Goal: Communication & Community: Connect with others

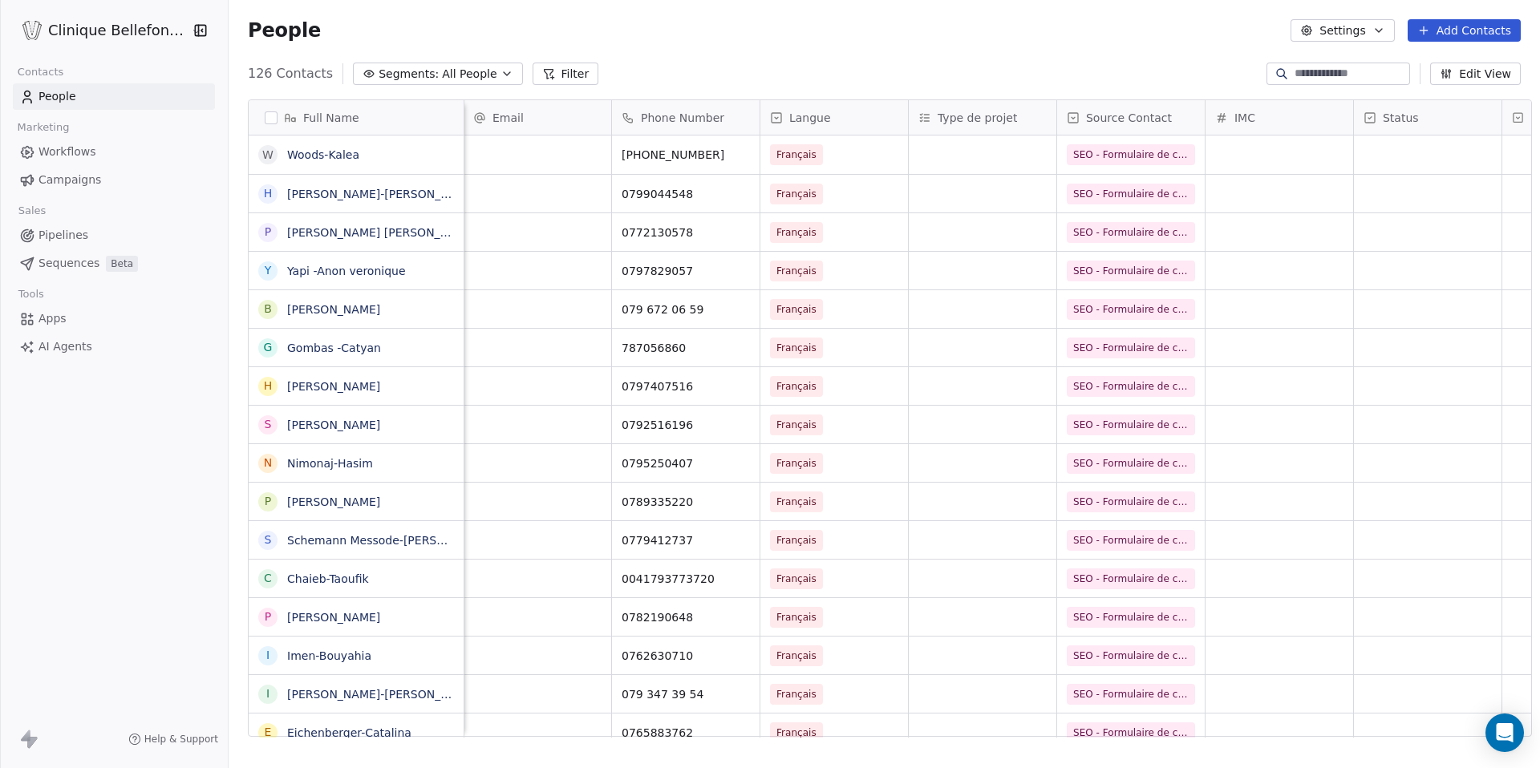
click at [124, 96] on link "People" at bounding box center [114, 96] width 202 height 26
click at [1458, 32] on button "Add Contacts" at bounding box center [1464, 30] width 113 height 22
click at [1446, 64] on span "Create new contact" at bounding box center [1469, 65] width 110 height 17
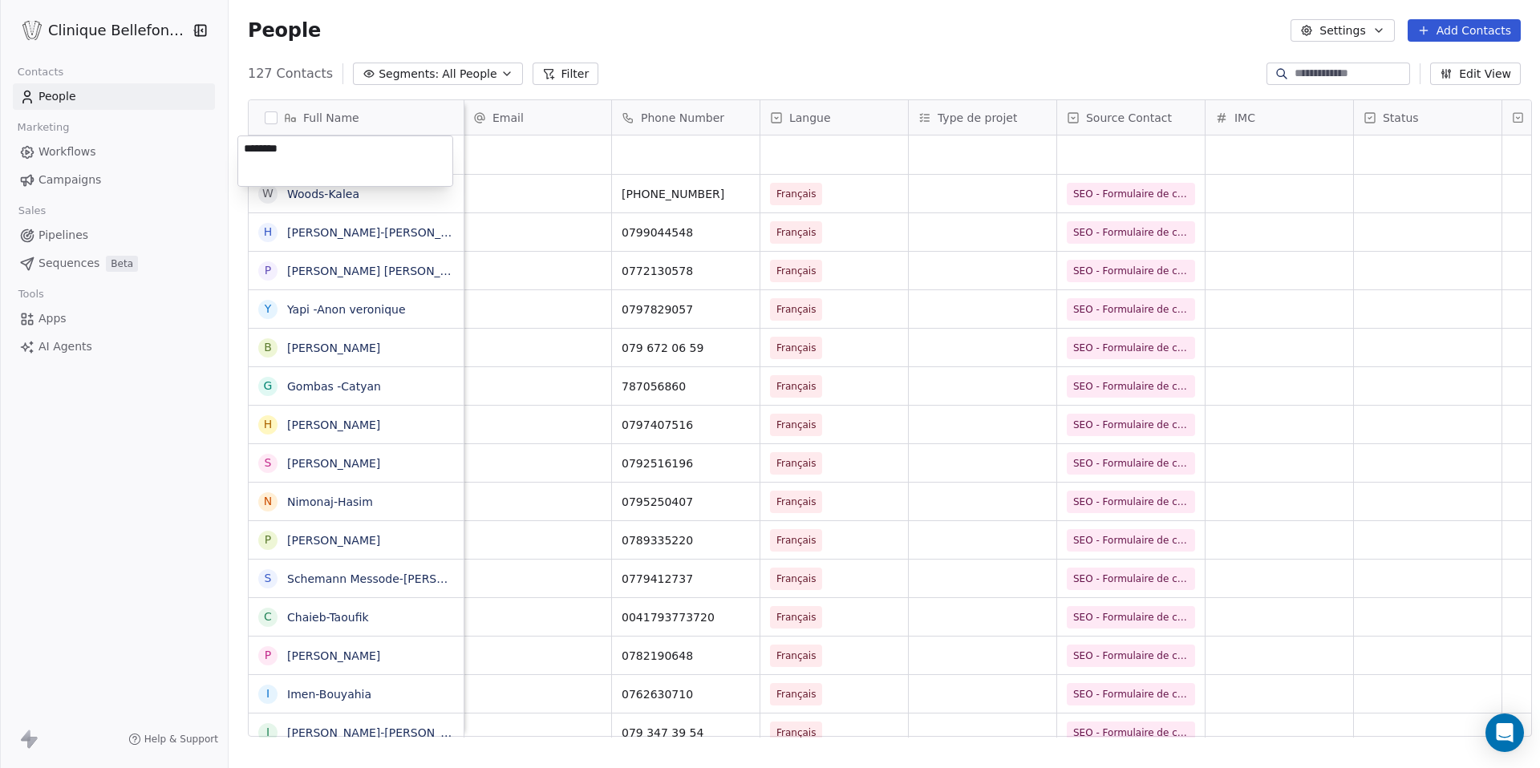
type textarea "*********"
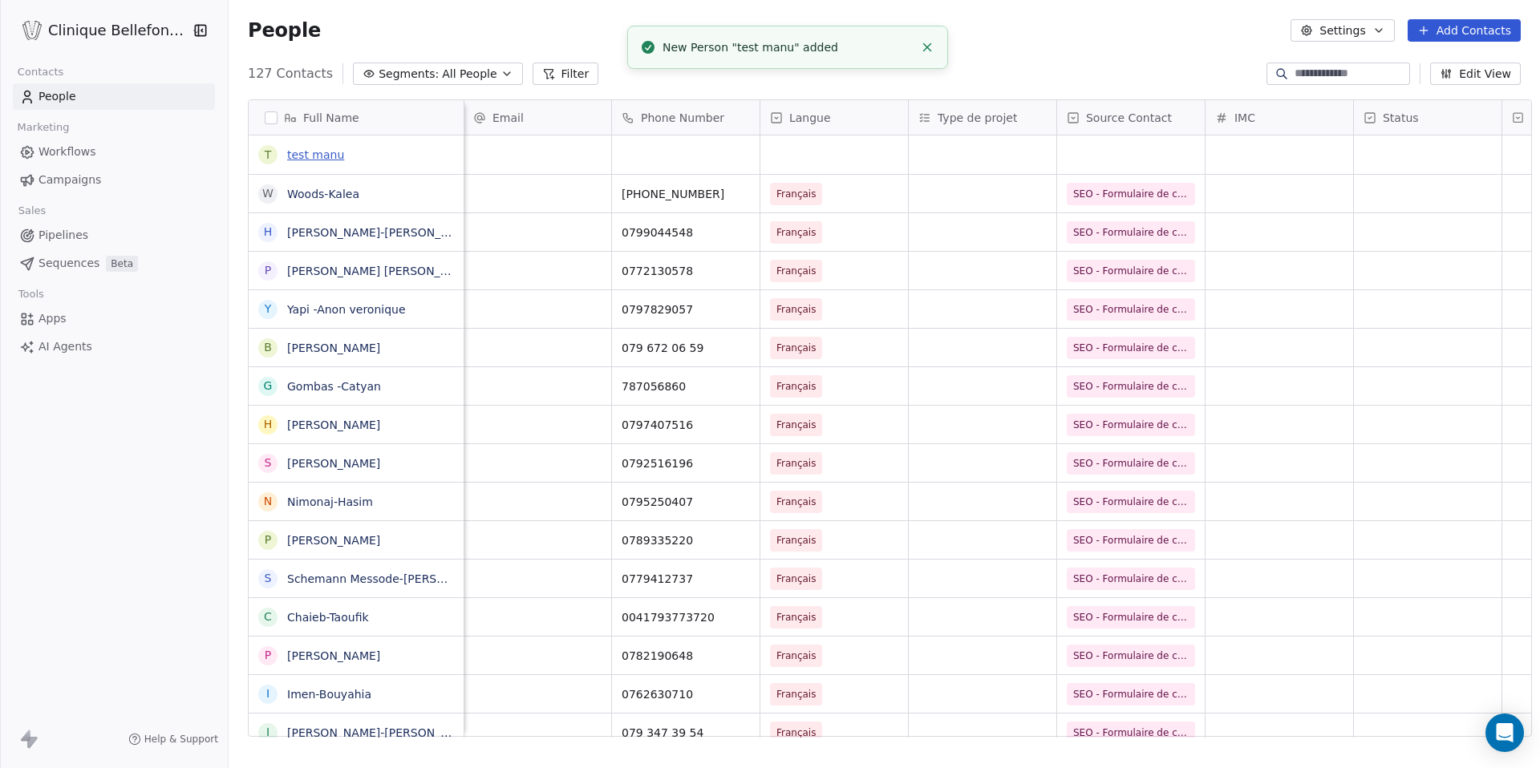
click at [305, 156] on link "test manu" at bounding box center [315, 154] width 57 height 13
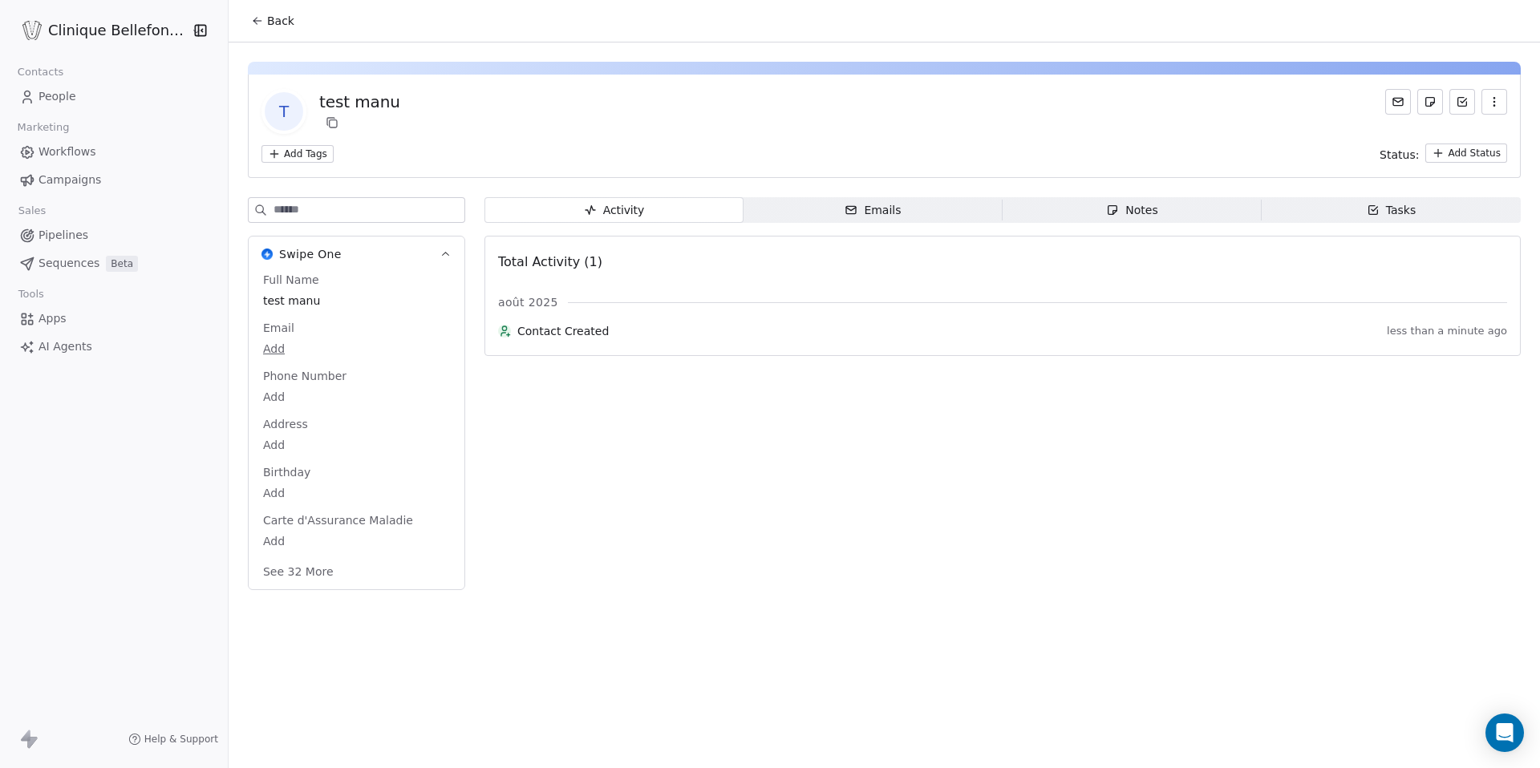
click at [916, 217] on span "Emails Emails" at bounding box center [873, 210] width 259 height 26
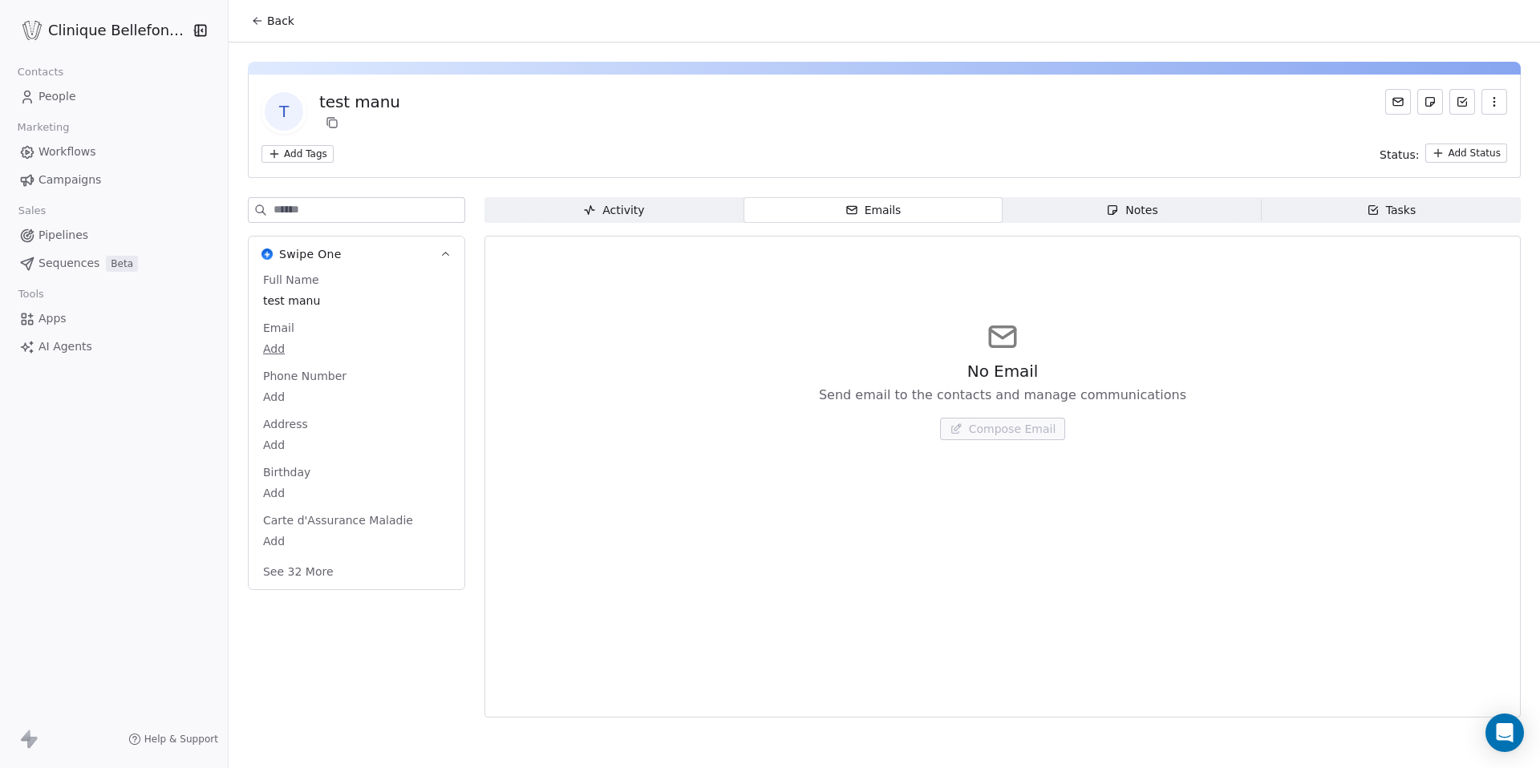
click at [1131, 219] on span "Notes Notes" at bounding box center [1132, 210] width 259 height 26
click at [974, 410] on div "No Notes Note down key insights and details about the contact Create a Note" at bounding box center [1002, 400] width 343 height 80
click at [974, 424] on span "Create a Note" at bounding box center [1012, 429] width 78 height 16
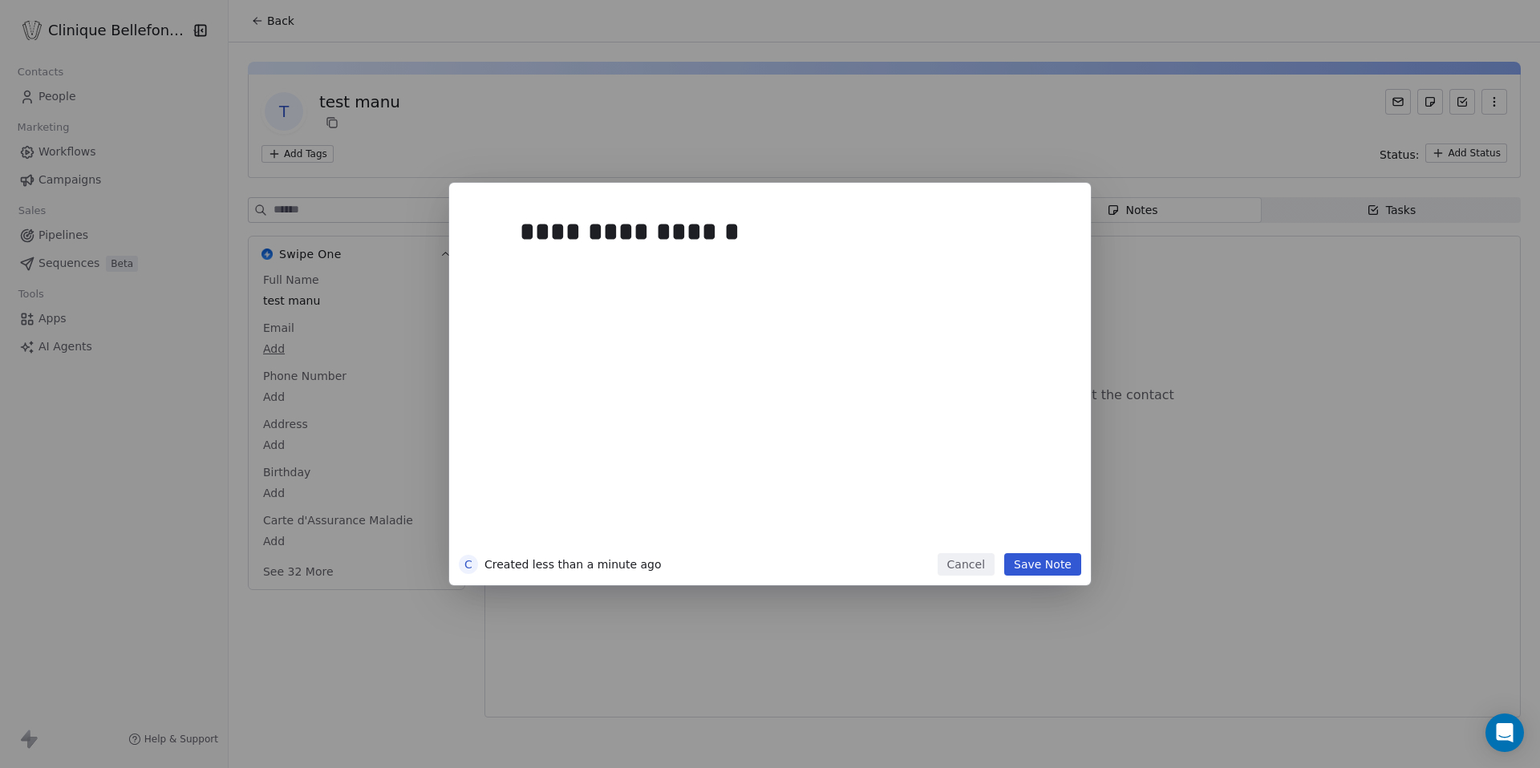
click at [1024, 568] on button "Save Note" at bounding box center [1042, 565] width 77 height 22
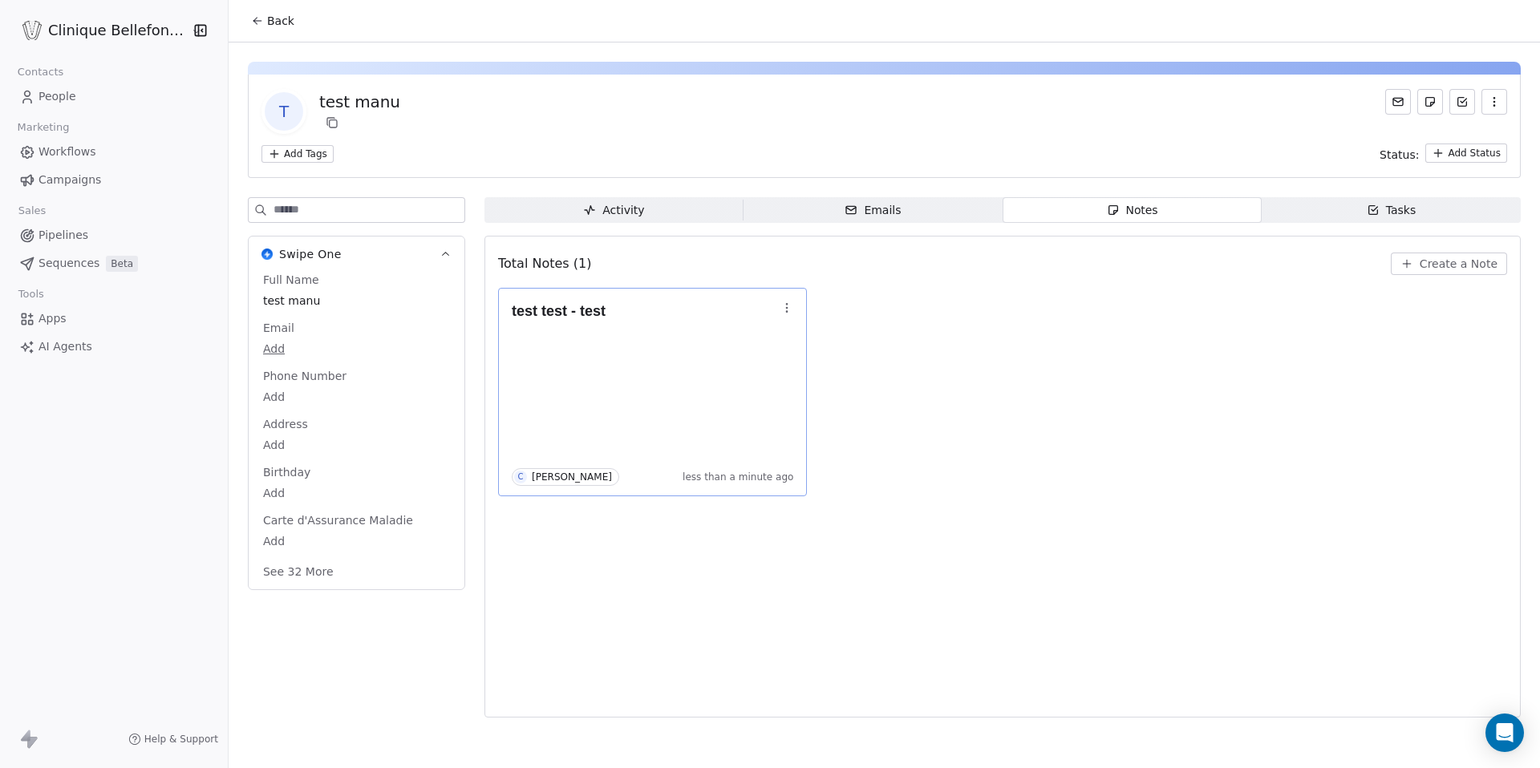
click at [781, 310] on icon "button" at bounding box center [787, 308] width 13 height 13
click at [1079, 543] on div "Total Notes (1) Create a Note test test - test C [PERSON_NAME] less than a minu…" at bounding box center [1002, 476] width 1009 height 461
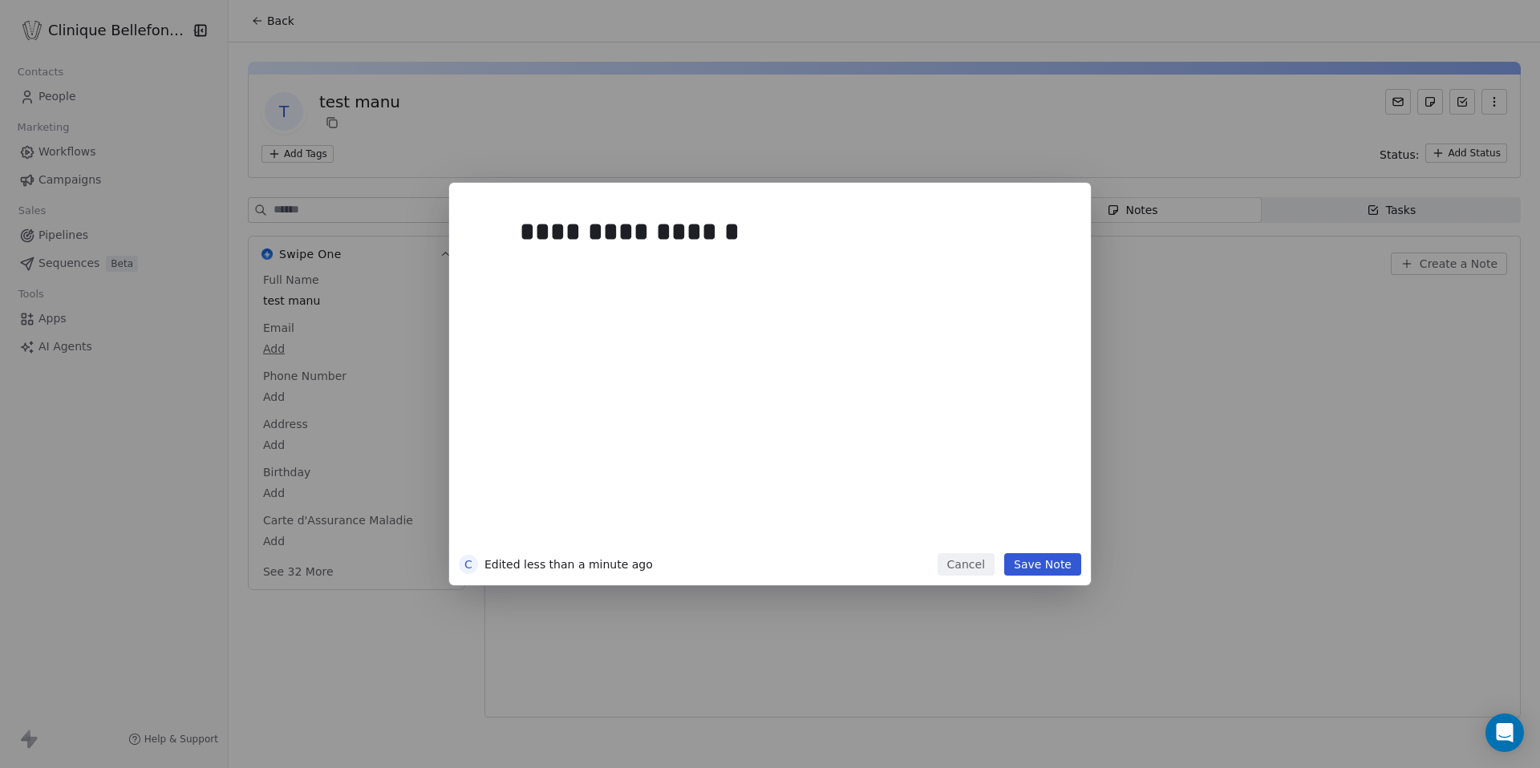
drag, startPoint x: 649, startPoint y: 397, endPoint x: 975, endPoint y: 396, distance: 325.7
click at [975, 396] on body "**********" at bounding box center [770, 384] width 1540 height 768
click at [1373, 340] on div "**********" at bounding box center [770, 384] width 1540 height 768
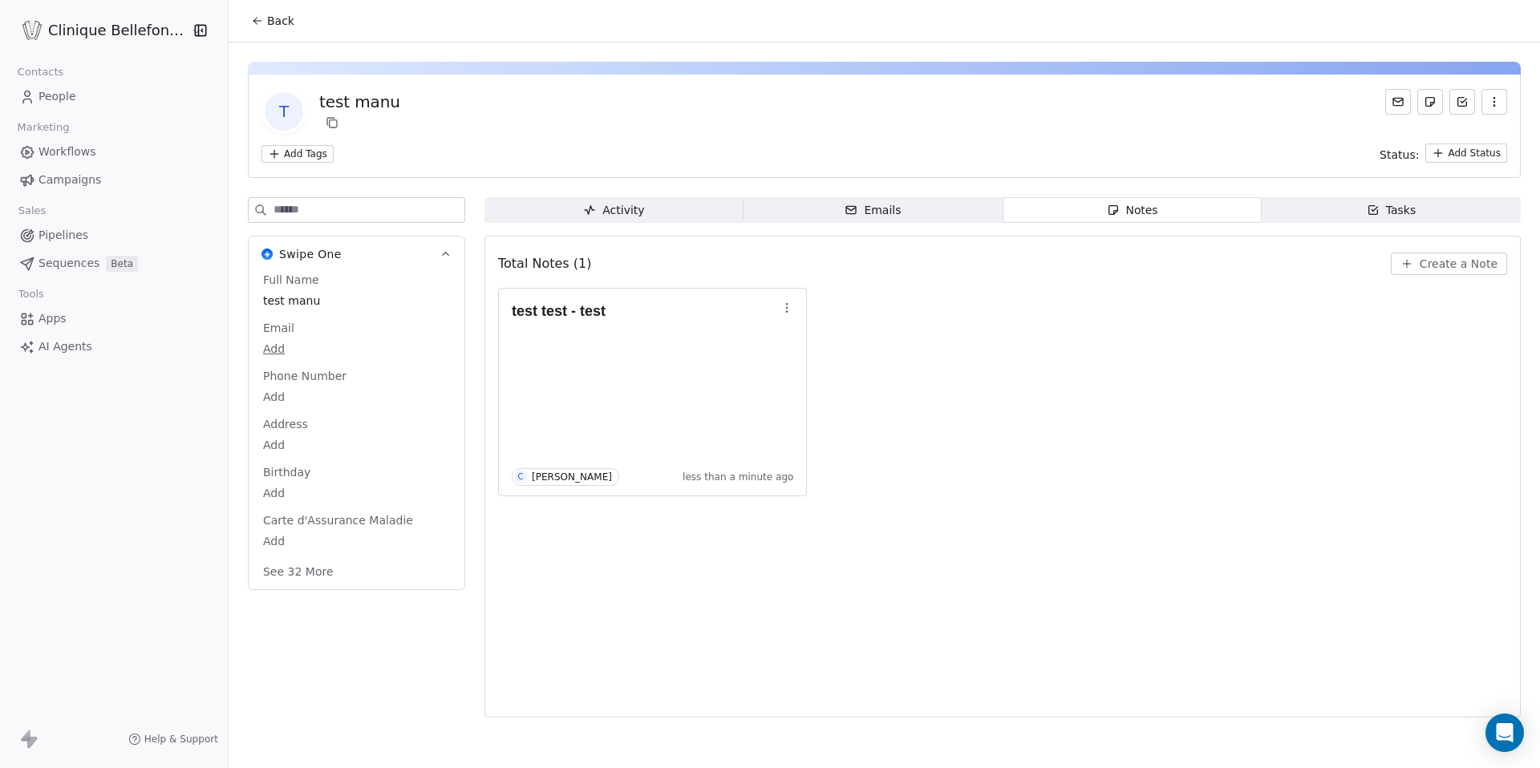
click at [1357, 212] on span "Tasks Tasks" at bounding box center [1391, 210] width 259 height 26
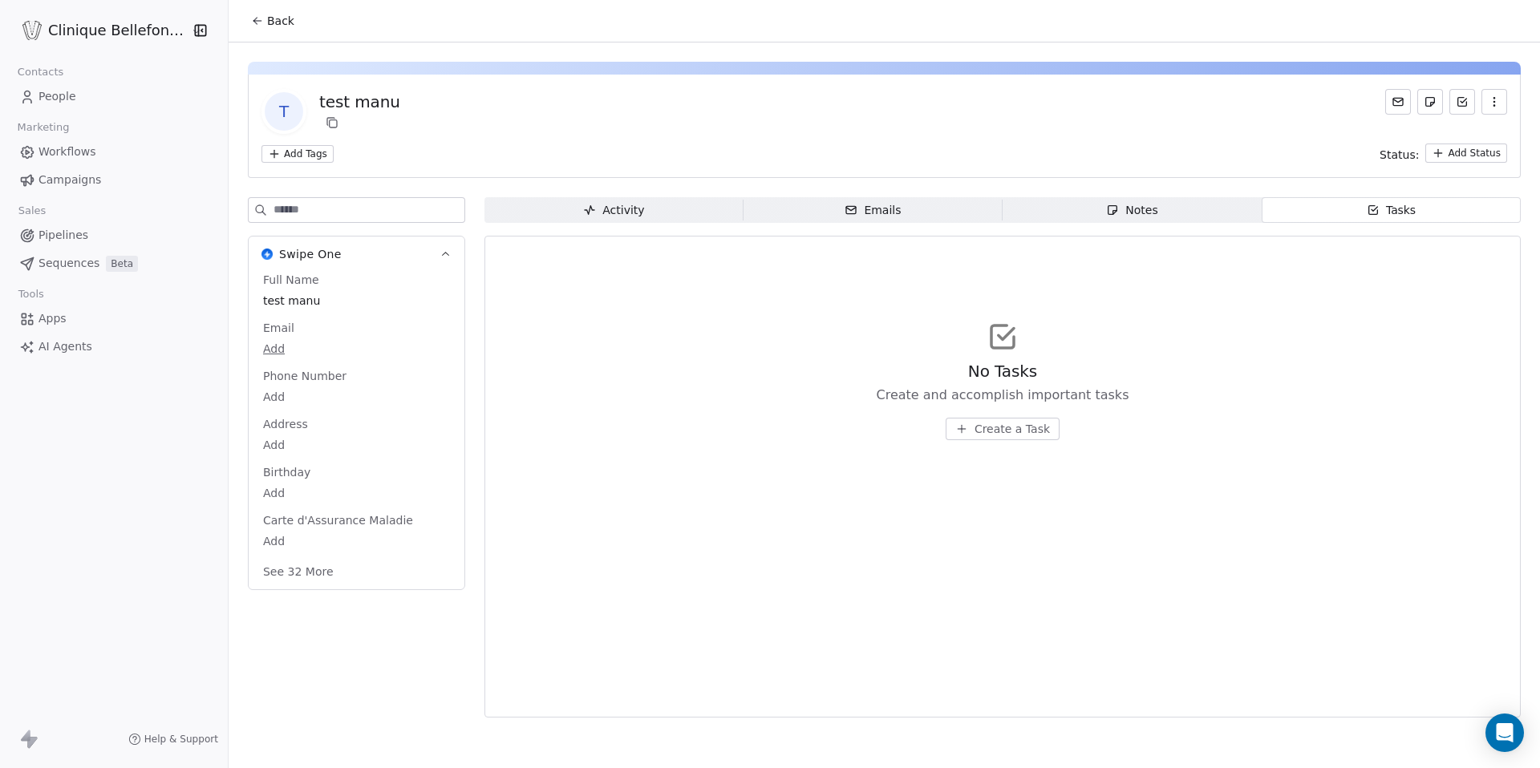
click at [986, 441] on div "No Tasks Create and accomplish important tasks Create a Task" at bounding box center [1002, 380] width 1009 height 197
click at [996, 429] on span "Create a Task" at bounding box center [1012, 429] width 75 height 16
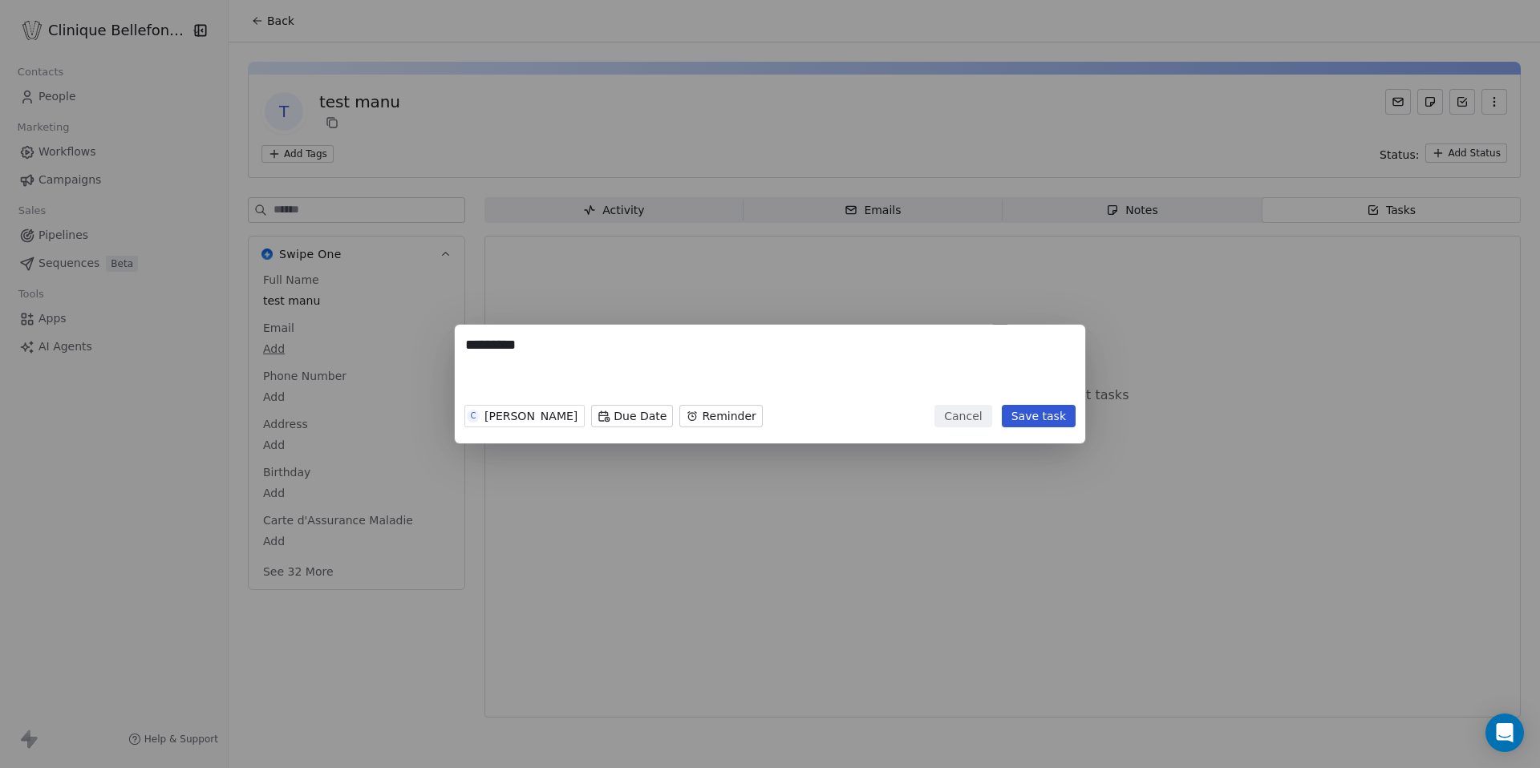
type textarea "********"
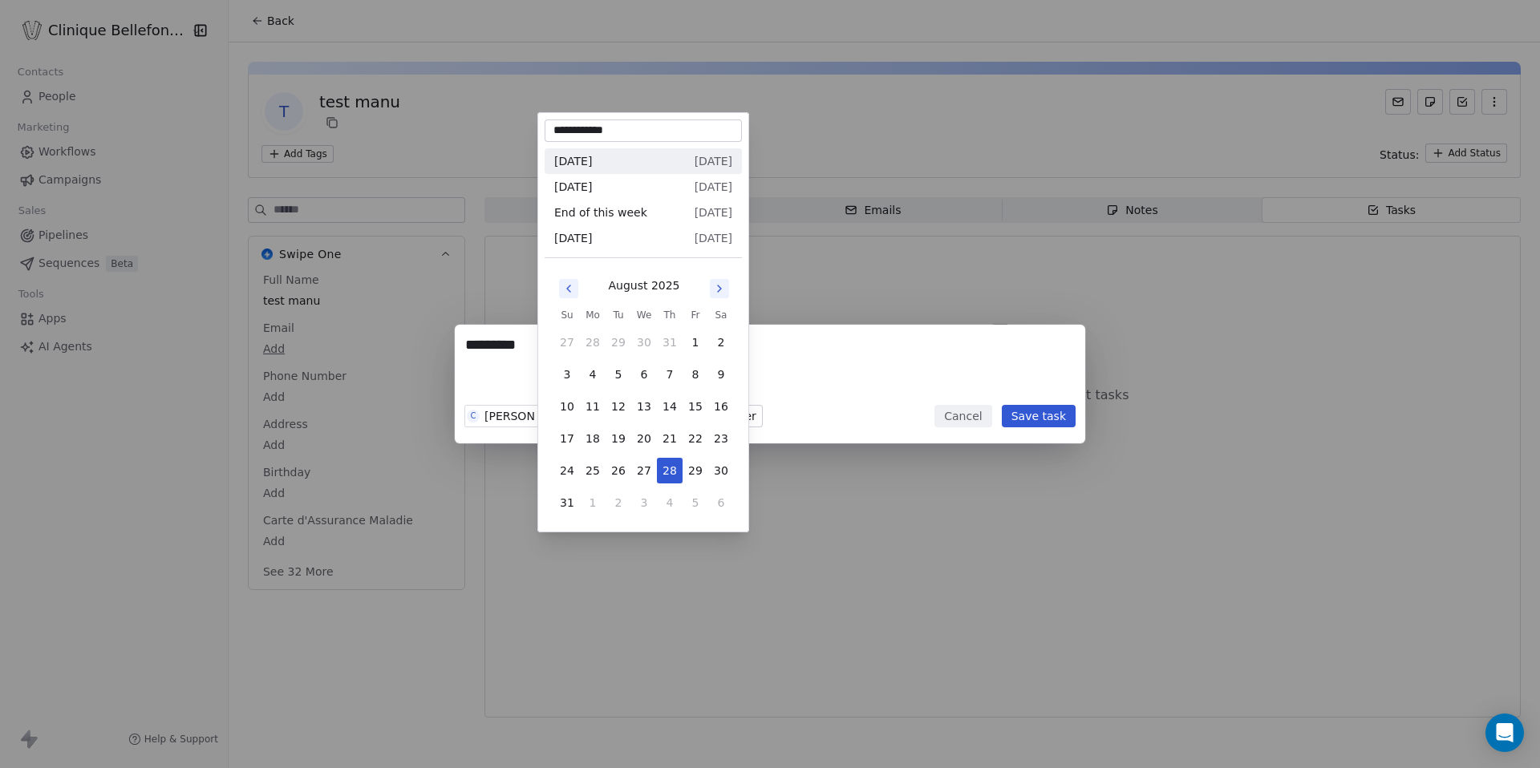
click at [567, 416] on body "**********" at bounding box center [770, 384] width 1540 height 768
click at [731, 376] on button "9" at bounding box center [721, 375] width 26 height 26
type input "**********"
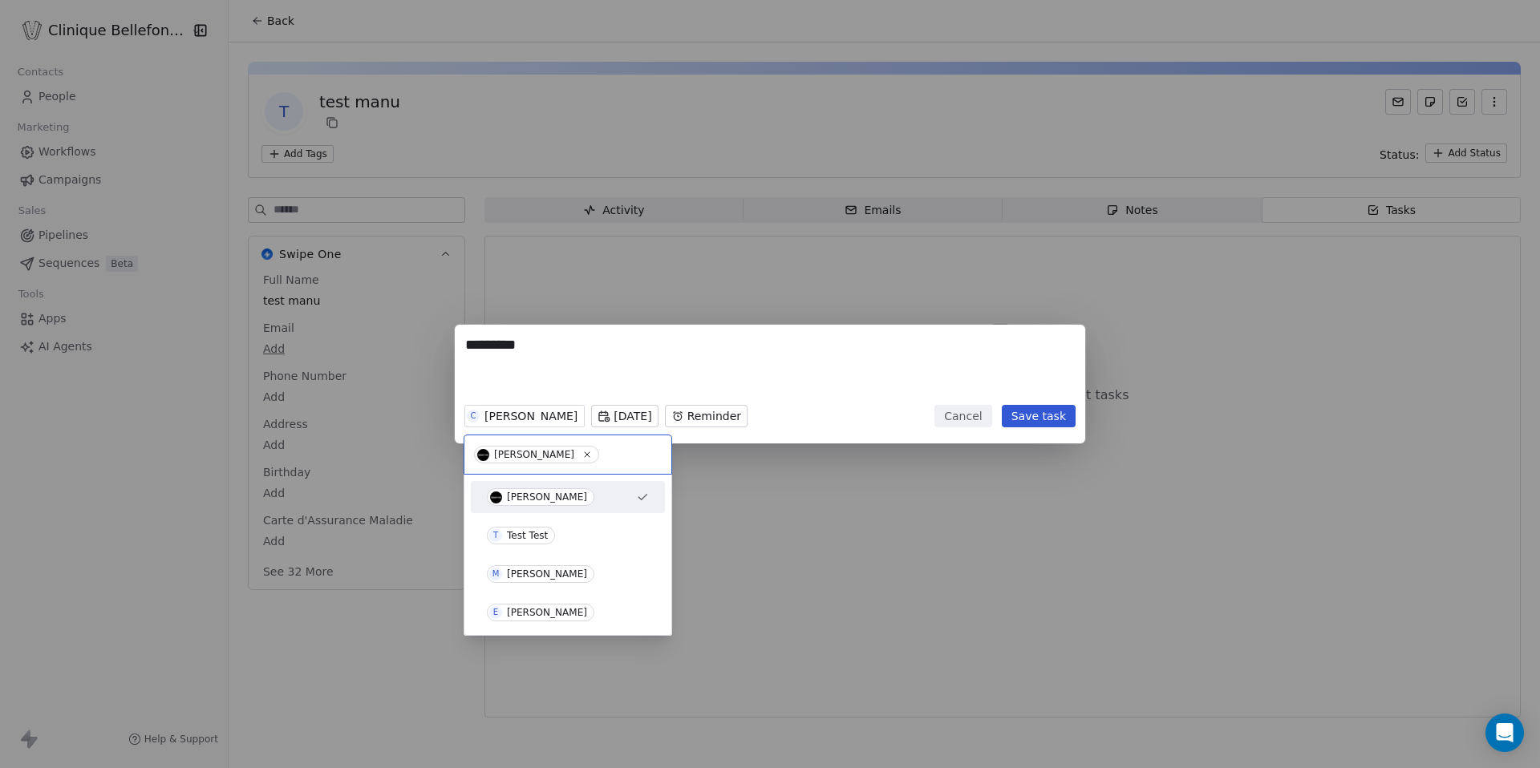
click at [677, 370] on div "******** C [PERSON_NAME][DATE] Reminder Cancel Save task" at bounding box center [770, 384] width 1540 height 119
click at [538, 604] on span "E [PERSON_NAME]" at bounding box center [540, 613] width 107 height 18
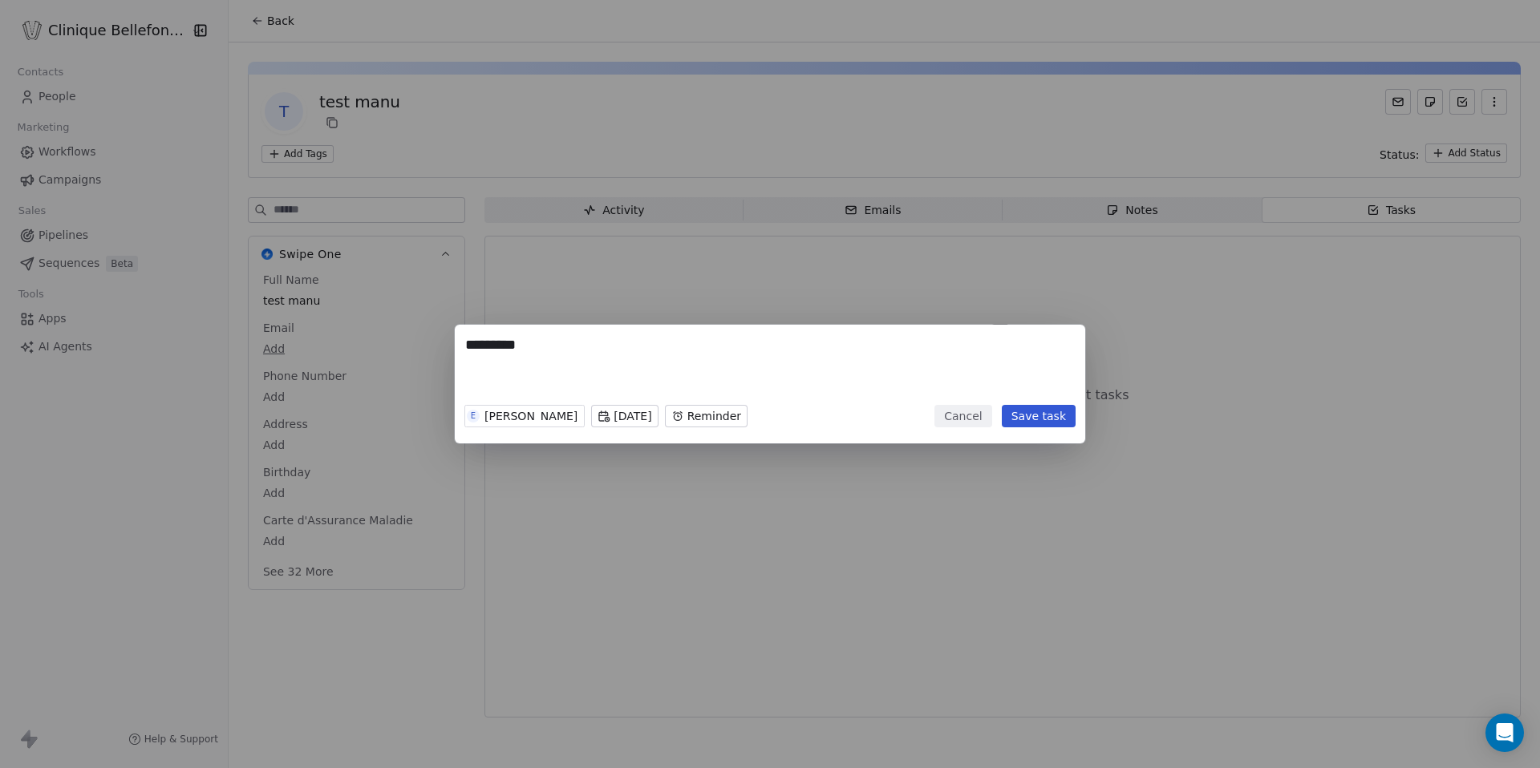
click at [789, 415] on body "Clinique Bellefontaine Contacts People Marketing Workflows Campaigns Sales Pipe…" at bounding box center [770, 384] width 1540 height 768
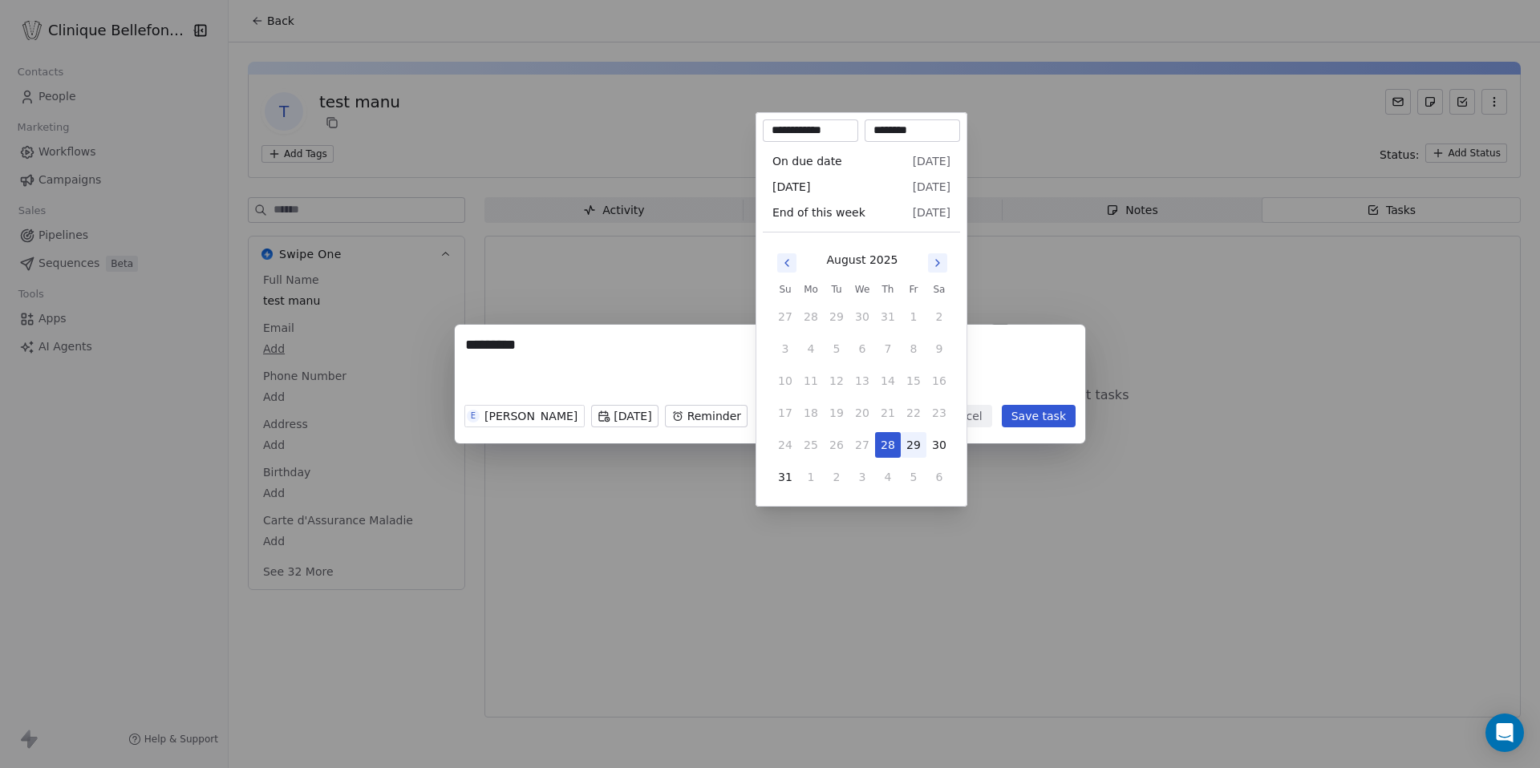
click at [923, 443] on button "29" at bounding box center [914, 445] width 26 height 26
click at [913, 157] on span "[DATE]" at bounding box center [932, 161] width 38 height 16
type input "**********"
type input "********"
click at [913, 182] on span "[DATE]" at bounding box center [932, 187] width 38 height 16
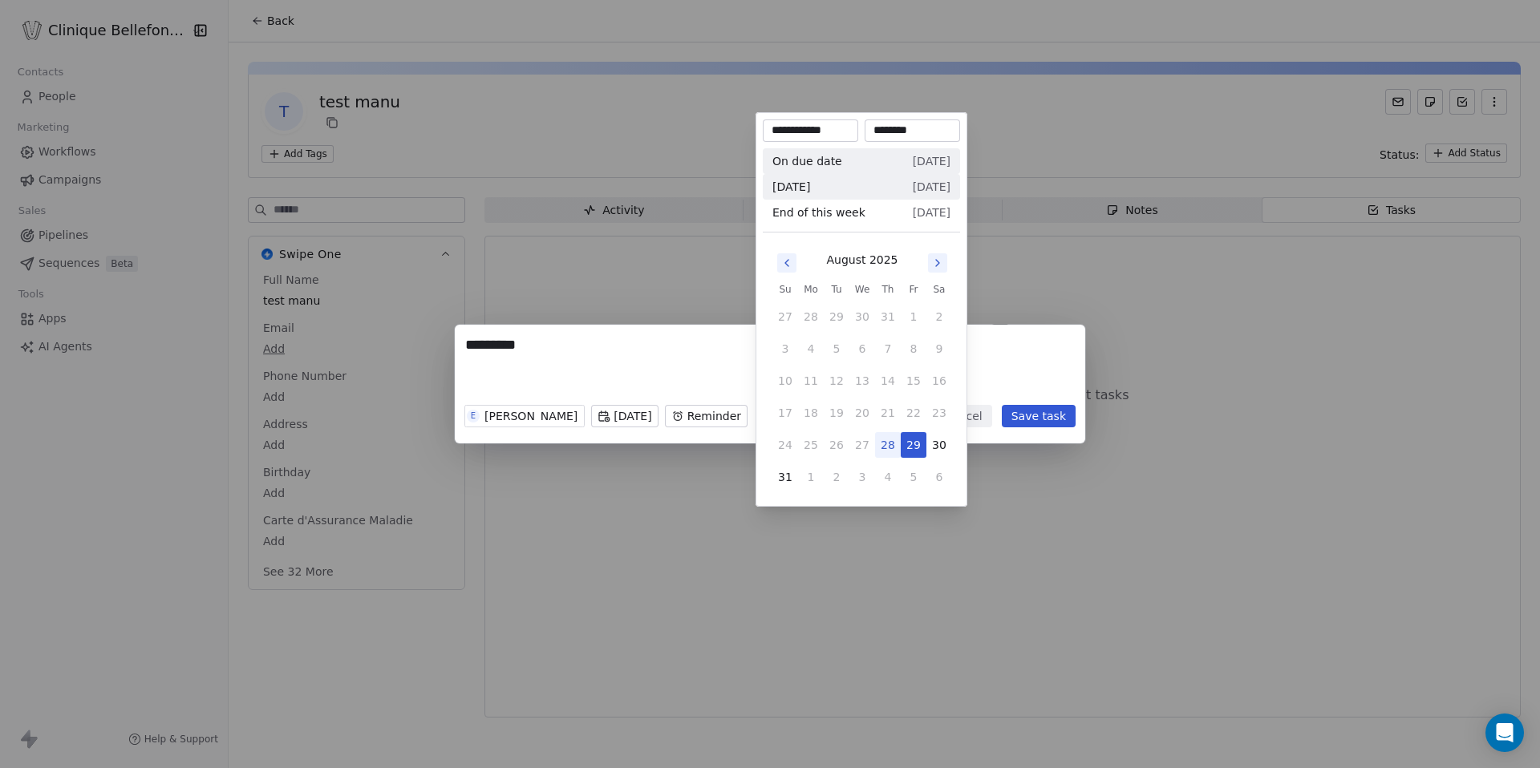
click at [928, 160] on span "[DATE]" at bounding box center [932, 161] width 38 height 16
click at [917, 445] on button "29" at bounding box center [914, 445] width 26 height 26
click at [930, 166] on span "[DATE]" at bounding box center [932, 161] width 38 height 16
click at [942, 443] on button "30" at bounding box center [940, 445] width 26 height 26
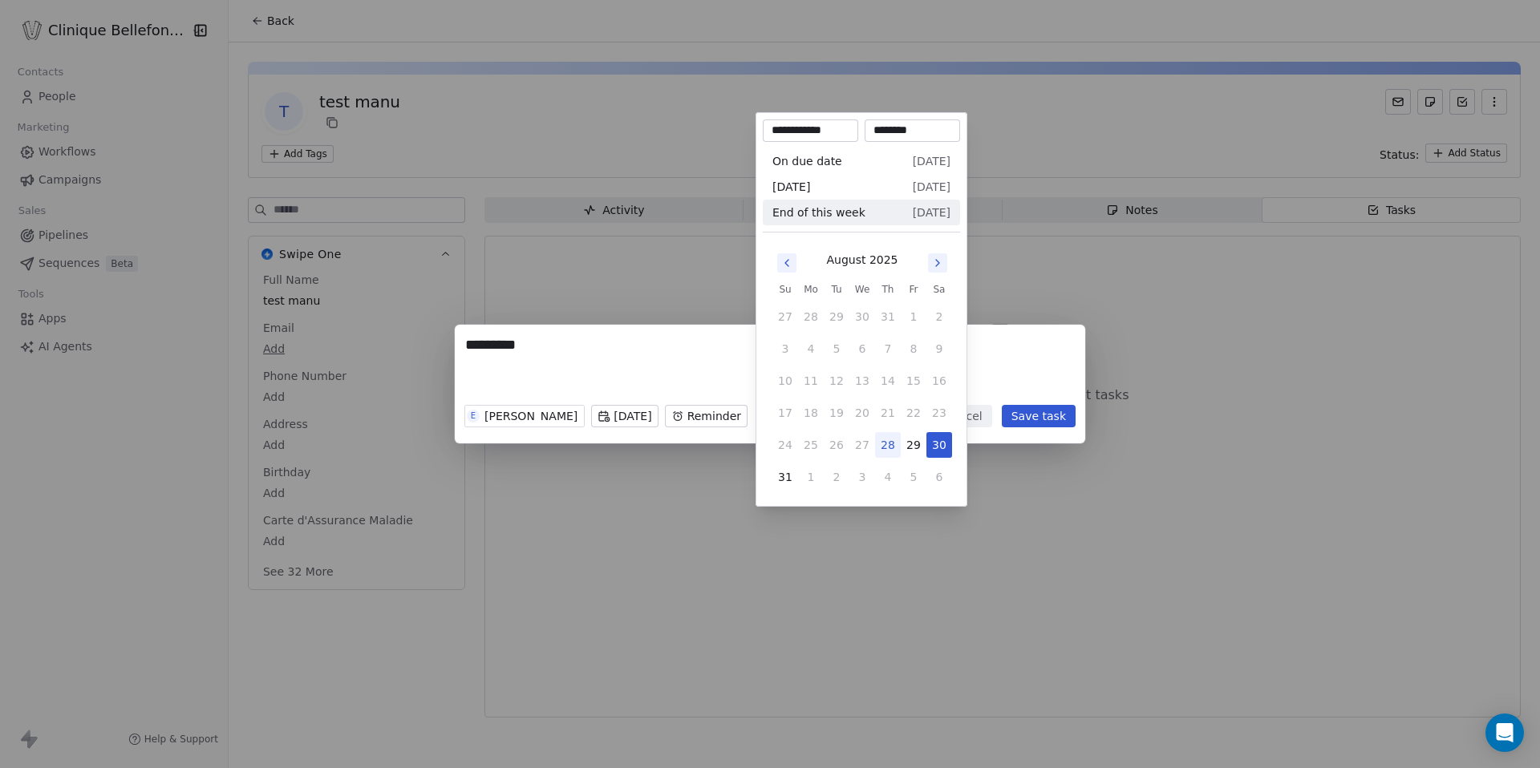
click at [893, 446] on button "28" at bounding box center [888, 445] width 26 height 26
click at [926, 182] on span "[DATE]" at bounding box center [932, 187] width 38 height 16
click at [884, 439] on button "28" at bounding box center [888, 445] width 26 height 26
click at [913, 213] on span "[DATE]" at bounding box center [932, 213] width 38 height 16
click at [910, 448] on button "29" at bounding box center [914, 445] width 26 height 26
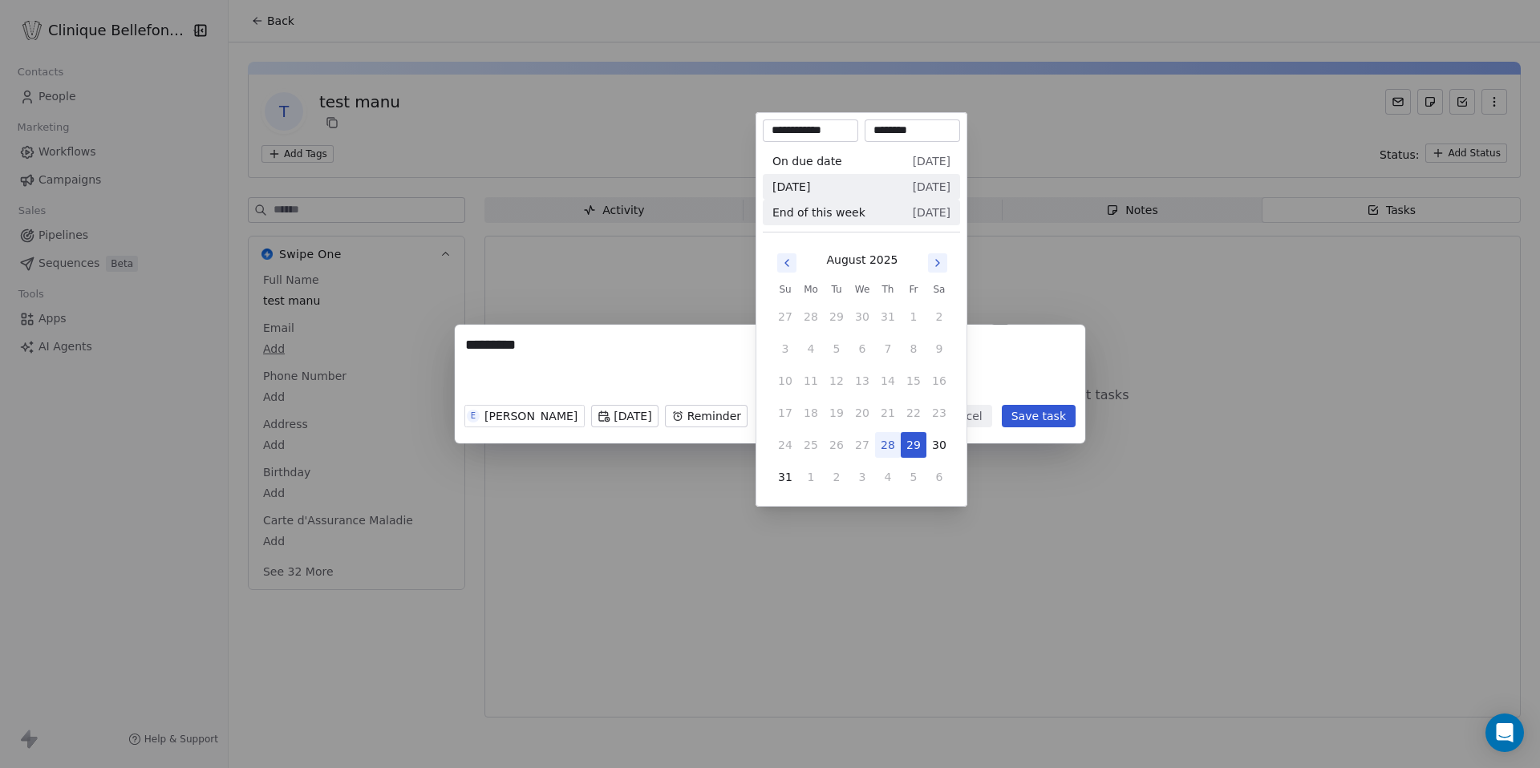
click at [837, 220] on span "End of this week" at bounding box center [819, 213] width 93 height 16
click at [828, 130] on input "**********" at bounding box center [810, 131] width 89 height 16
click at [841, 168] on div "On due date [DATE]" at bounding box center [862, 161] width 178 height 26
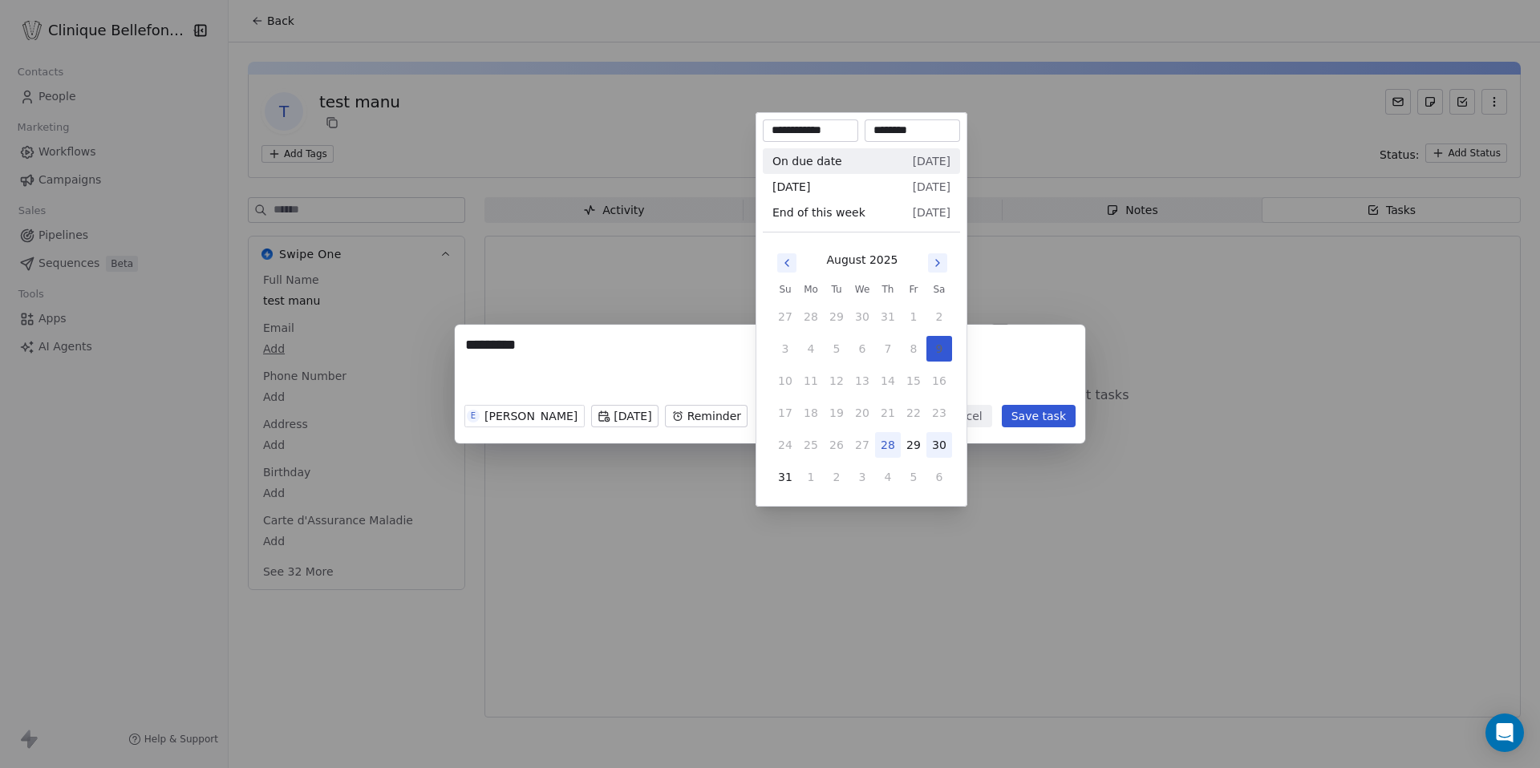
click at [939, 439] on button "30" at bounding box center [940, 445] width 26 height 26
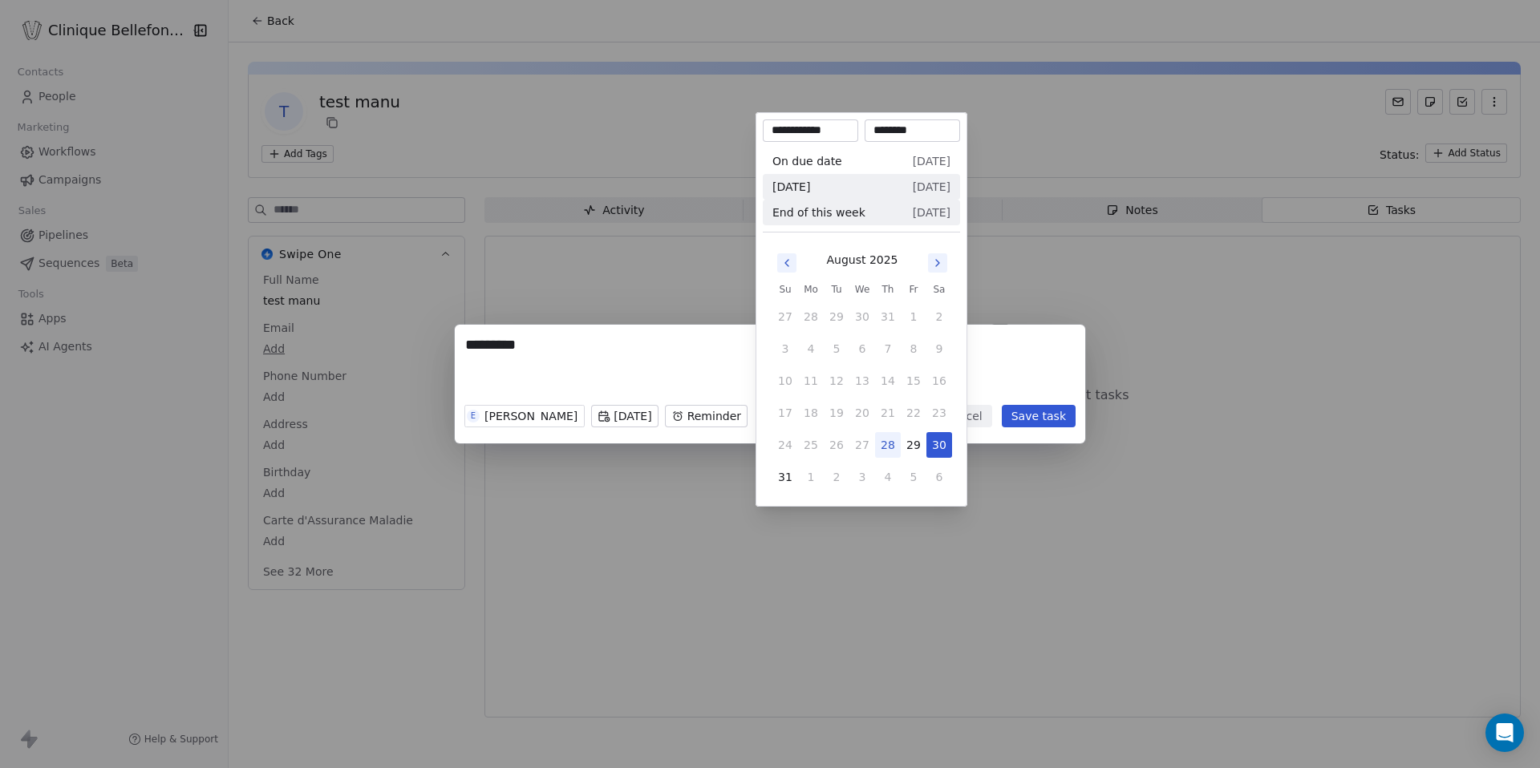
click at [942, 176] on div "[DATE] [DATE]" at bounding box center [862, 187] width 178 height 26
click at [940, 440] on button "30" at bounding box center [940, 445] width 26 height 26
click at [906, 445] on button "29" at bounding box center [914, 445] width 26 height 26
click at [901, 445] on button "29" at bounding box center [914, 445] width 26 height 26
click at [895, 444] on button "28" at bounding box center [888, 445] width 26 height 26
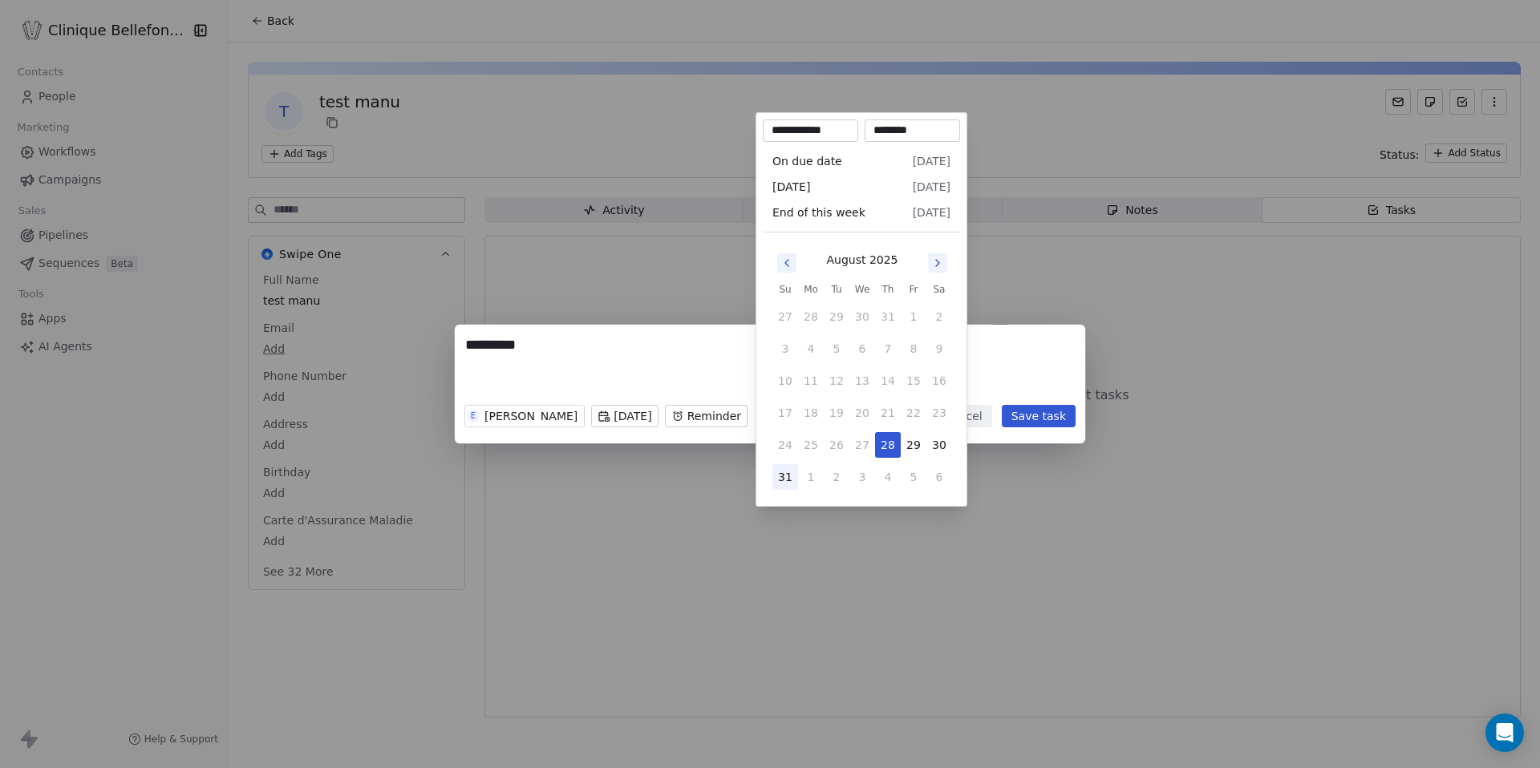
click at [790, 477] on button "31" at bounding box center [786, 477] width 26 height 26
click at [835, 186] on div "[DATE] [DATE]" at bounding box center [862, 187] width 178 height 26
type input "**********"
click at [835, 186] on div "[DATE] [DATE]" at bounding box center [862, 187] width 178 height 26
click at [969, 415] on div "******** E [PERSON_NAME][DATE] Reminder Cancel Save task" at bounding box center [770, 384] width 1540 height 119
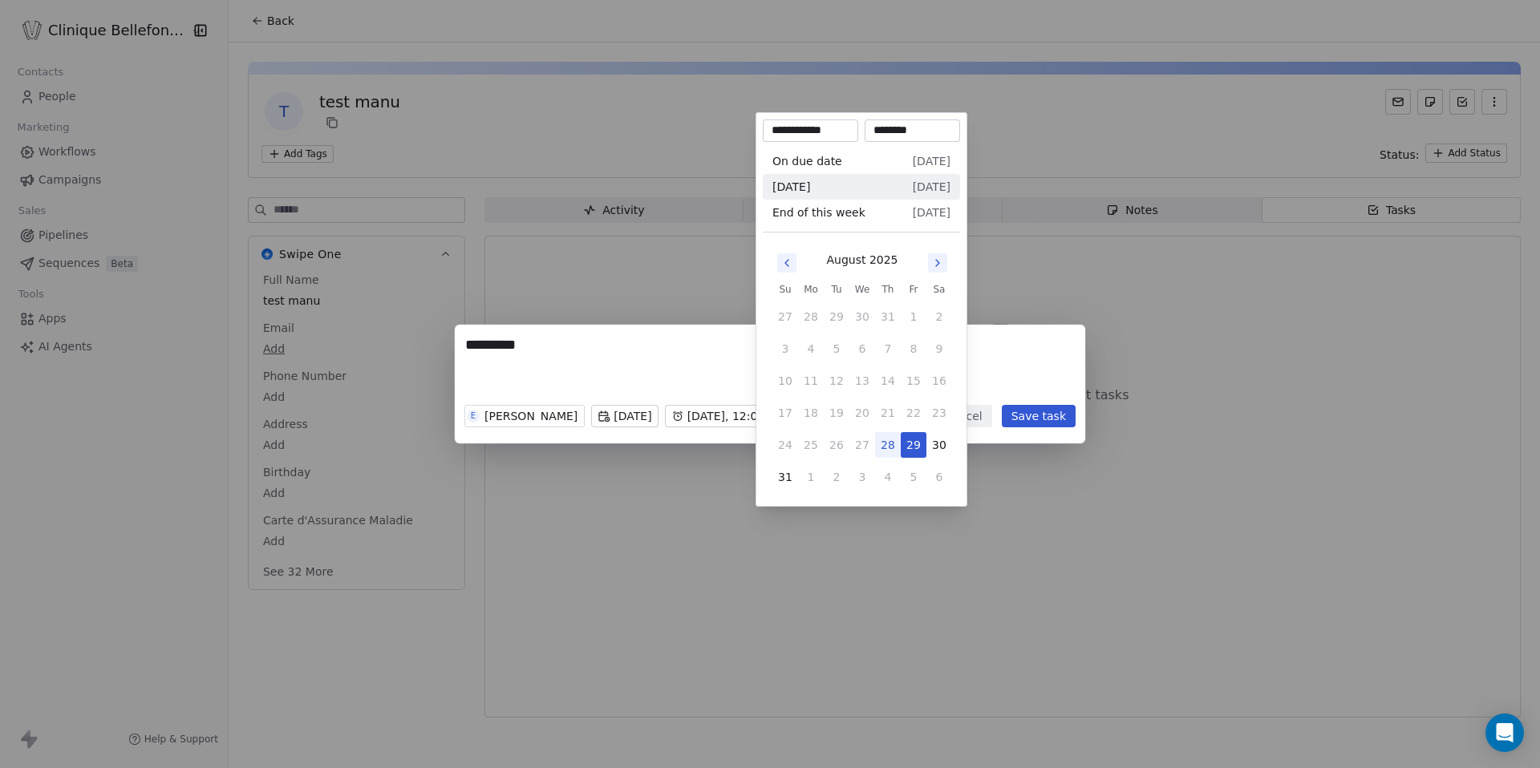
click at [842, 417] on body "**********" at bounding box center [770, 384] width 1540 height 768
click at [935, 443] on button "30" at bounding box center [940, 445] width 26 height 26
click at [782, 480] on button "31" at bounding box center [786, 477] width 26 height 26
click at [931, 261] on icon "Go to next month" at bounding box center [937, 263] width 13 height 13
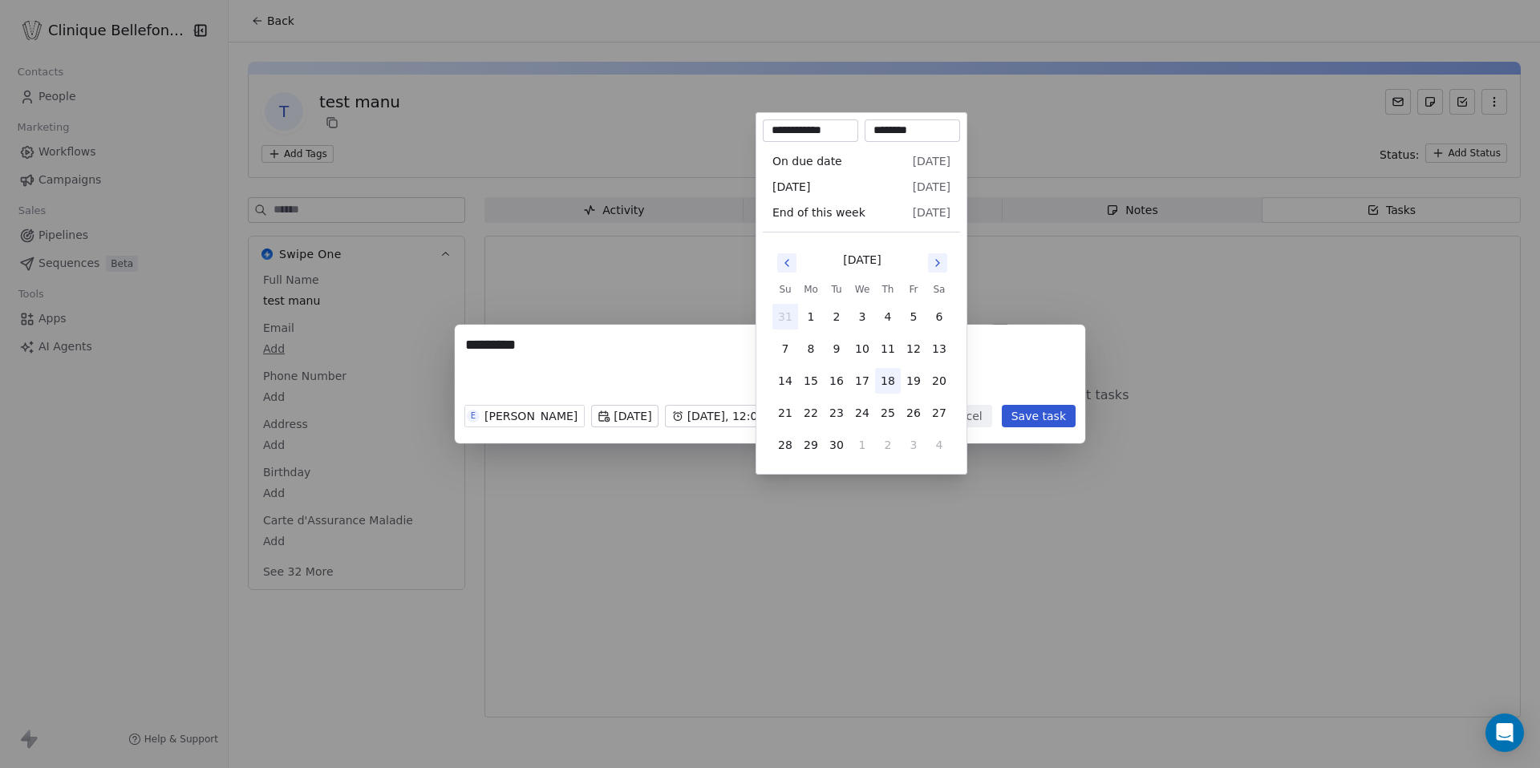
click at [884, 376] on button "18" at bounding box center [888, 381] width 26 height 26
click at [923, 221] on div "End of [DATE][DATE]" at bounding box center [862, 213] width 178 height 26
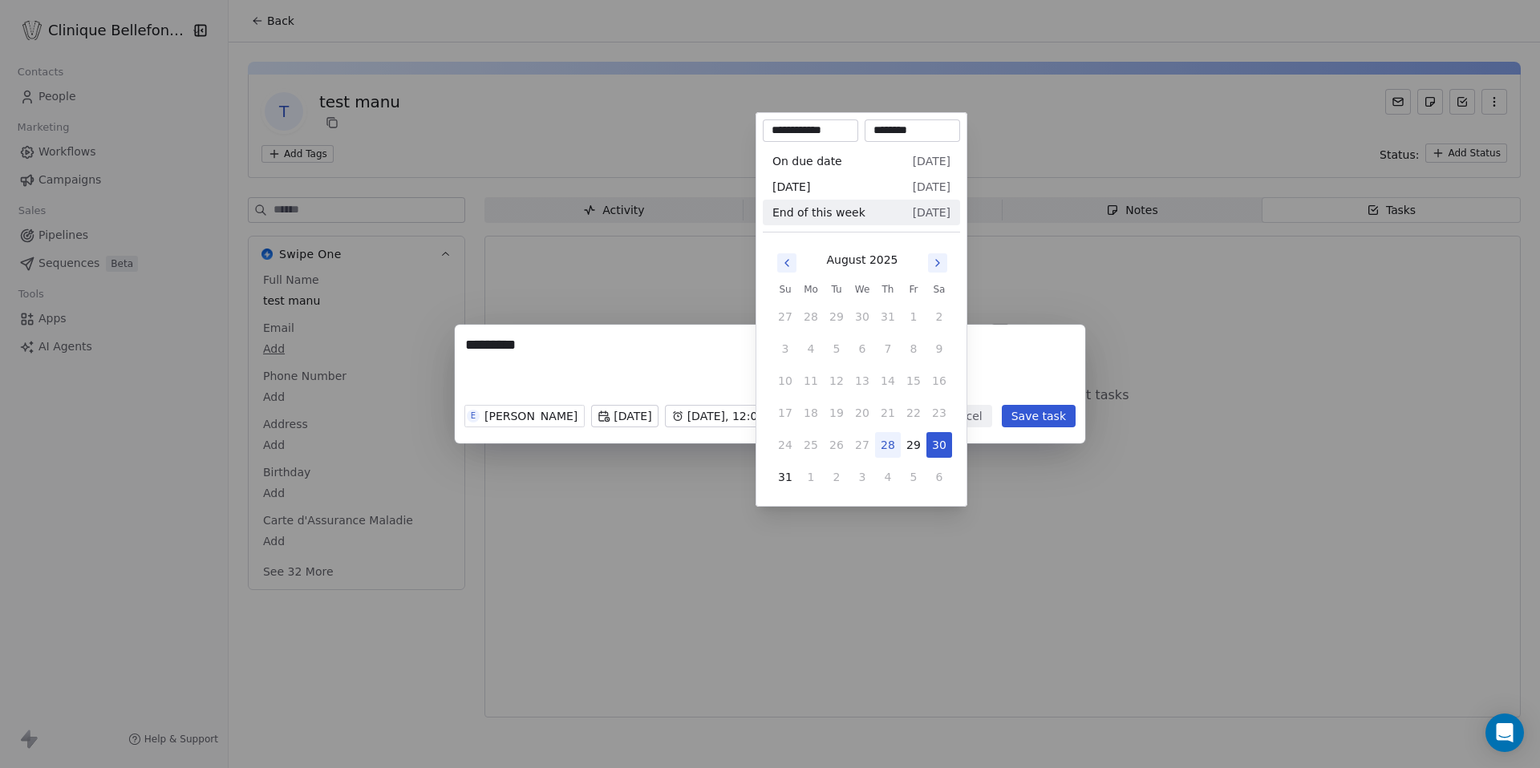
click at [939, 257] on icon "Go to next month" at bounding box center [937, 263] width 13 height 13
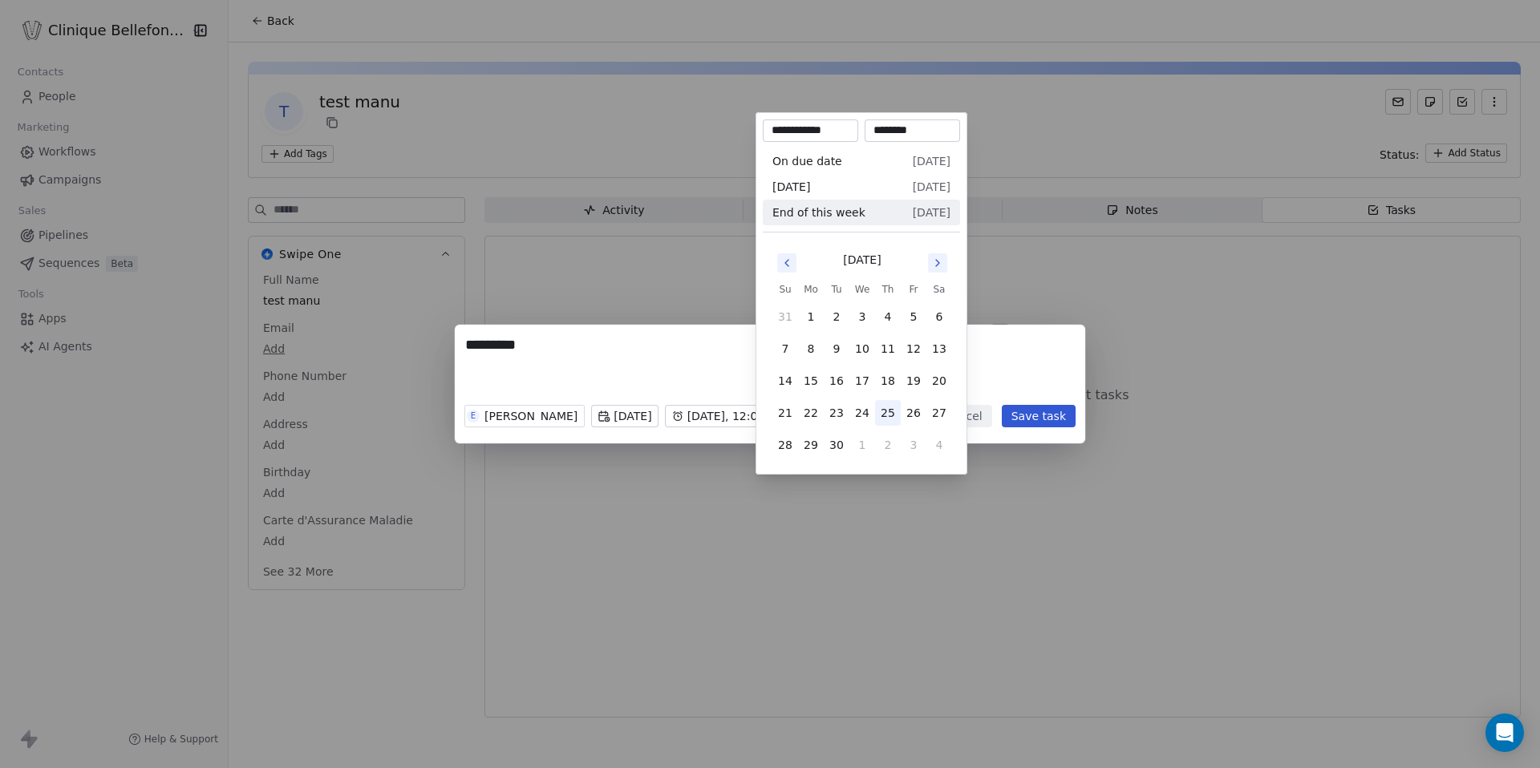
click at [892, 417] on button "25" at bounding box center [888, 413] width 26 height 26
click at [839, 180] on div "[DATE] [DATE]" at bounding box center [862, 187] width 178 height 26
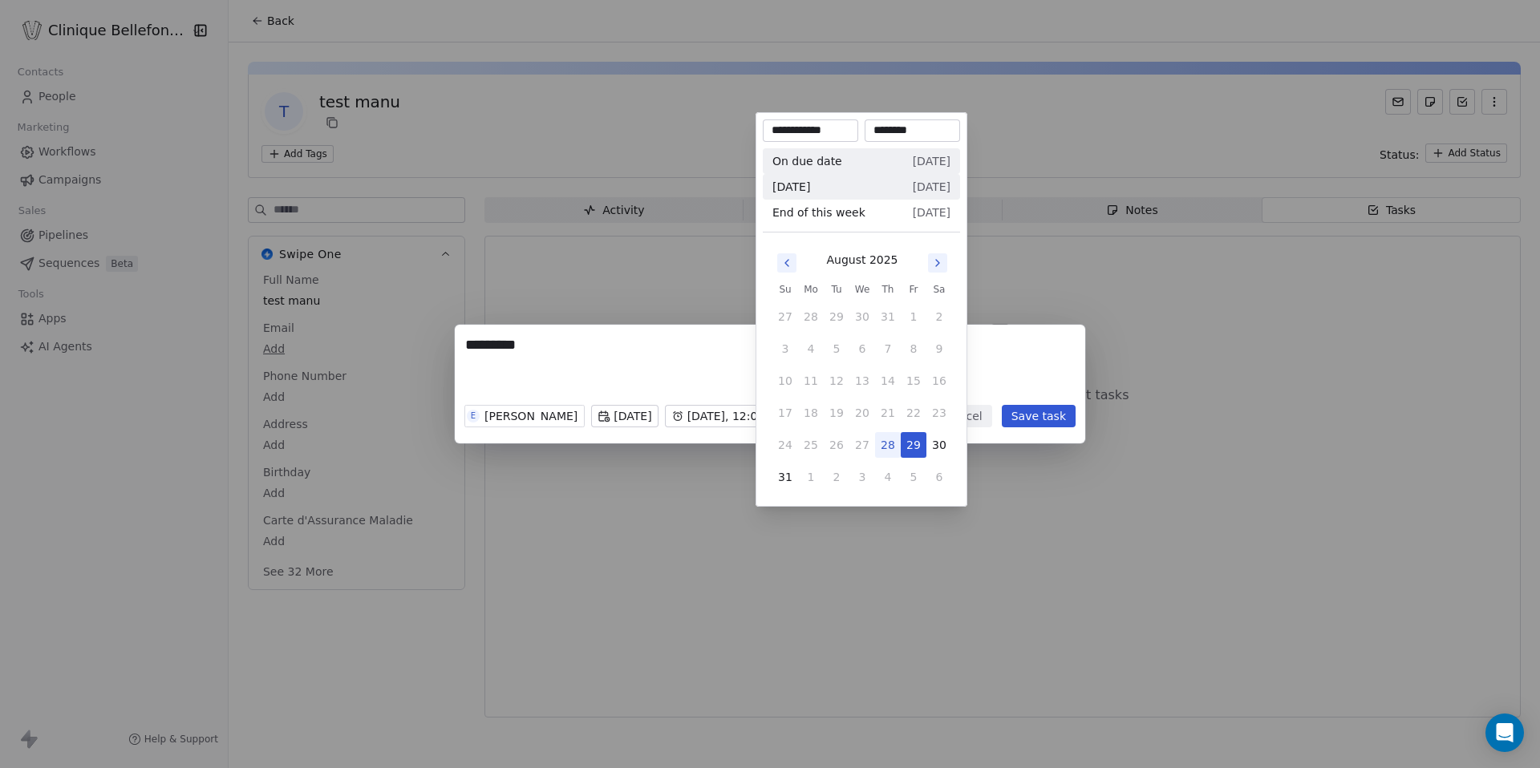
click at [837, 161] on div "On due date [DATE]" at bounding box center [862, 161] width 178 height 26
type input "**********"
click at [1042, 107] on div "******** E [PERSON_NAME][DATE] [DATE], 12:00 AM Cancel Save task" at bounding box center [770, 384] width 1540 height 768
click at [828, 418] on body "**********" at bounding box center [770, 384] width 1540 height 768
click at [685, 345] on div "******** E [PERSON_NAME][DATE] On due date, 12:00 AM Cancel Save task" at bounding box center [770, 384] width 1540 height 119
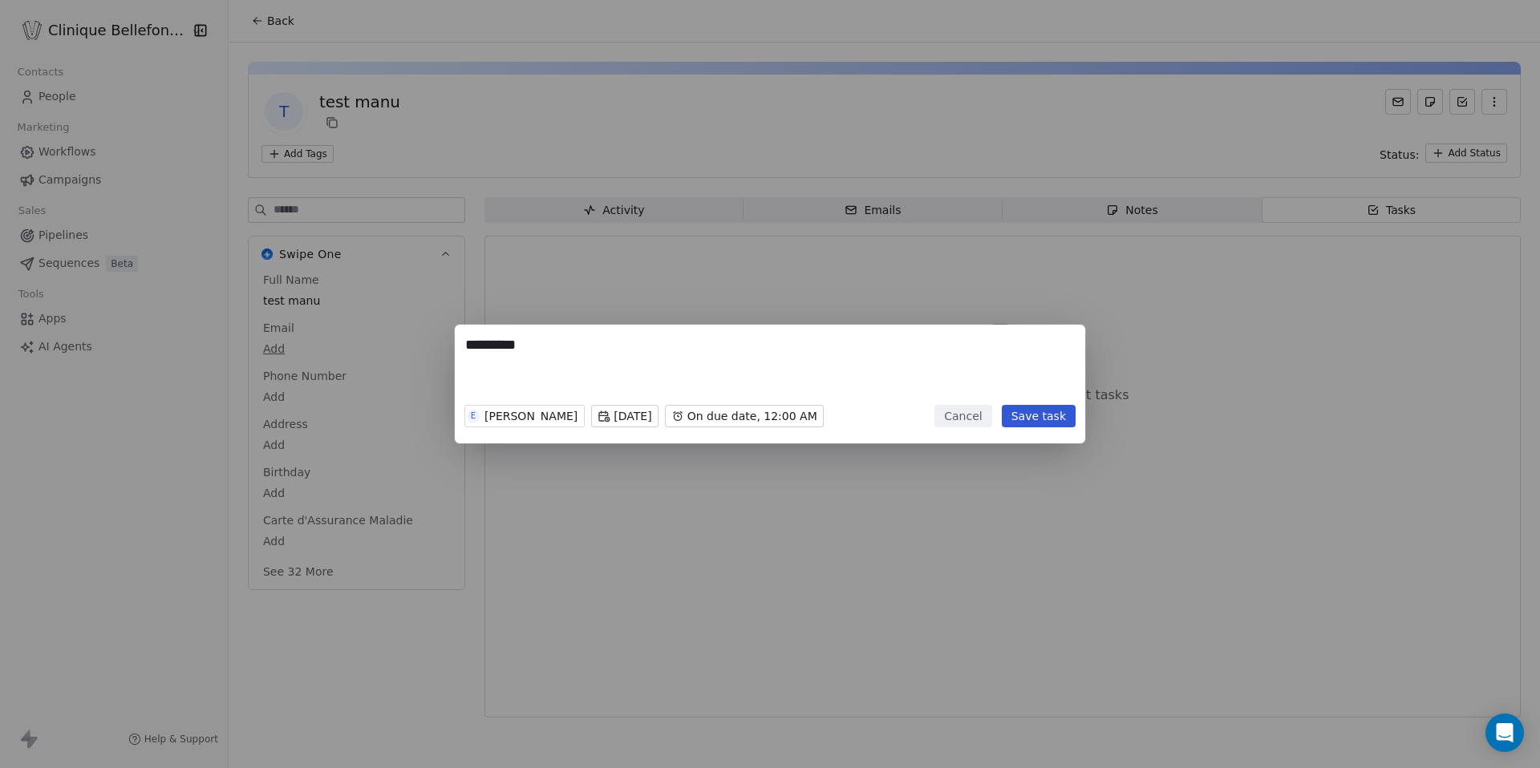
click at [954, 416] on button "Cancel" at bounding box center [963, 416] width 57 height 22
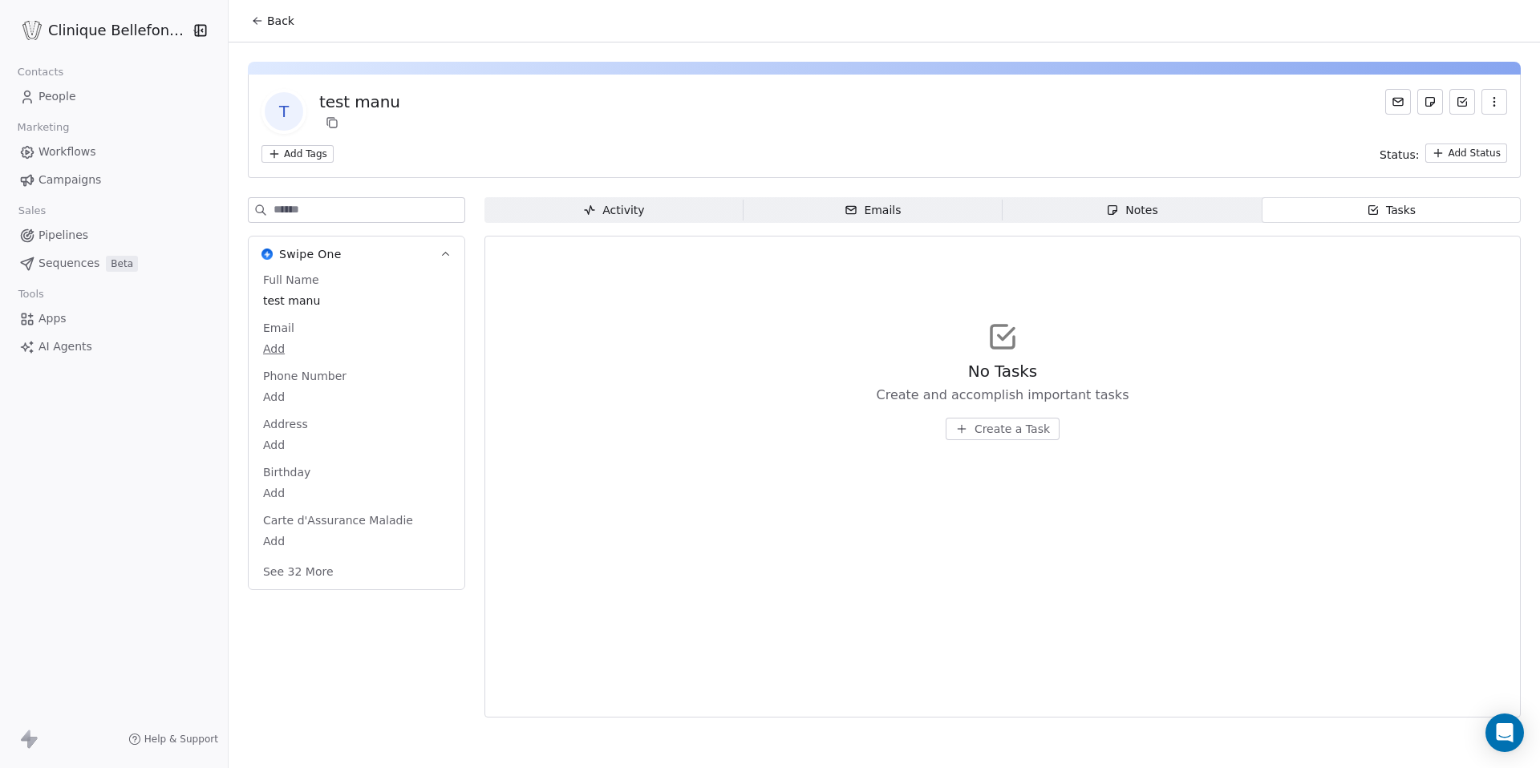
click at [257, 577] on button "See 32 More" at bounding box center [298, 572] width 90 height 29
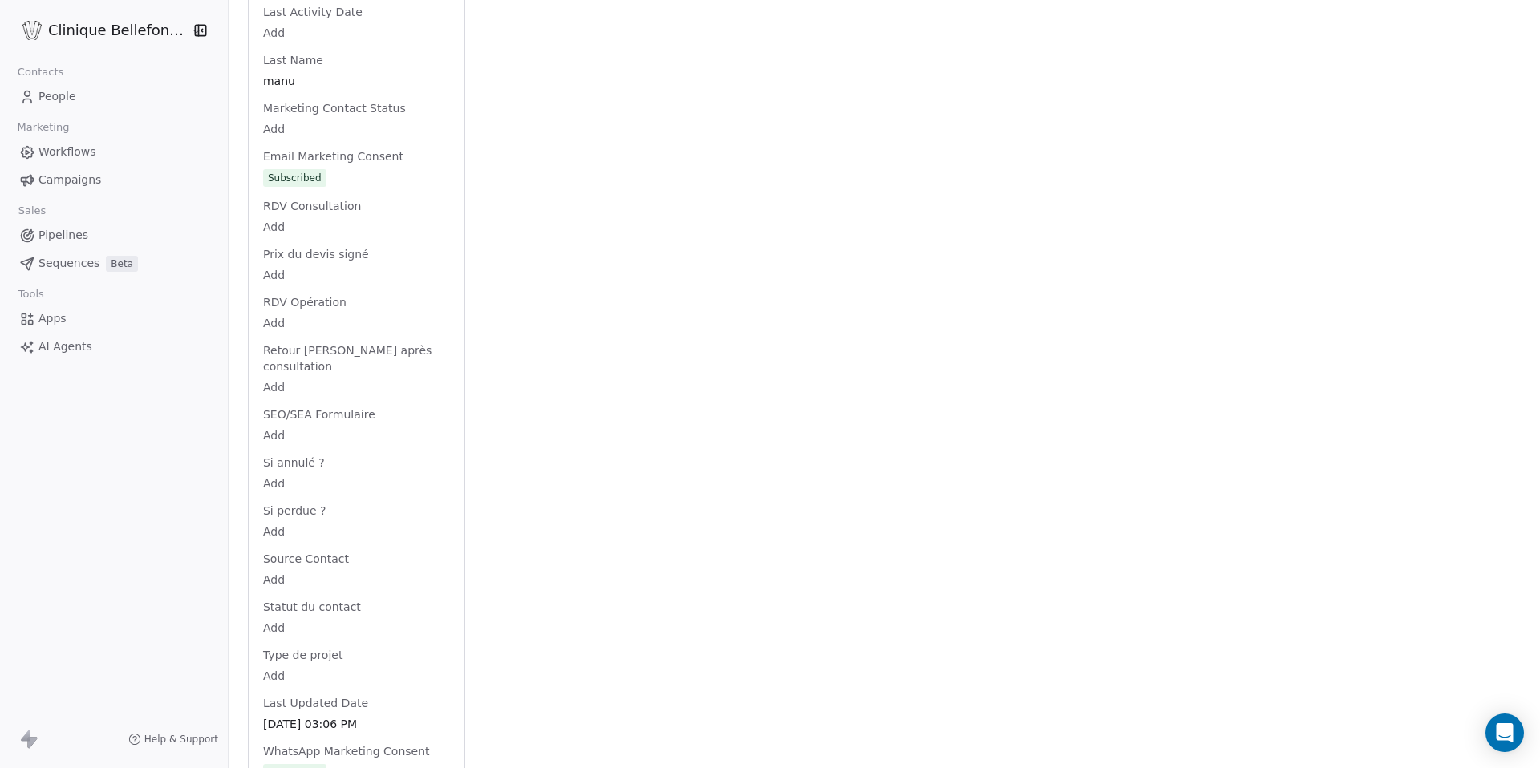
scroll to position [1346, 0]
click at [300, 764] on div "Subscribed" at bounding box center [295, 772] width 54 height 16
click at [306, 764] on div "Subscribed" at bounding box center [296, 772] width 54 height 16
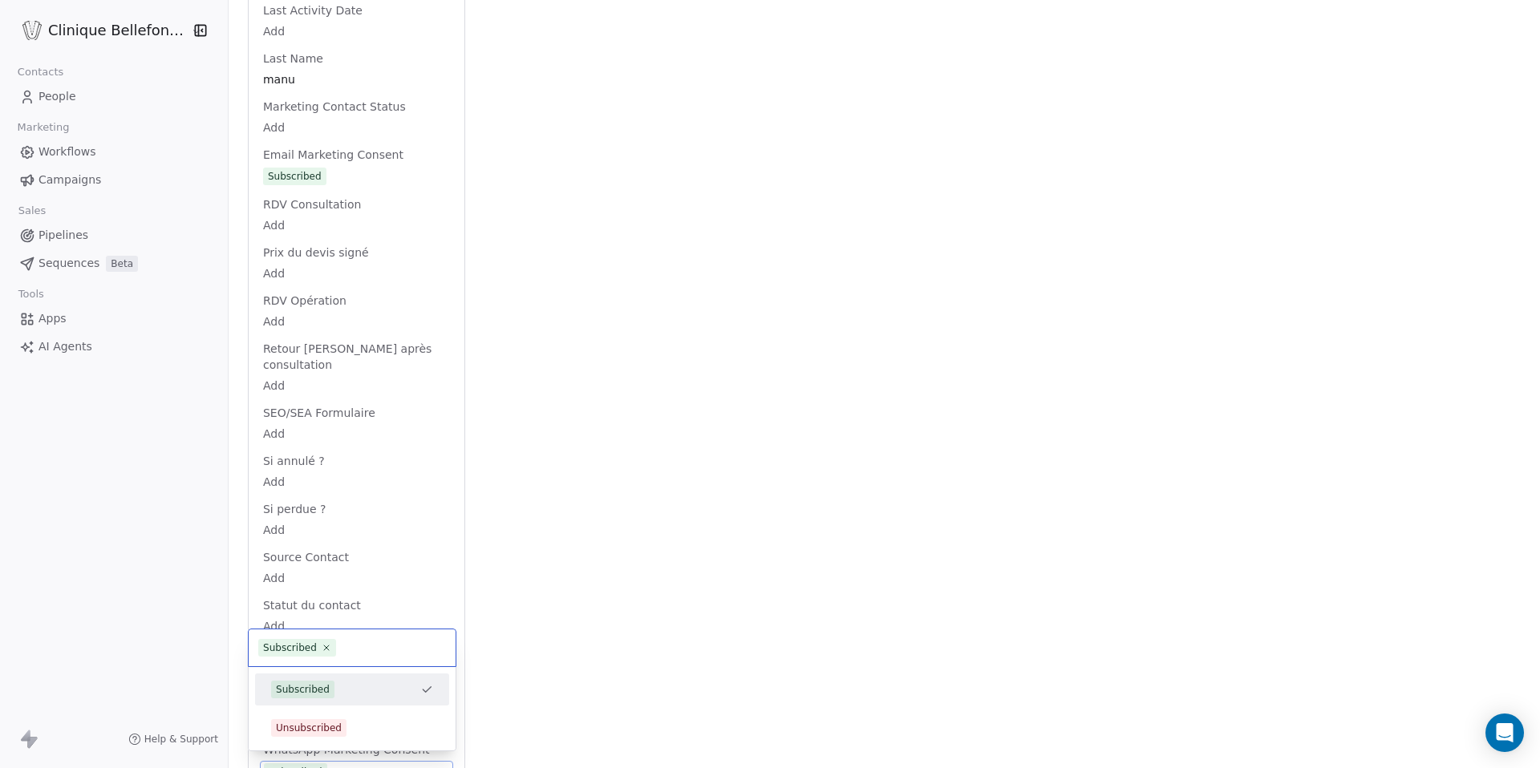
scroll to position [1344, 0]
click at [339, 555] on html "Clinique Bellefontaine Contacts People Marketing Workflows Campaigns Sales Pipe…" at bounding box center [770, 384] width 1540 height 768
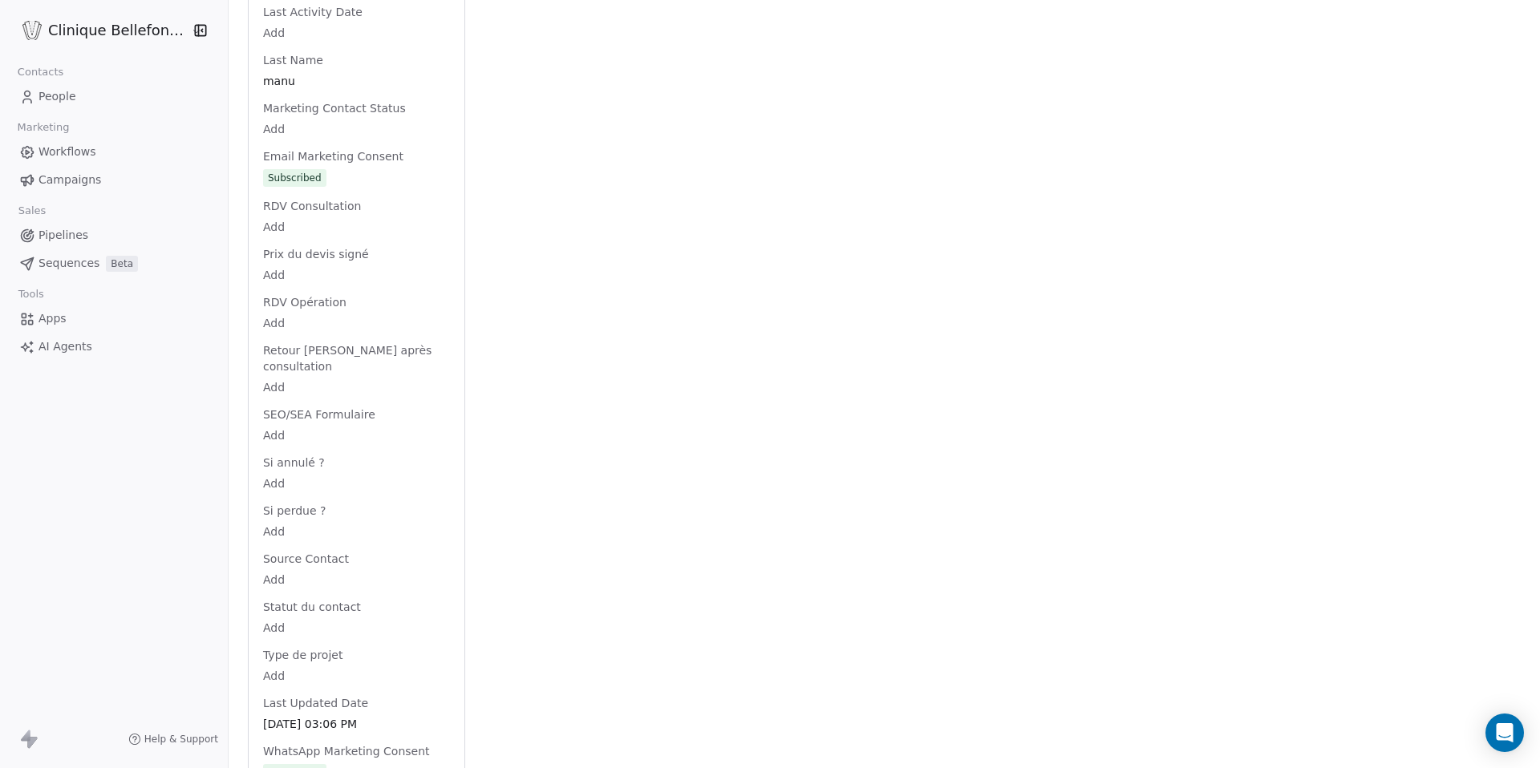
click at [326, 539] on body "Clinique Bellefontaine Contacts People Marketing Workflows Campaigns Sales Pipe…" at bounding box center [770, 384] width 1540 height 768
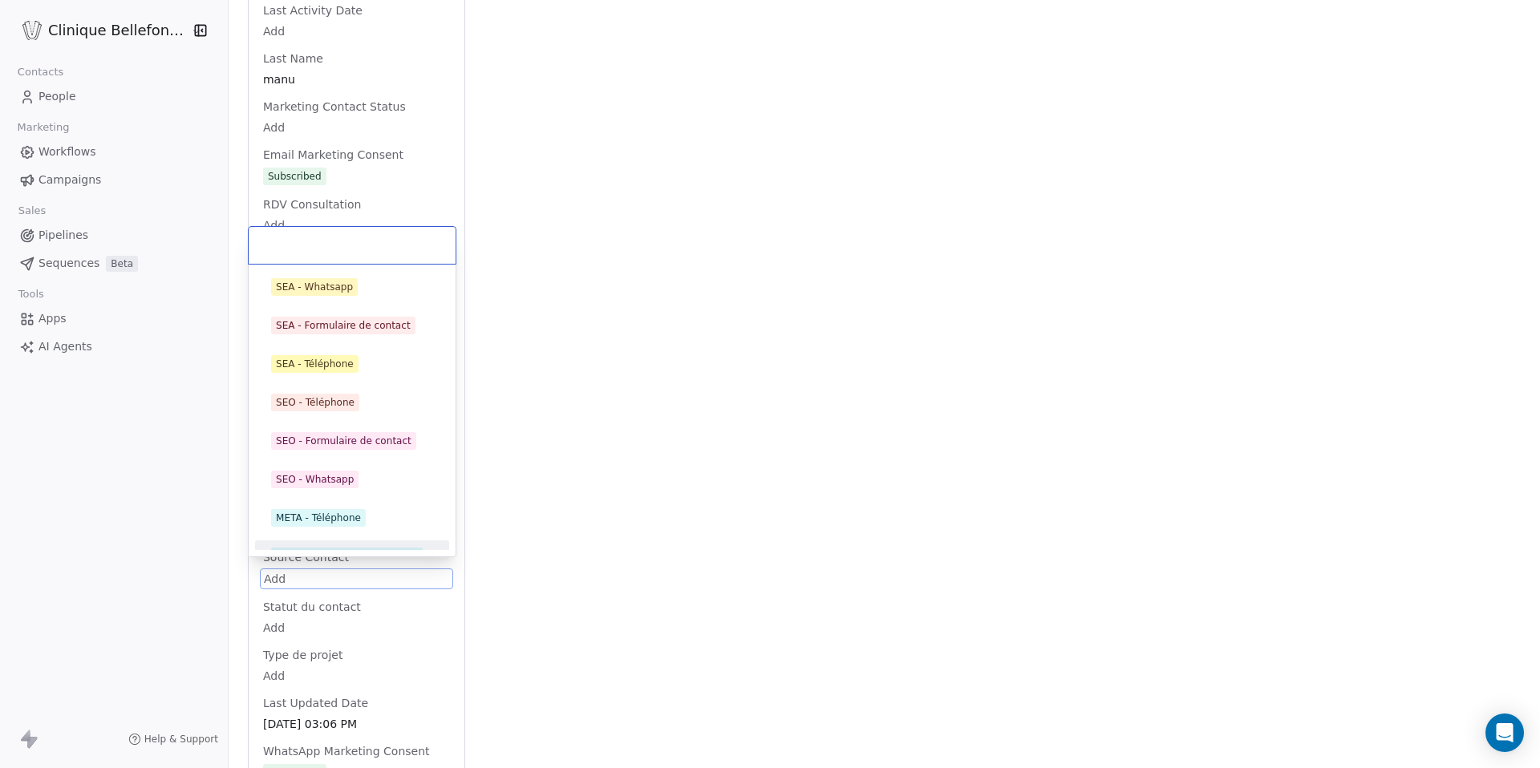
click at [359, 639] on html "Clinique Bellefontaine Contacts People Marketing Workflows Campaigns Sales Pipe…" at bounding box center [770, 384] width 1540 height 768
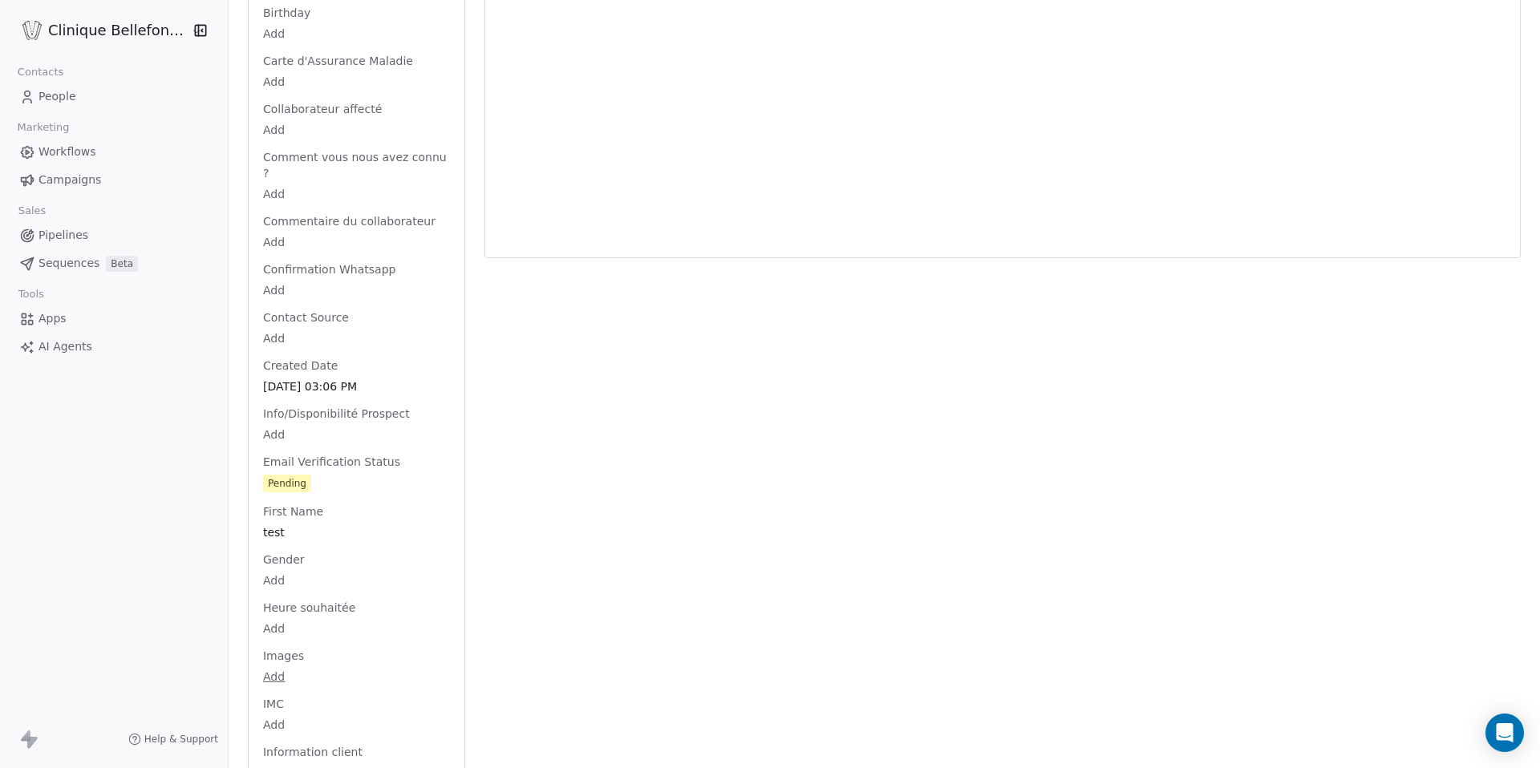
scroll to position [0, 0]
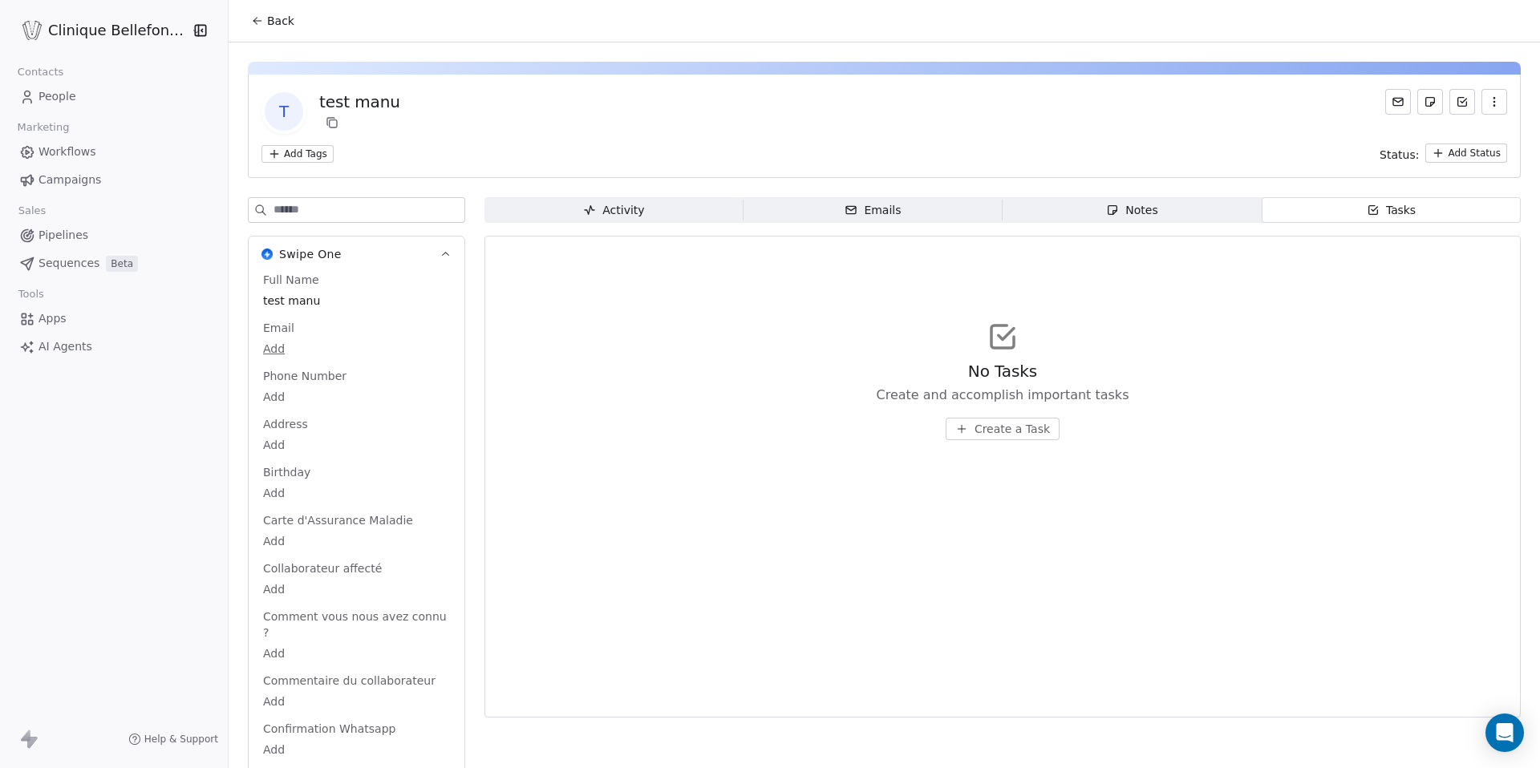
click at [1027, 432] on span "Create a Task" at bounding box center [1012, 429] width 75 height 16
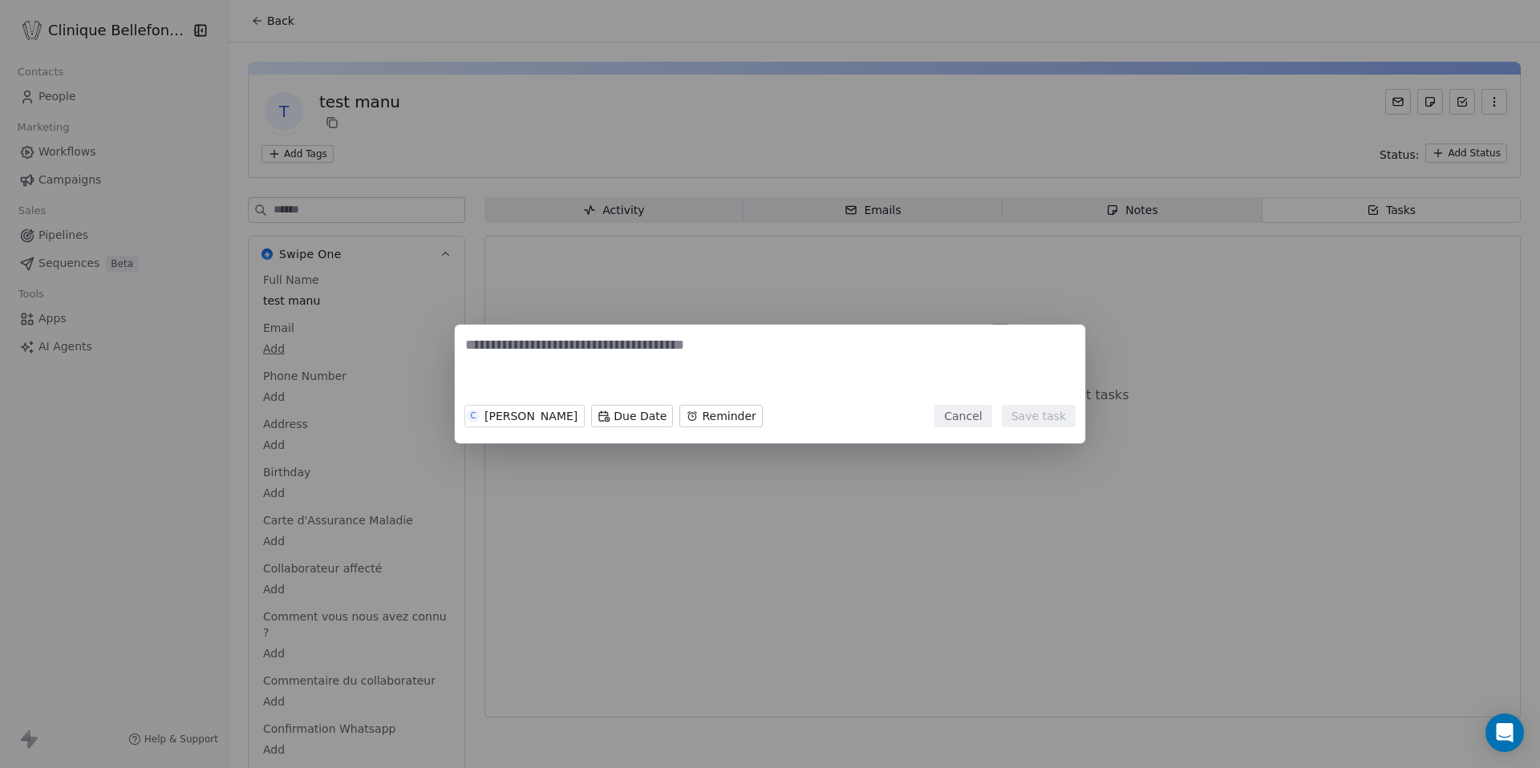
click at [801, 383] on textarea at bounding box center [770, 366] width 610 height 63
type textarea "**********"
click at [505, 399] on div "C [PERSON_NAME] Due Date Reminder" at bounding box center [613, 416] width 298 height 35
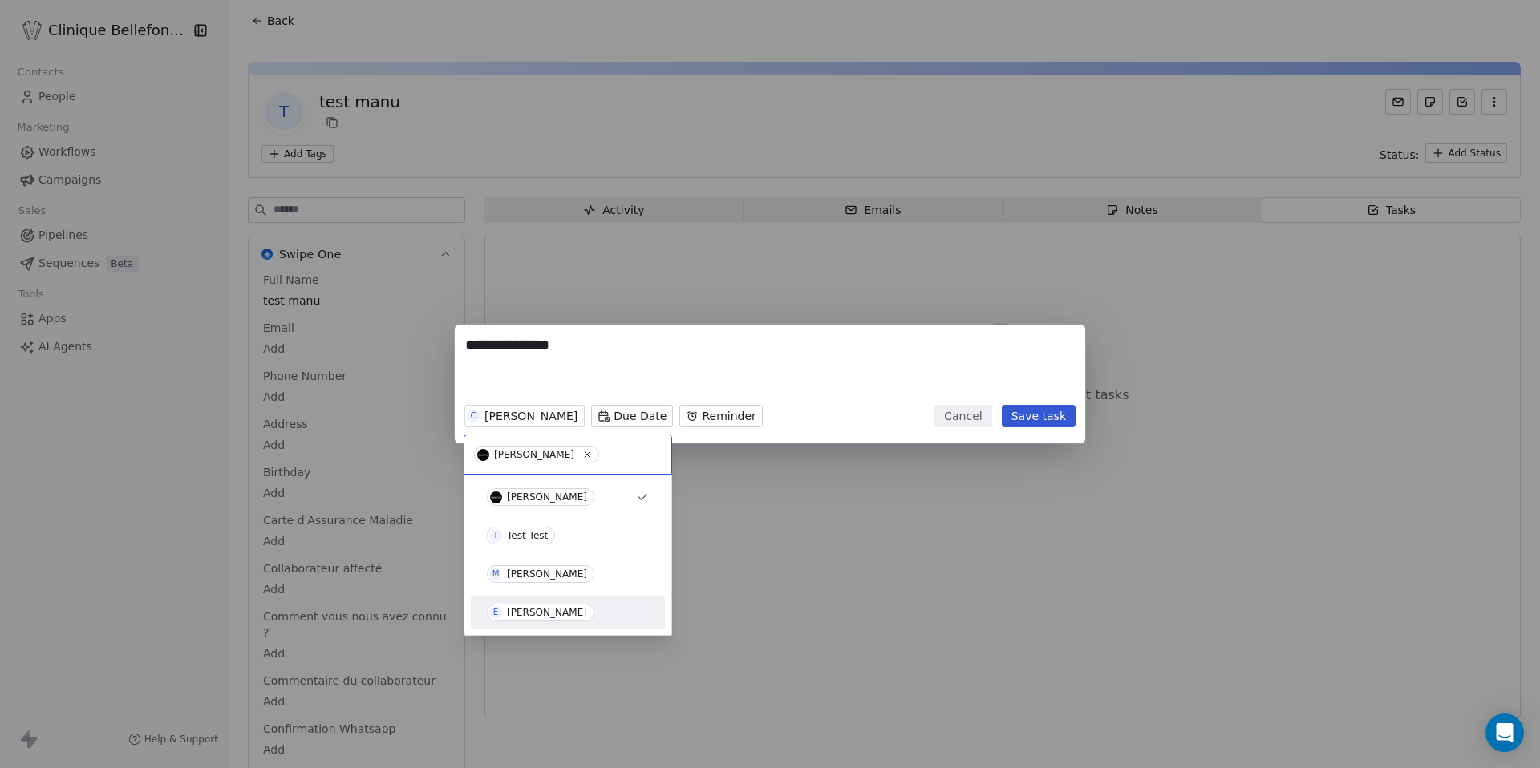
click at [533, 620] on span "E [PERSON_NAME]" at bounding box center [540, 613] width 107 height 18
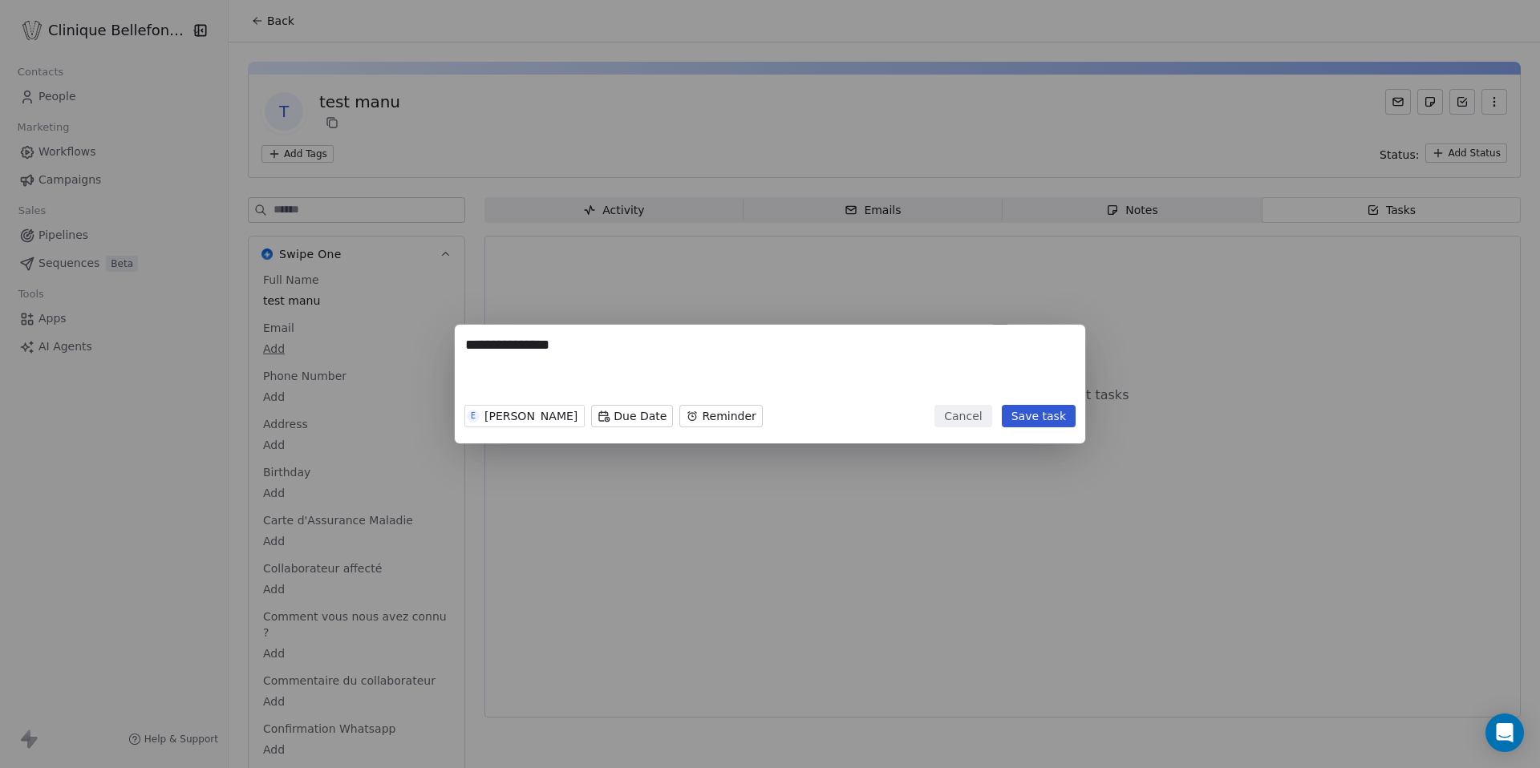
click at [672, 411] on body "Clinique Bellefontaine Contacts People Marketing Workflows Campaigns Sales Pipe…" at bounding box center [770, 384] width 1540 height 768
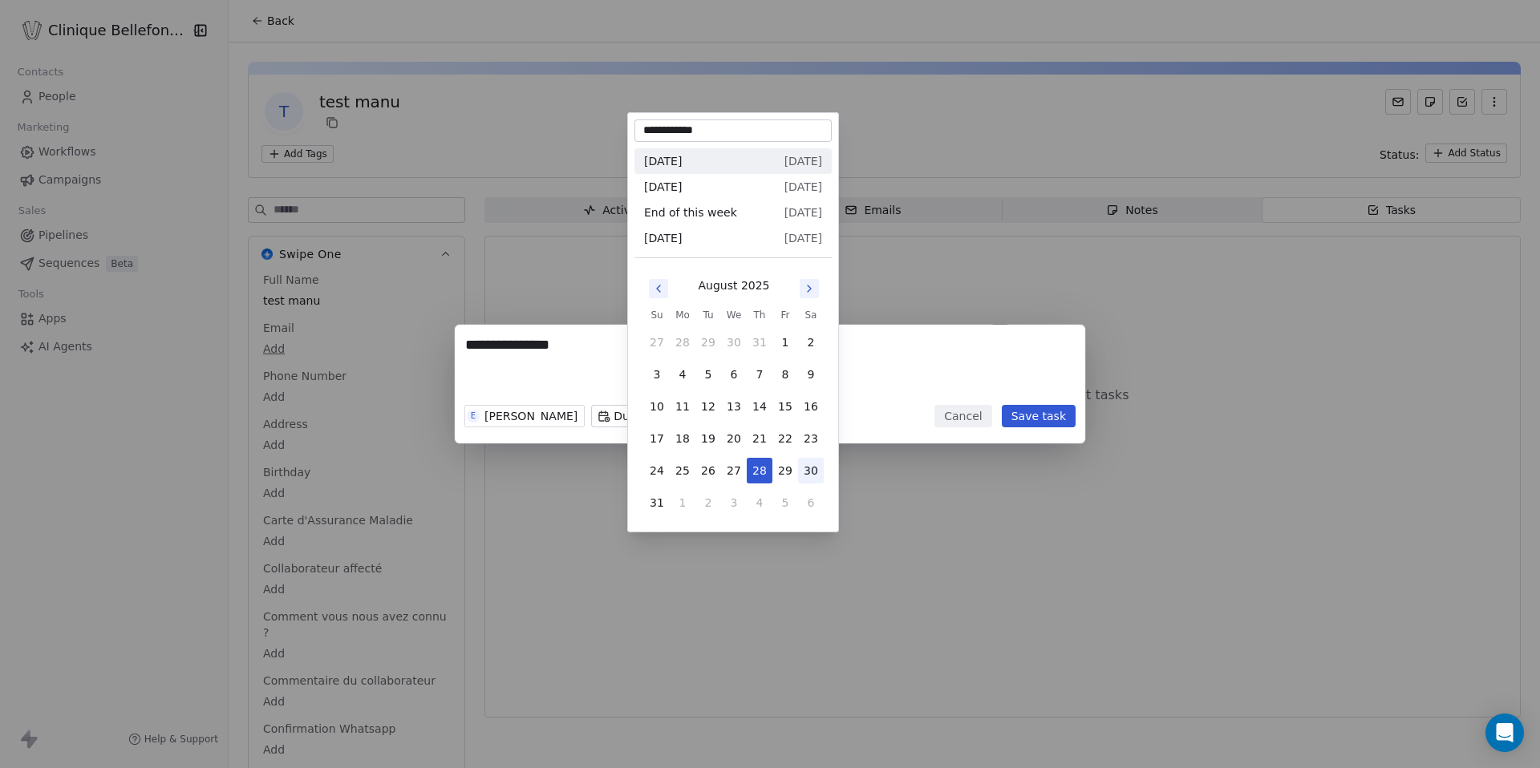
click at [803, 467] on button "30" at bounding box center [811, 471] width 26 height 26
type input "**********"
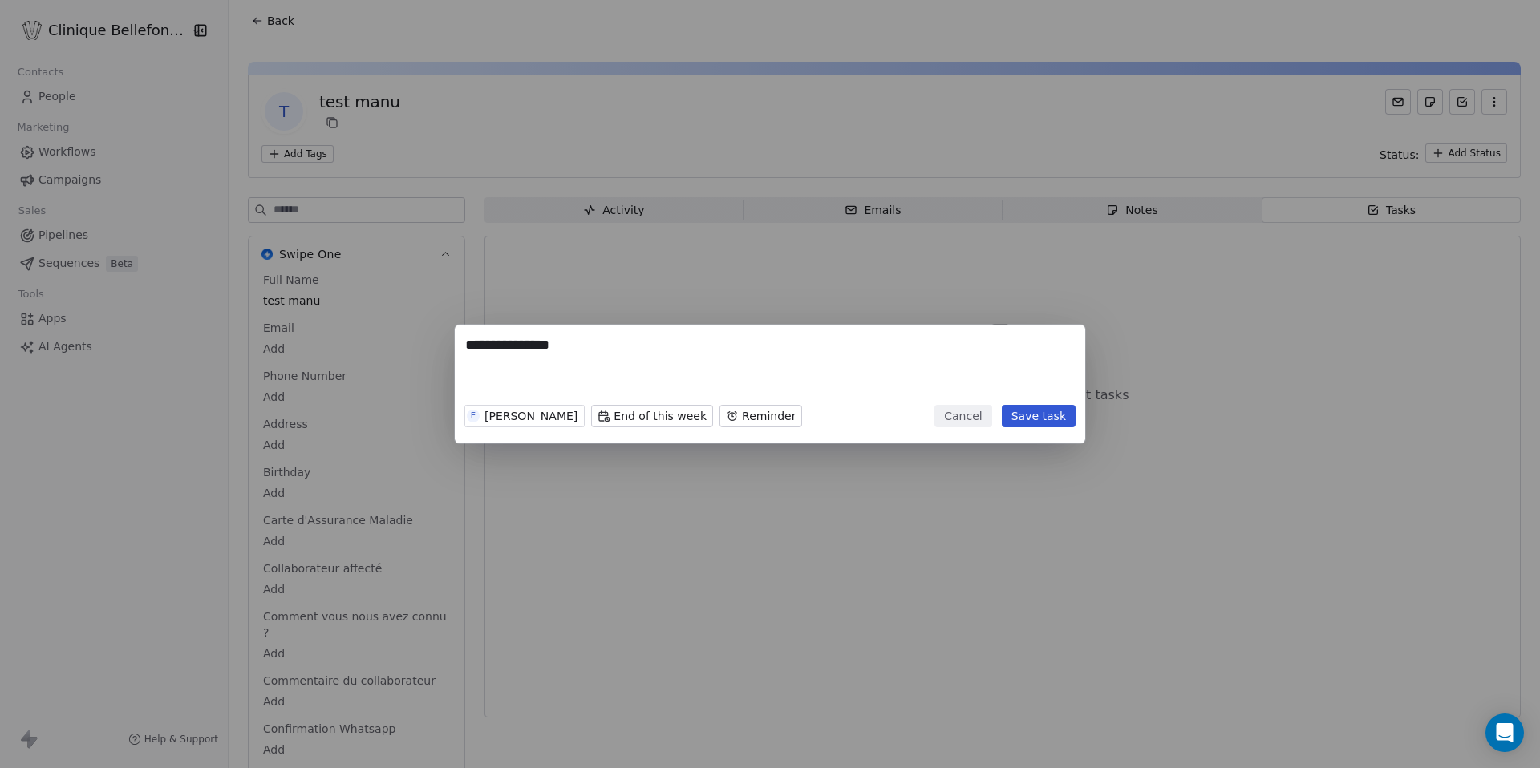
click at [793, 418] on body "Clinique Bellefontaine Contacts People Marketing Workflows Campaigns Sales Pipe…" at bounding box center [770, 384] width 1540 height 768
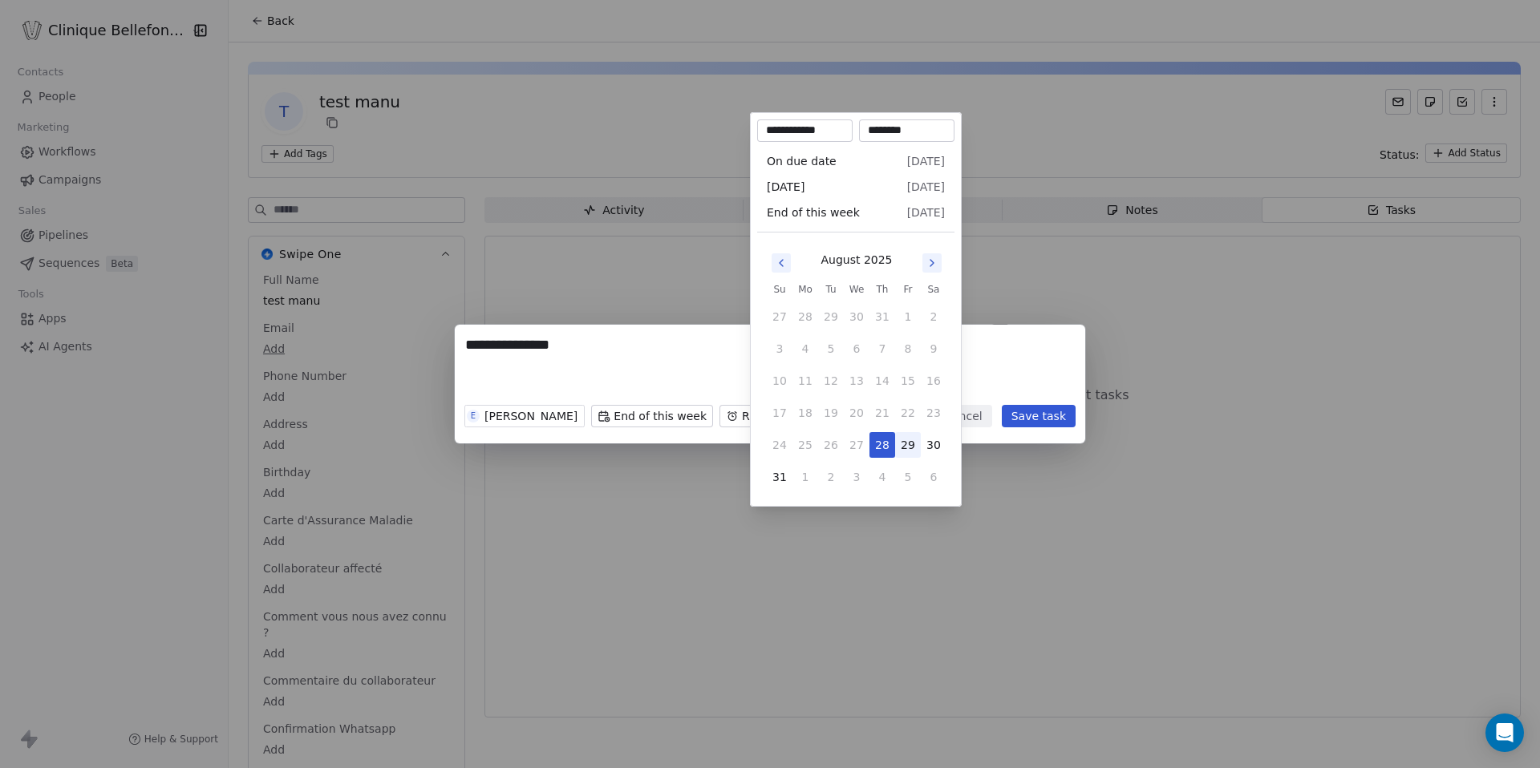
click at [907, 437] on button "29" at bounding box center [908, 445] width 26 height 26
click at [932, 439] on button "30" at bounding box center [934, 445] width 26 height 26
type input "**********"
click at [1045, 421] on div "**********" at bounding box center [770, 384] width 1540 height 119
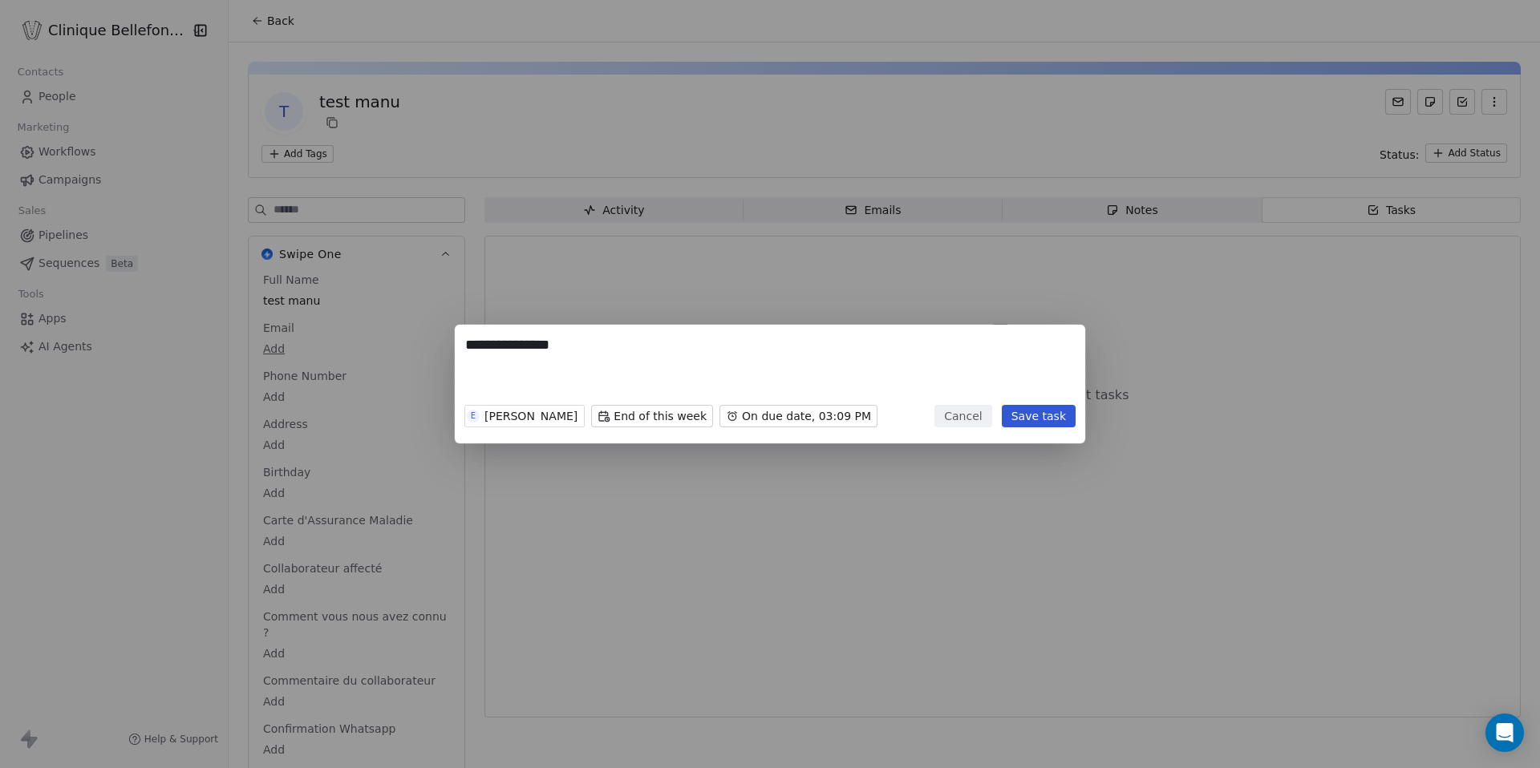
click at [1045, 420] on button "Save task" at bounding box center [1039, 416] width 74 height 22
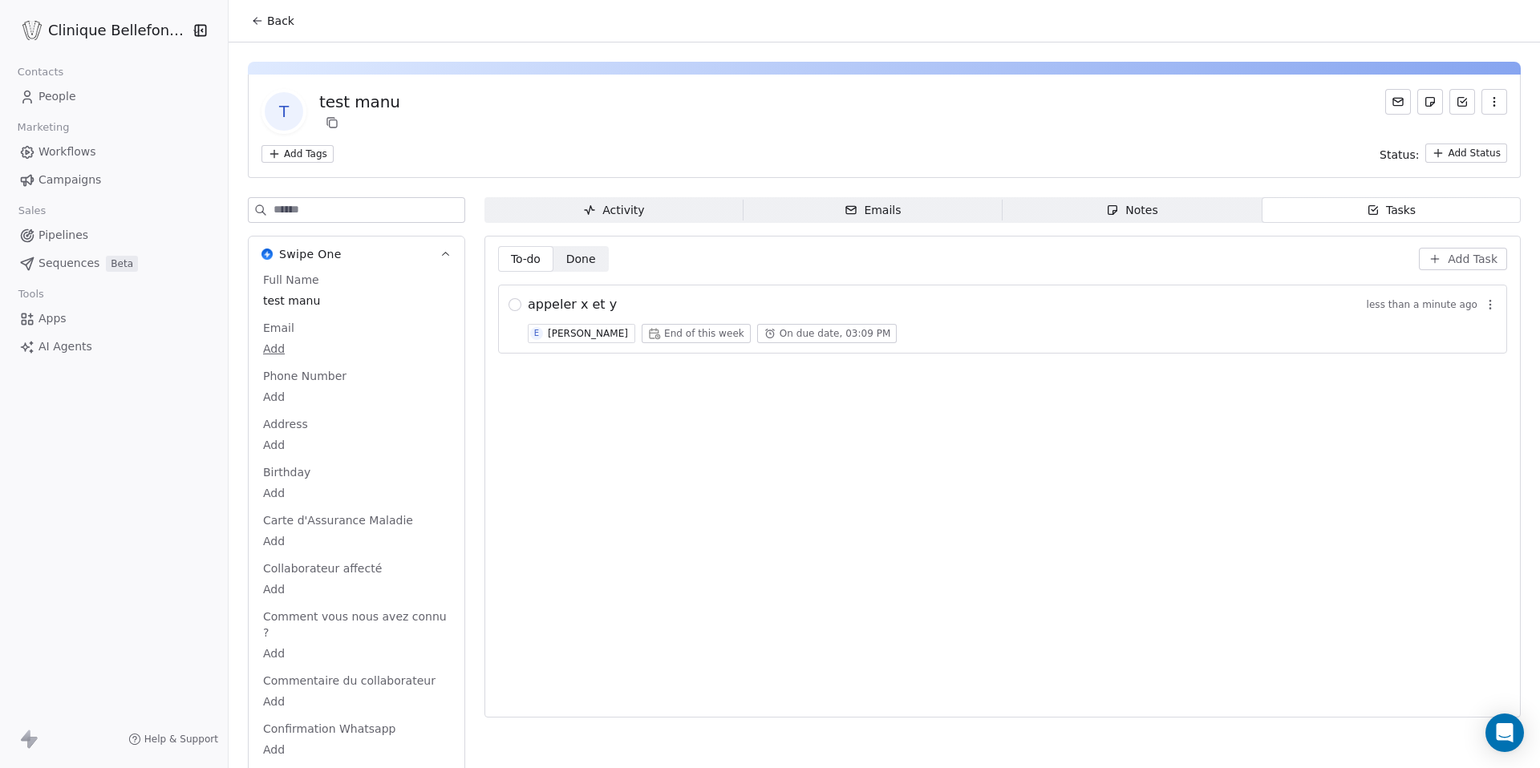
click at [1015, 302] on div "appeler x et y less than a minute ago" at bounding box center [1012, 304] width 969 height 19
click at [509, 302] on button "button" at bounding box center [515, 304] width 13 height 13
click at [512, 307] on div "appeler x et y less than a minute ago E [PERSON_NAME] End of this week On due d…" at bounding box center [1002, 319] width 1009 height 69
click at [509, 306] on button "button" at bounding box center [515, 304] width 13 height 13
click at [1492, 297] on button "button" at bounding box center [1490, 305] width 22 height 22
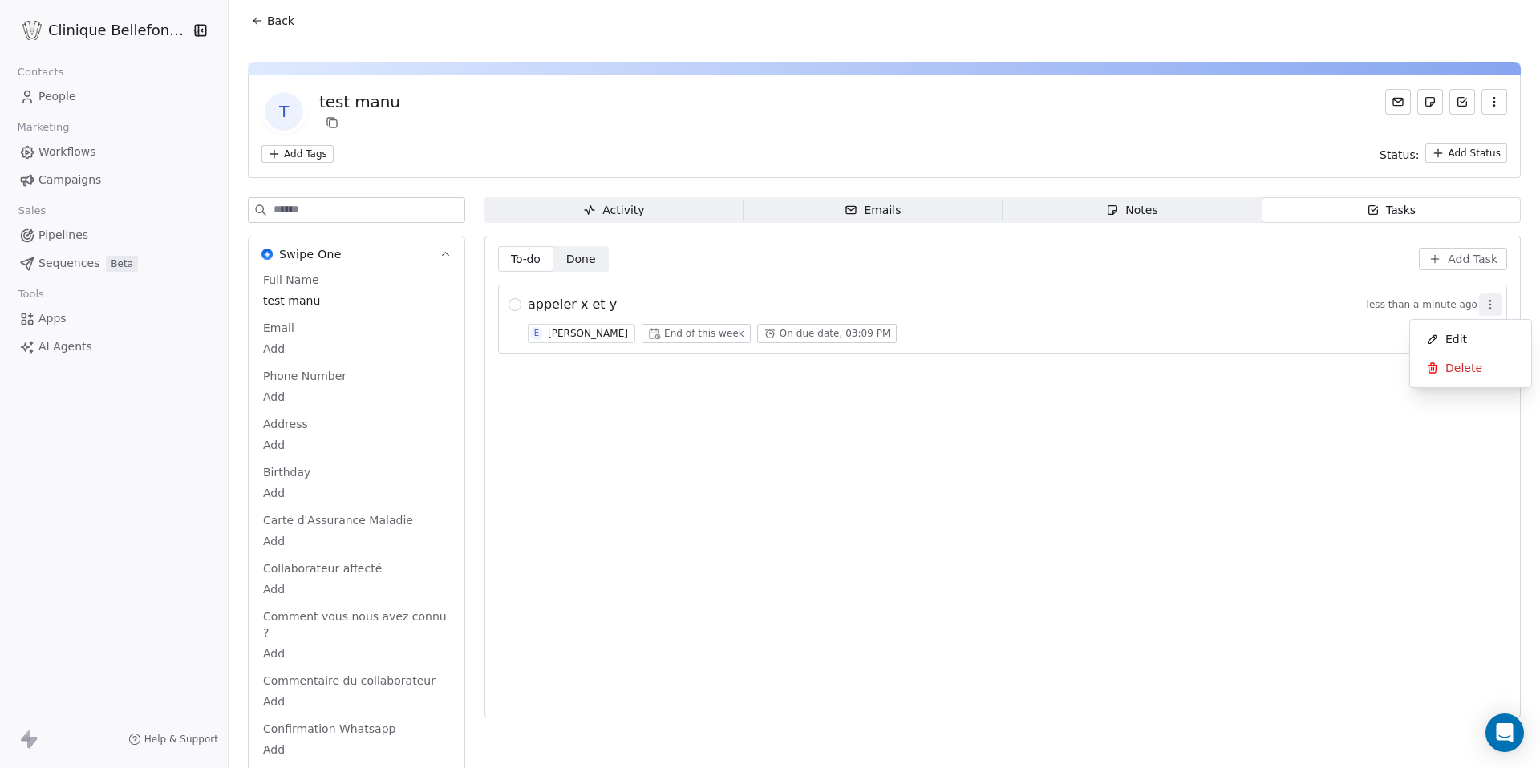
click at [1466, 363] on span "Delete" at bounding box center [1464, 368] width 37 height 16
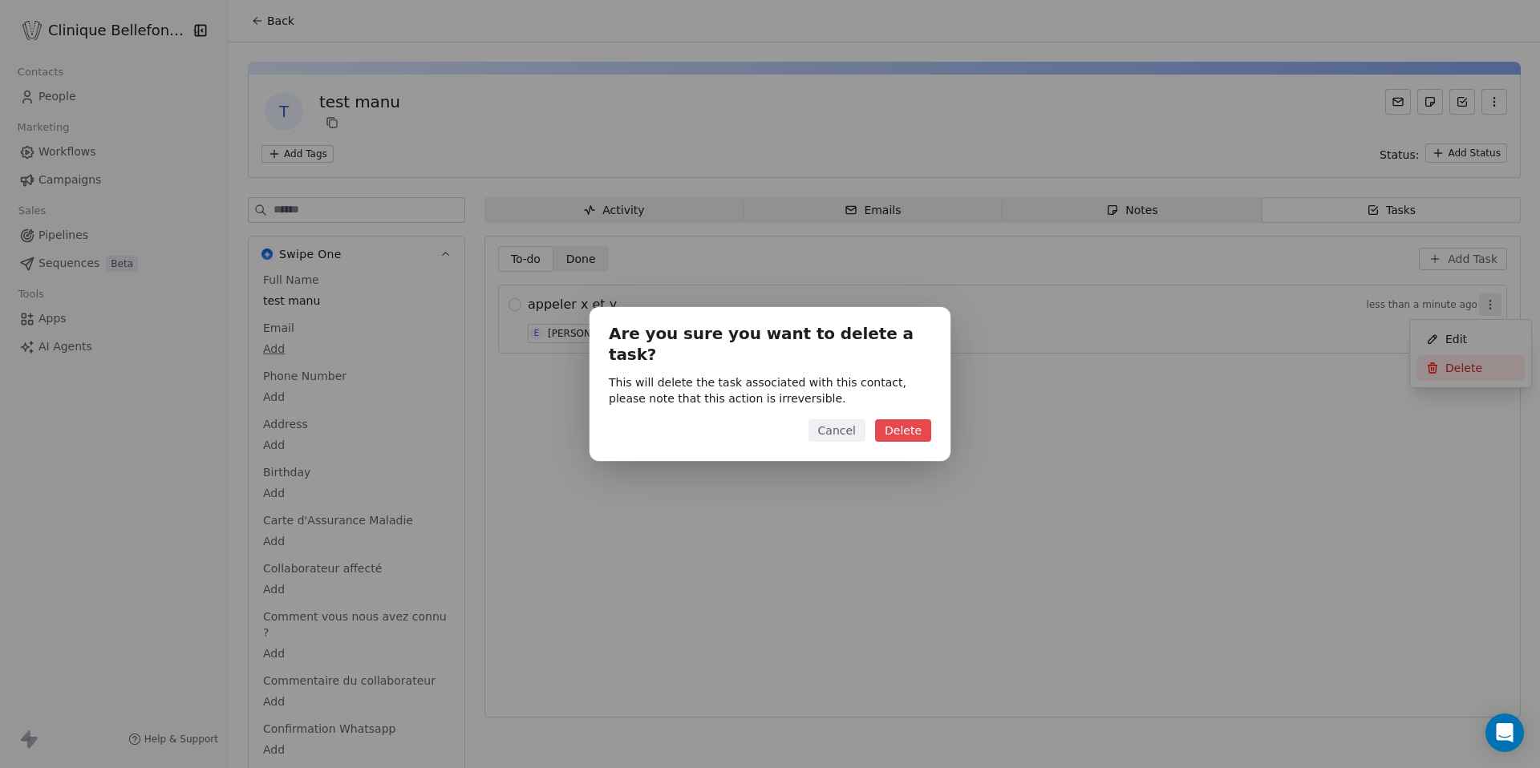
click at [905, 423] on button "Delete" at bounding box center [903, 431] width 56 height 22
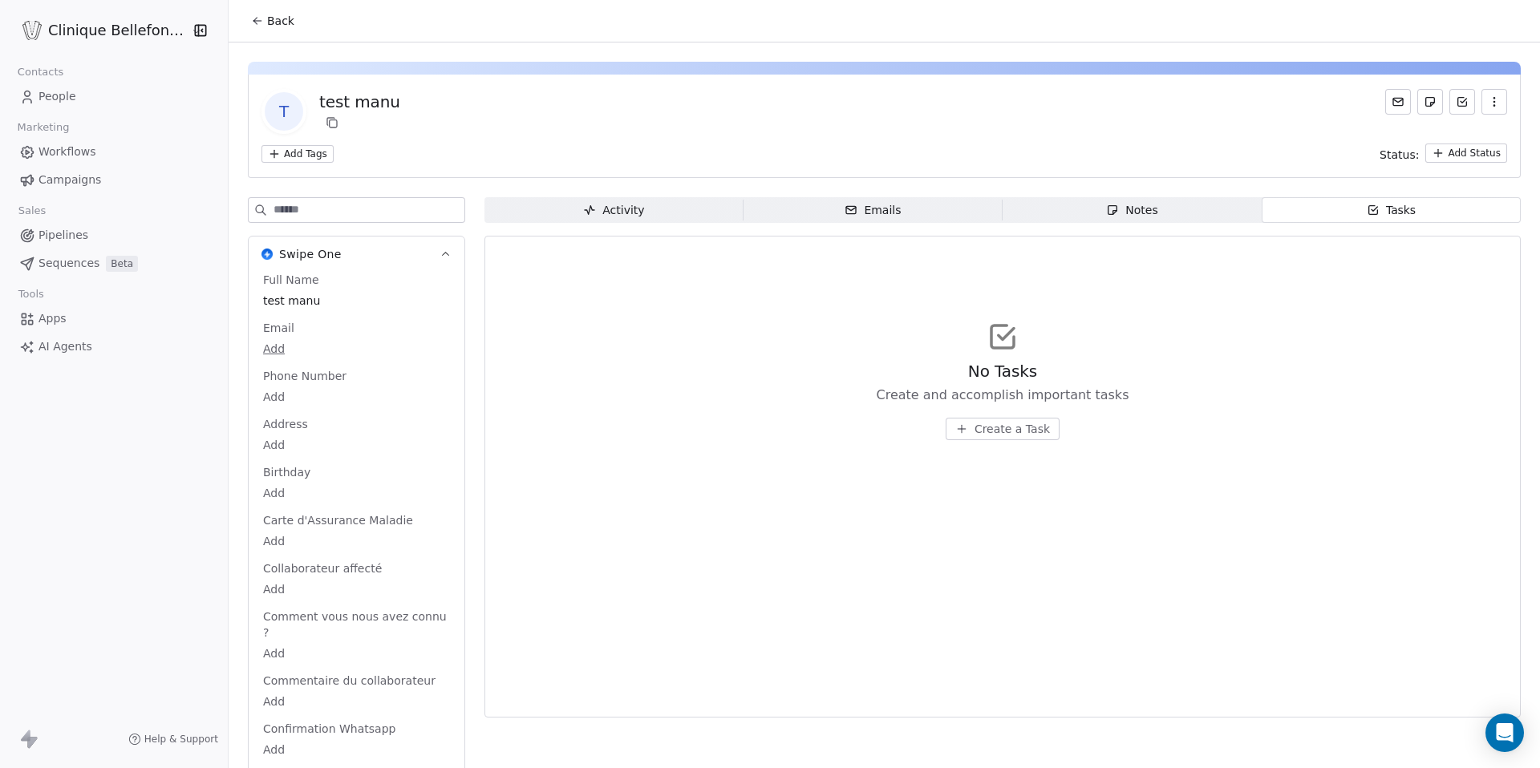
click at [1490, 99] on icon "button" at bounding box center [1494, 101] width 13 height 13
click at [1202, 342] on div "No Tasks Create and accomplish important tasks Create a Task" at bounding box center [1002, 380] width 1009 height 197
click at [1023, 436] on span "Create a Task" at bounding box center [1012, 429] width 75 height 16
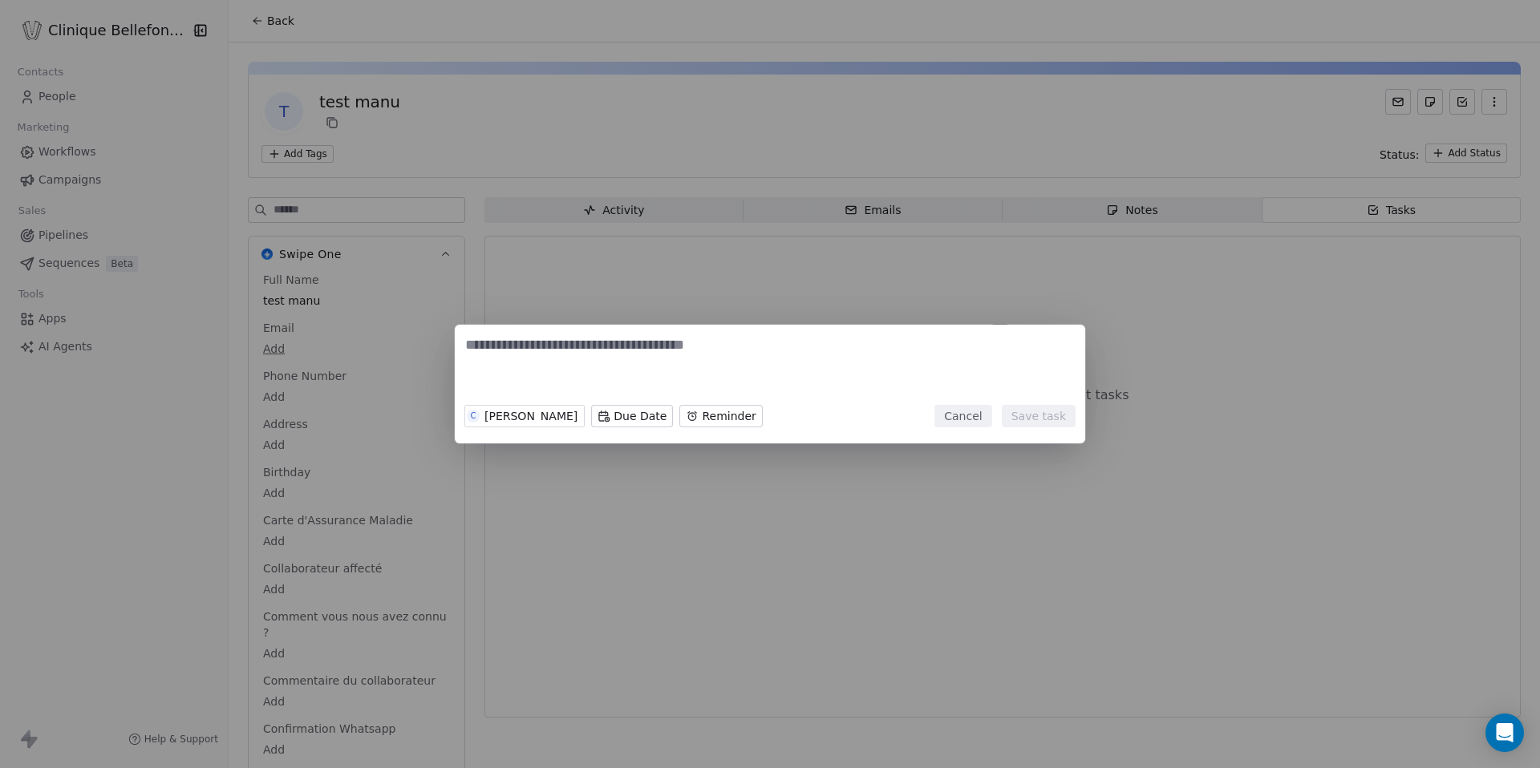
click at [623, 346] on textarea at bounding box center [770, 366] width 610 height 63
click at [970, 416] on button "Cancel" at bounding box center [963, 416] width 57 height 22
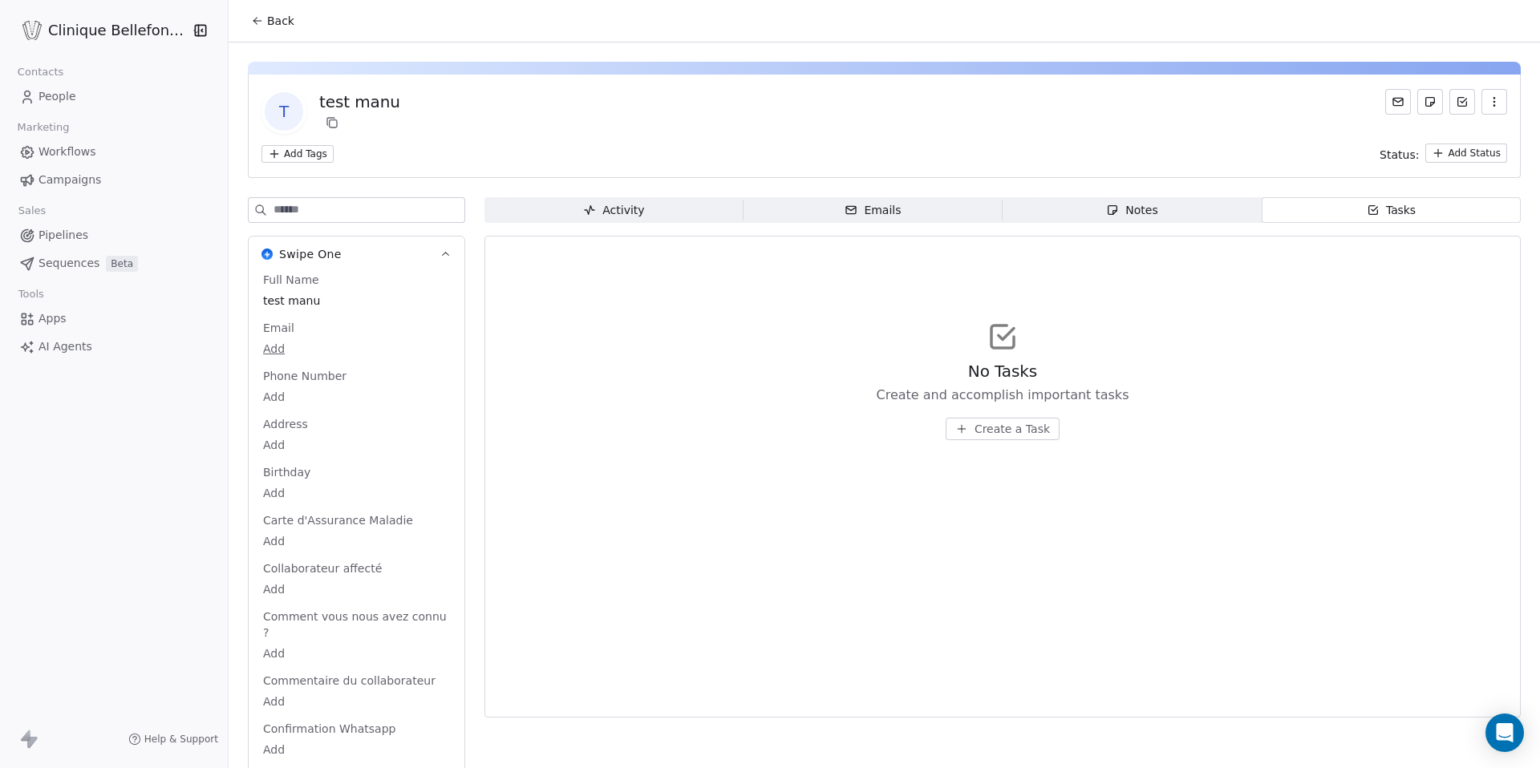
click at [1162, 197] on span "Notes Notes" at bounding box center [1132, 210] width 259 height 26
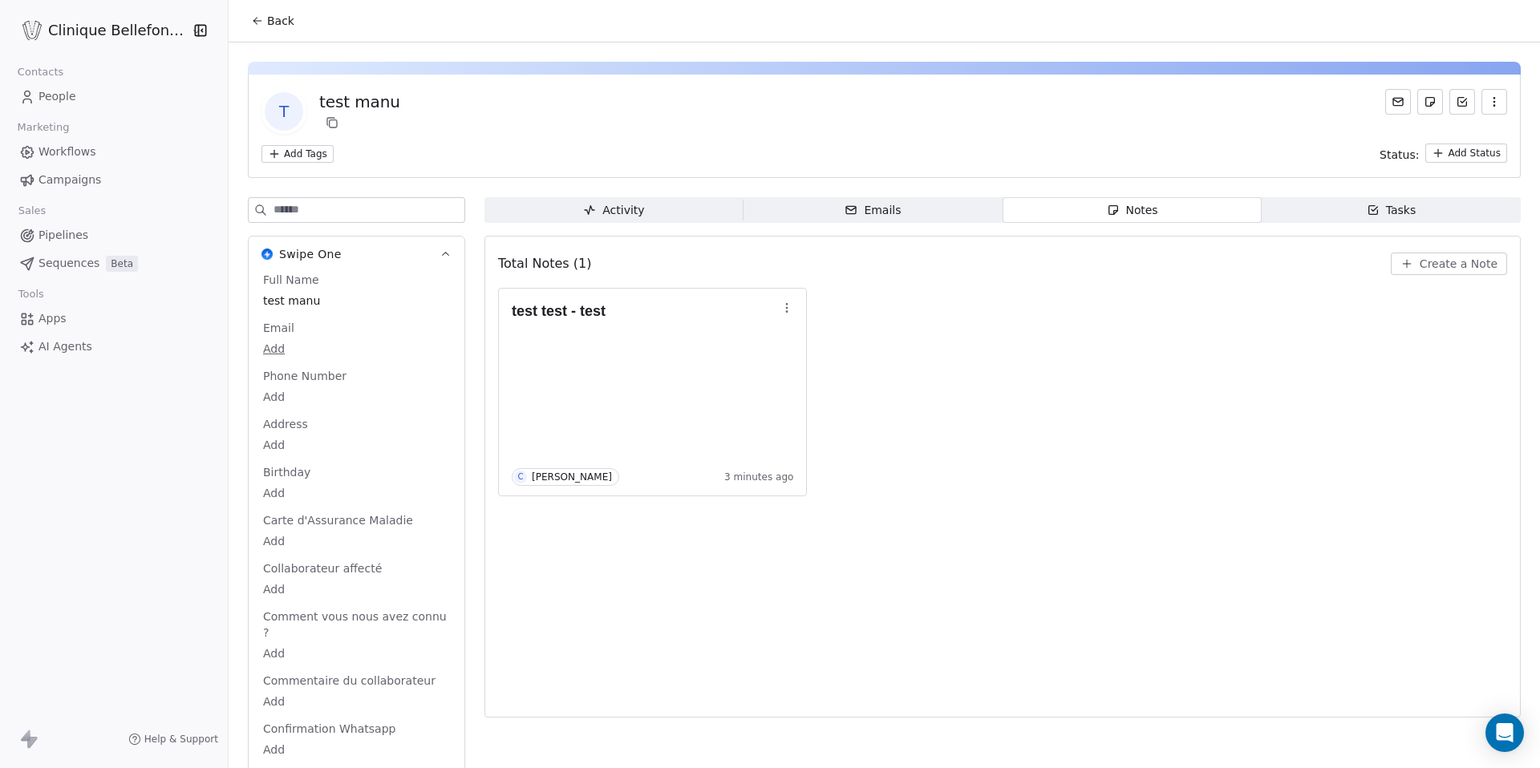
click at [858, 208] on div "Emails" at bounding box center [873, 210] width 56 height 17
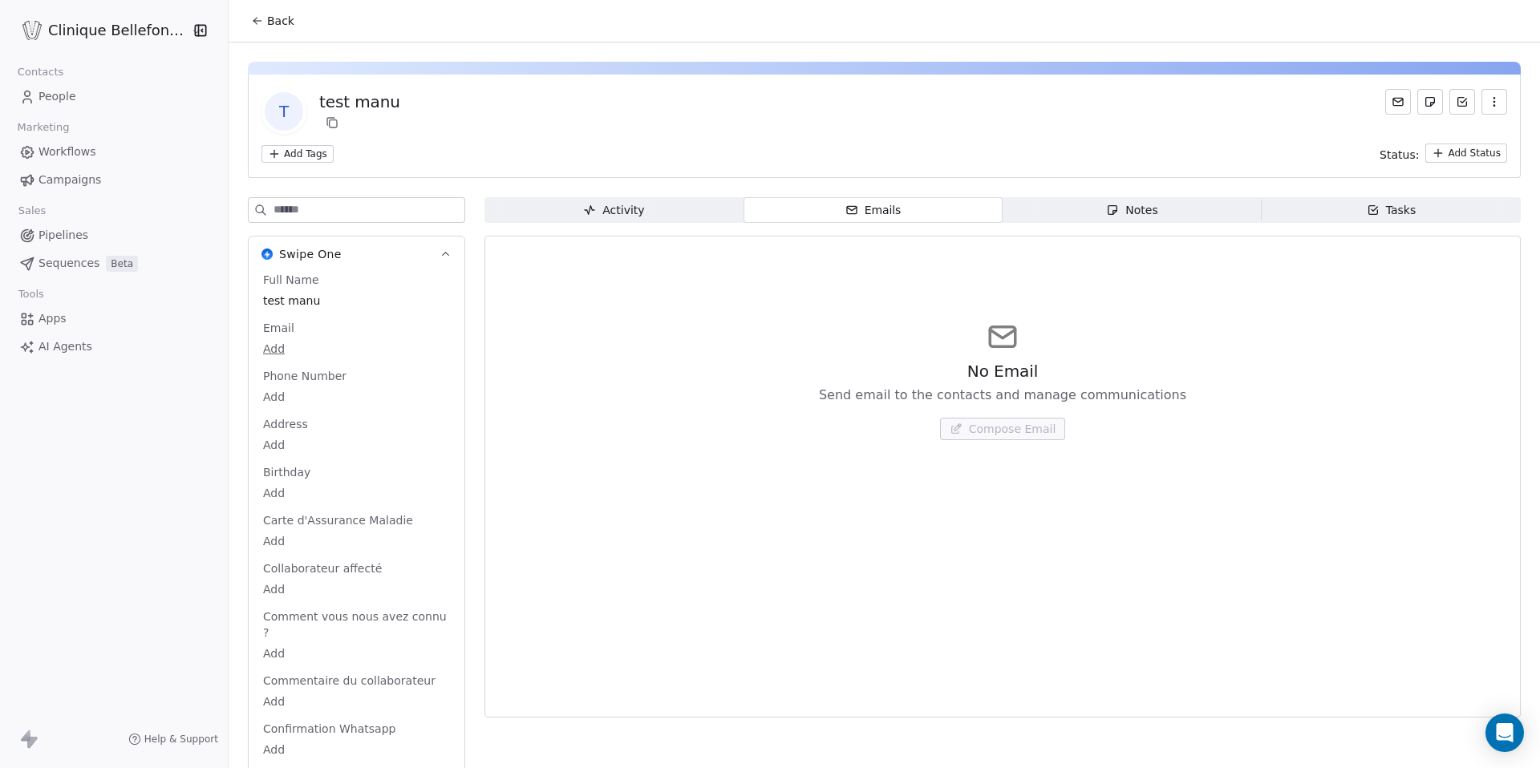
click at [663, 217] on span "Activity Activity" at bounding box center [614, 210] width 259 height 26
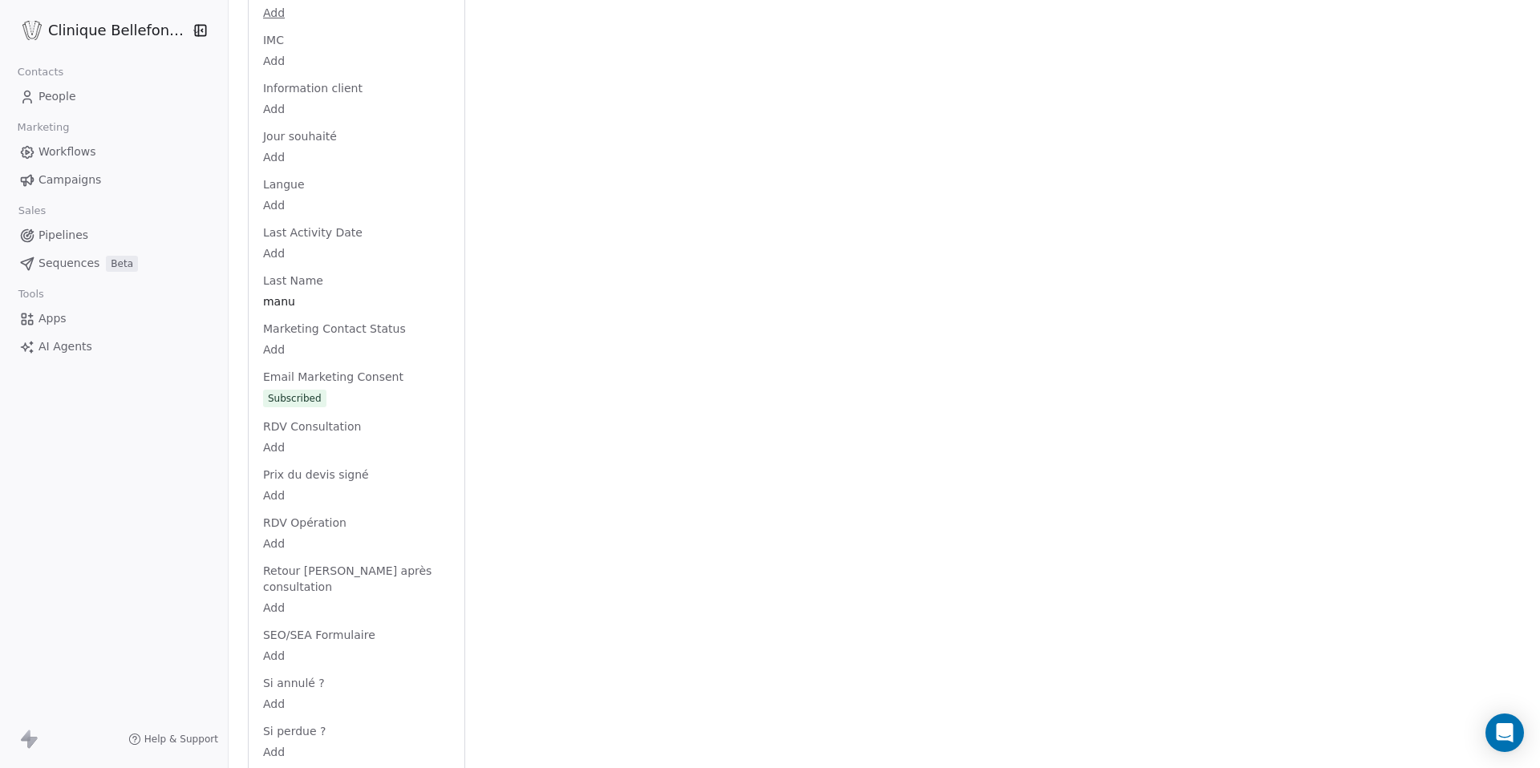
scroll to position [1344, 0]
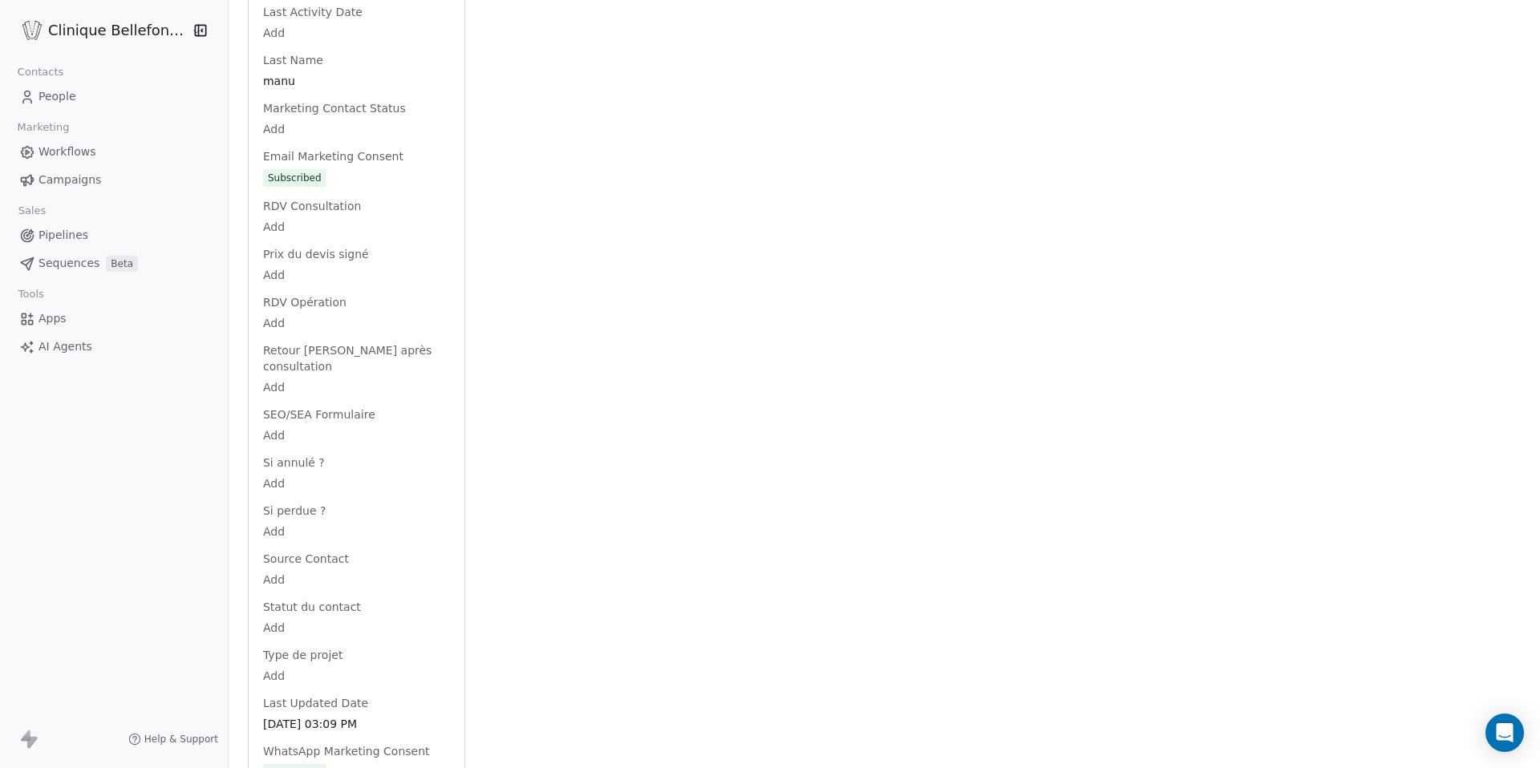
click at [270, 643] on body "Clinique Bellefontaine Contacts People Marketing Workflows Campaigns Sales Pipe…" at bounding box center [770, 384] width 1540 height 768
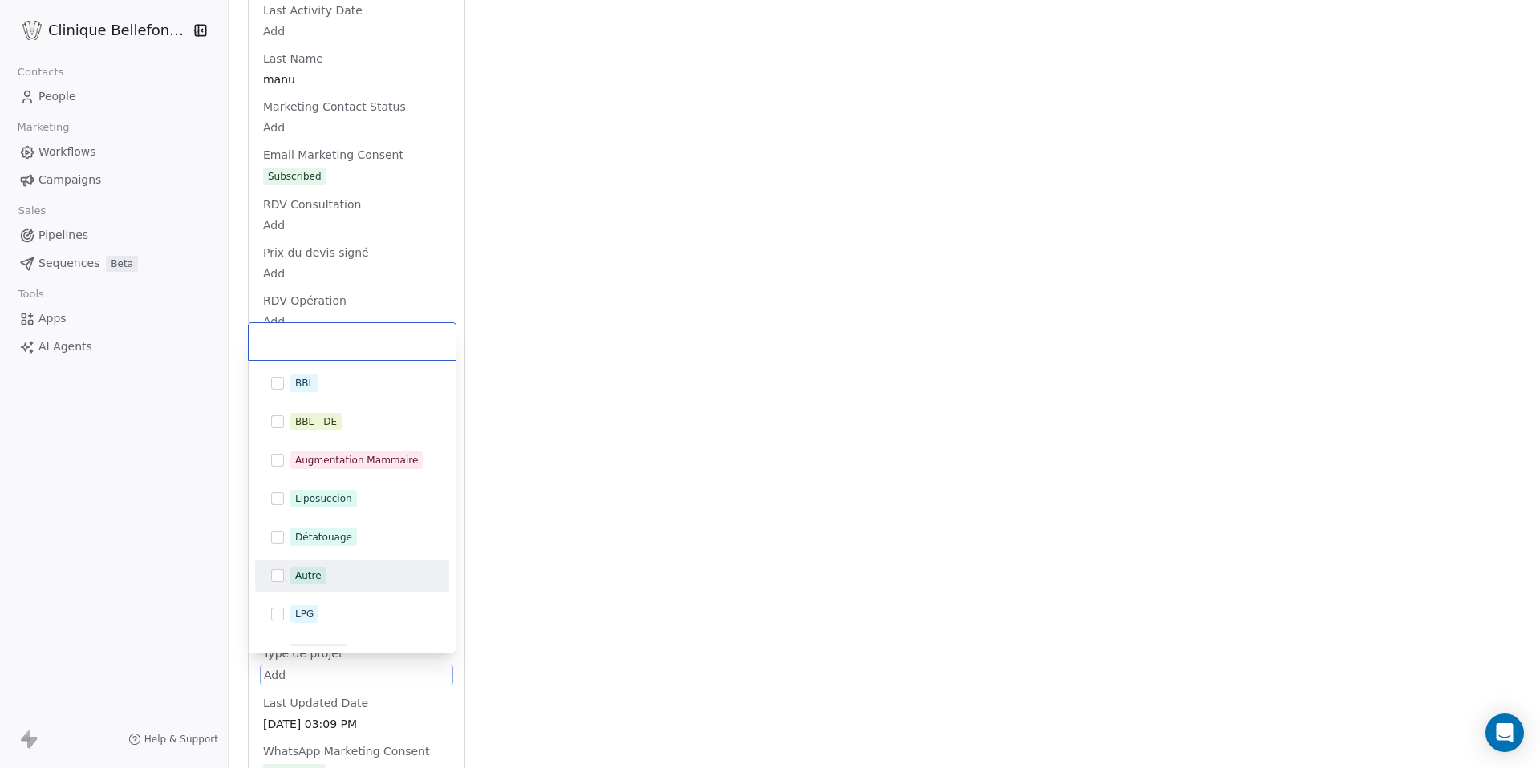
click at [561, 505] on html "Clinique Bellefontaine Contacts People Marketing Workflows Campaigns Sales Pipe…" at bounding box center [770, 384] width 1540 height 768
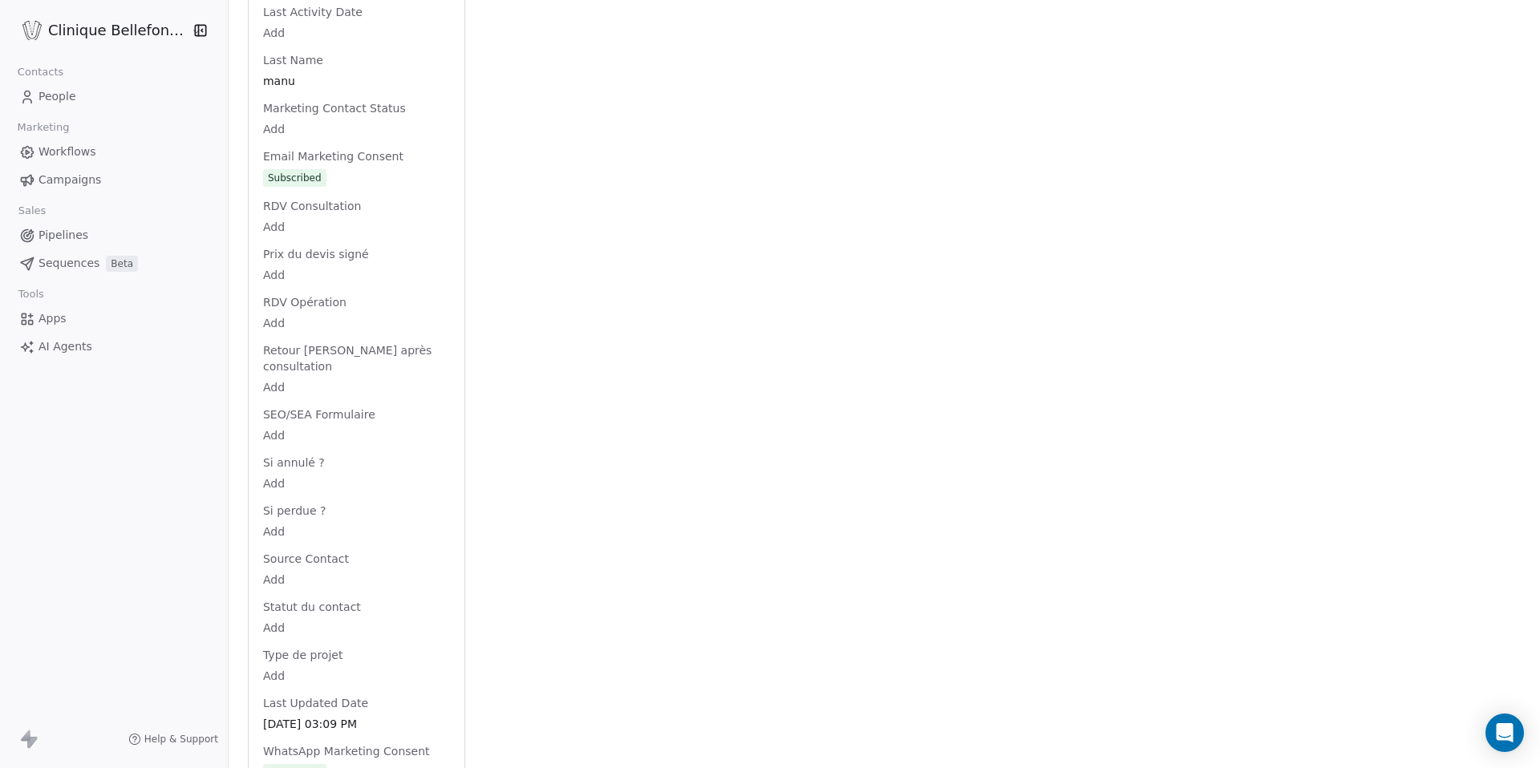
click at [268, 401] on body "Clinique Bellefontaine Contacts People Marketing Workflows Campaigns Sales Pipe…" at bounding box center [770, 384] width 1540 height 768
click at [332, 401] on textarea at bounding box center [345, 418] width 192 height 50
click at [340, 355] on html "Clinique Bellefontaine Contacts People Marketing Workflows Campaigns Sales Pipe…" at bounding box center [770, 384] width 1540 height 768
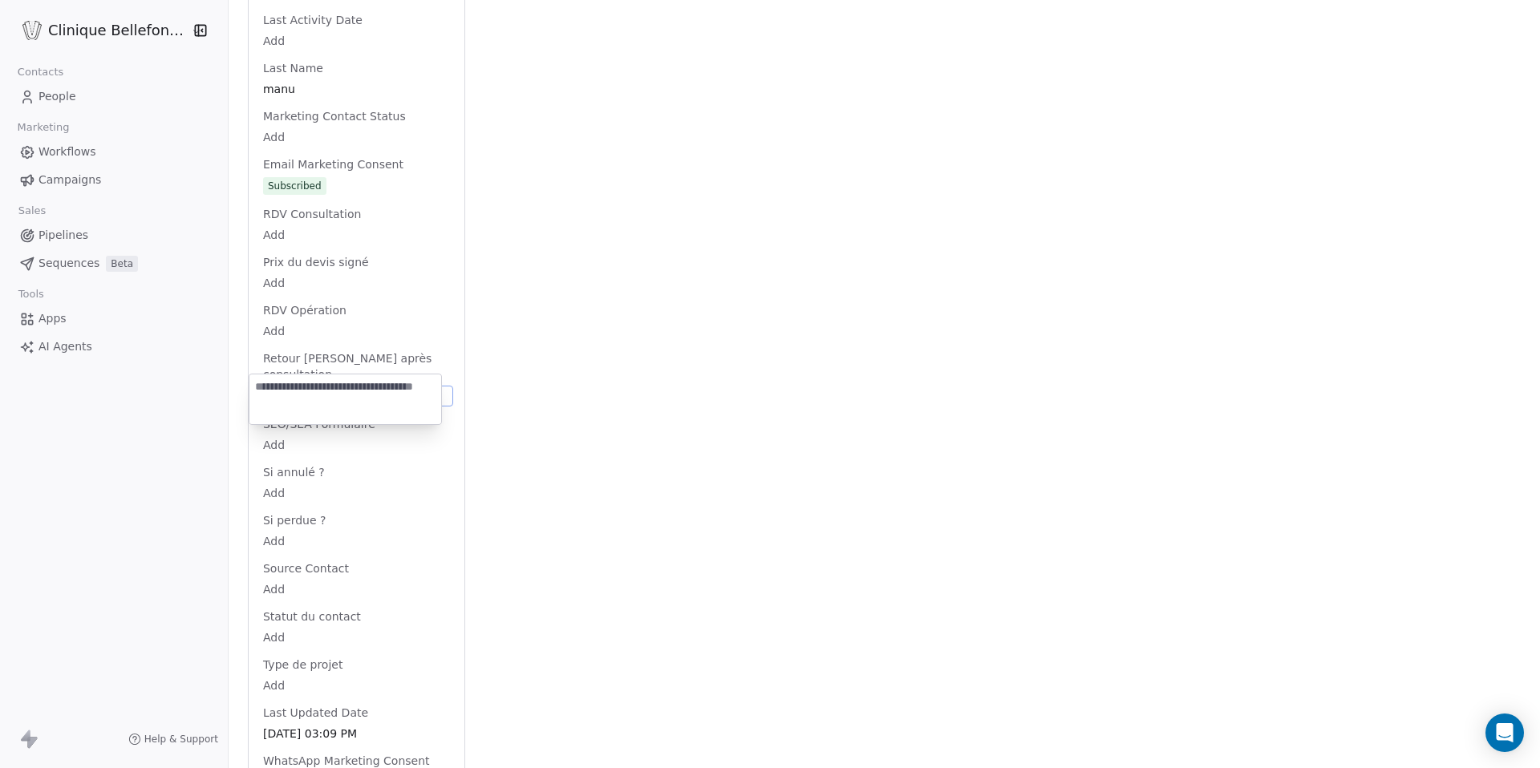
click at [271, 357] on html "Clinique Bellefontaine Contacts People Marketing Workflows Campaigns Sales Pipe…" at bounding box center [770, 384] width 1540 height 768
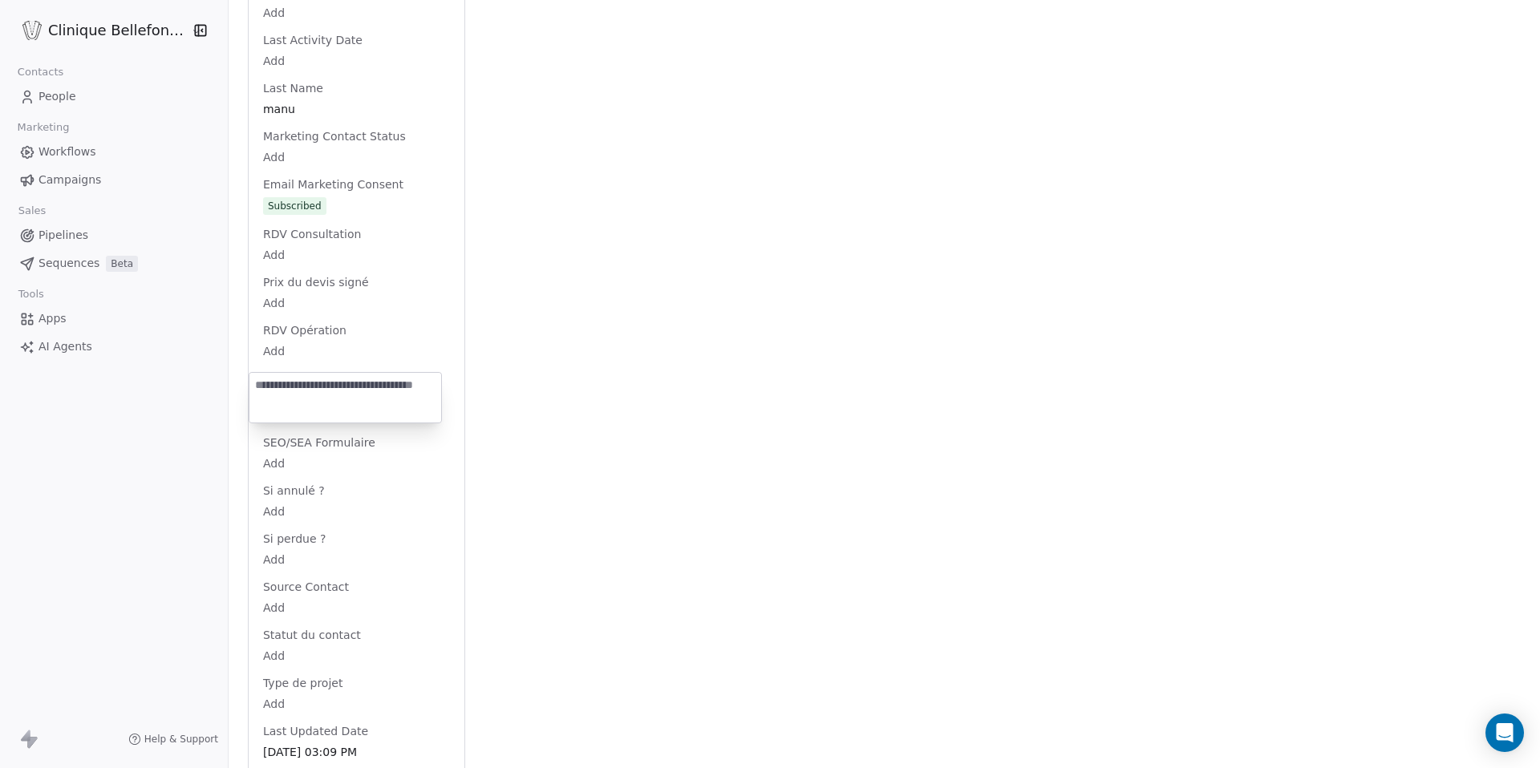
click at [355, 317] on html "Clinique Bellefontaine Contacts People Marketing Workflows Campaigns Sales Pipe…" at bounding box center [770, 384] width 1540 height 768
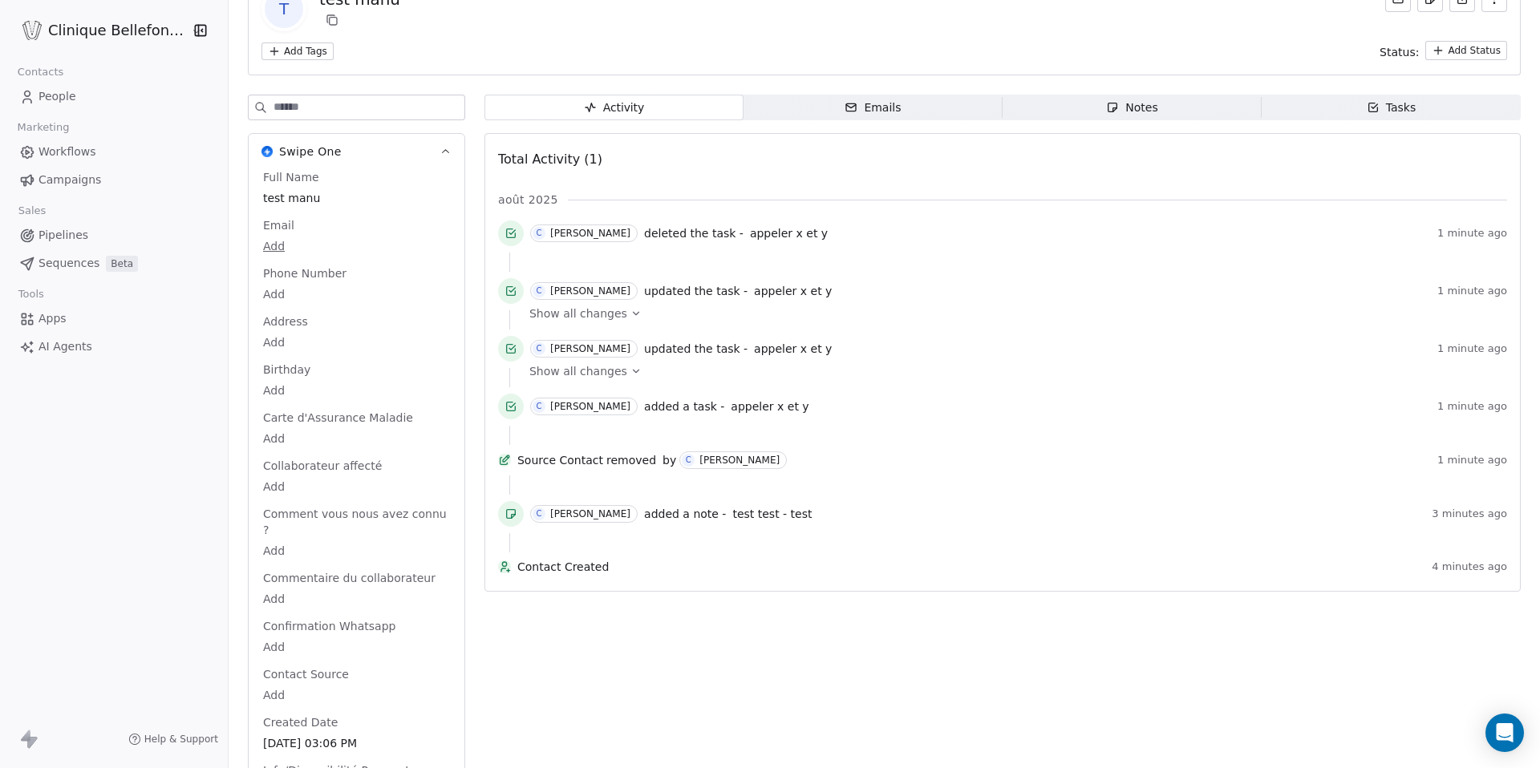
scroll to position [0, 0]
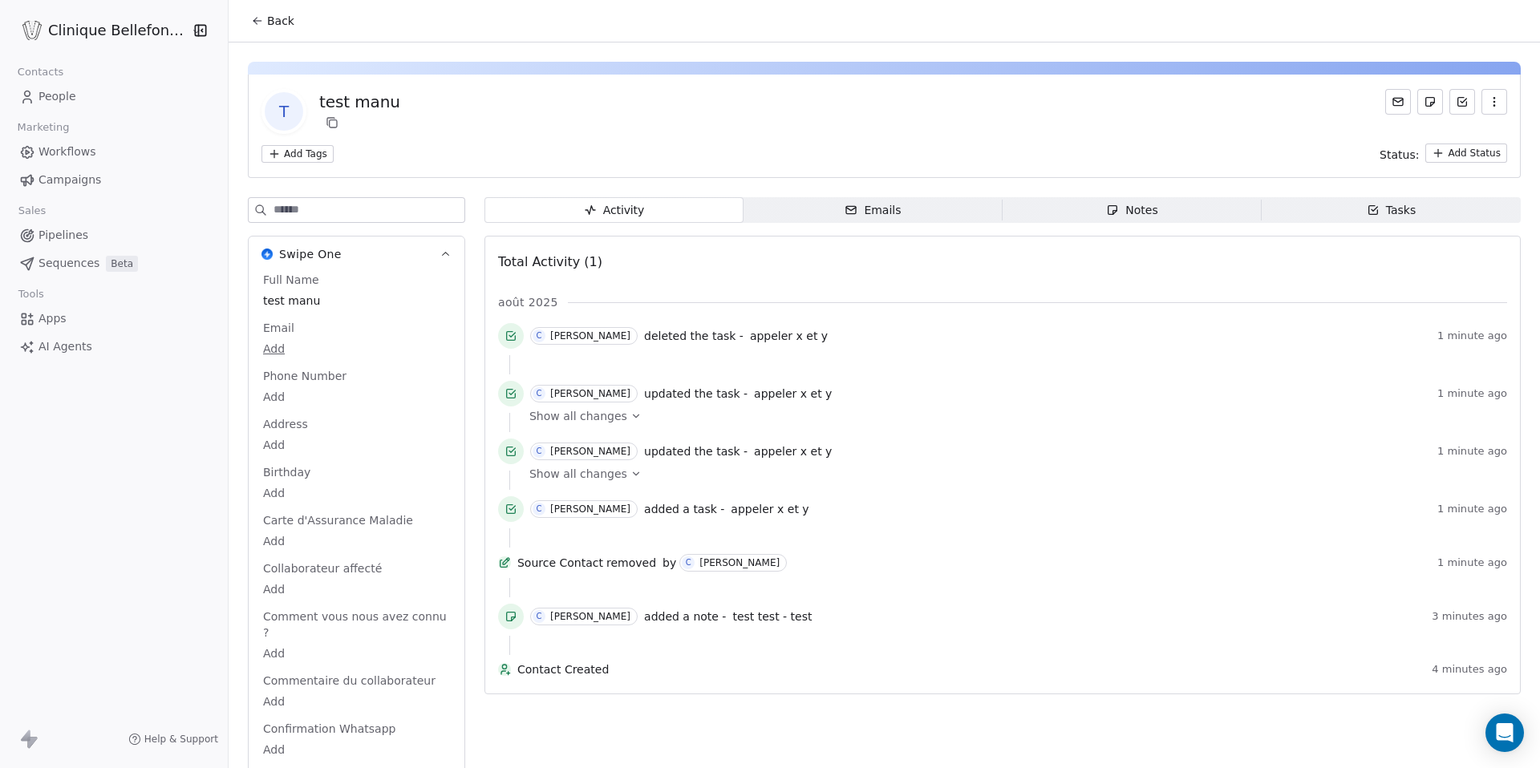
click at [267, 27] on span "Back" at bounding box center [280, 21] width 27 height 16
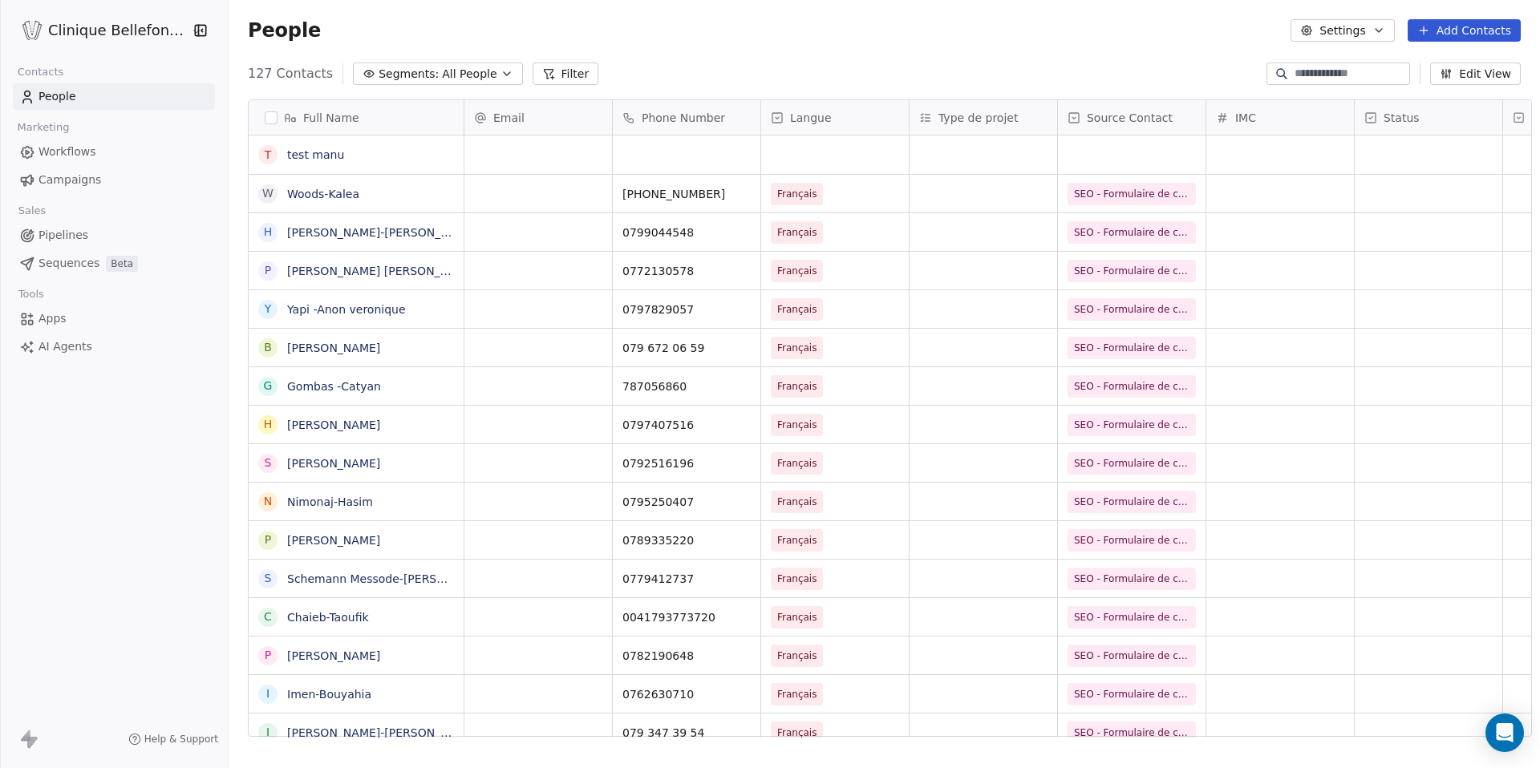
scroll to position [676, 1323]
click at [539, 160] on div "grid" at bounding box center [538, 155] width 148 height 39
type input "**********"
click at [304, 155] on link "test manu" at bounding box center [315, 154] width 57 height 13
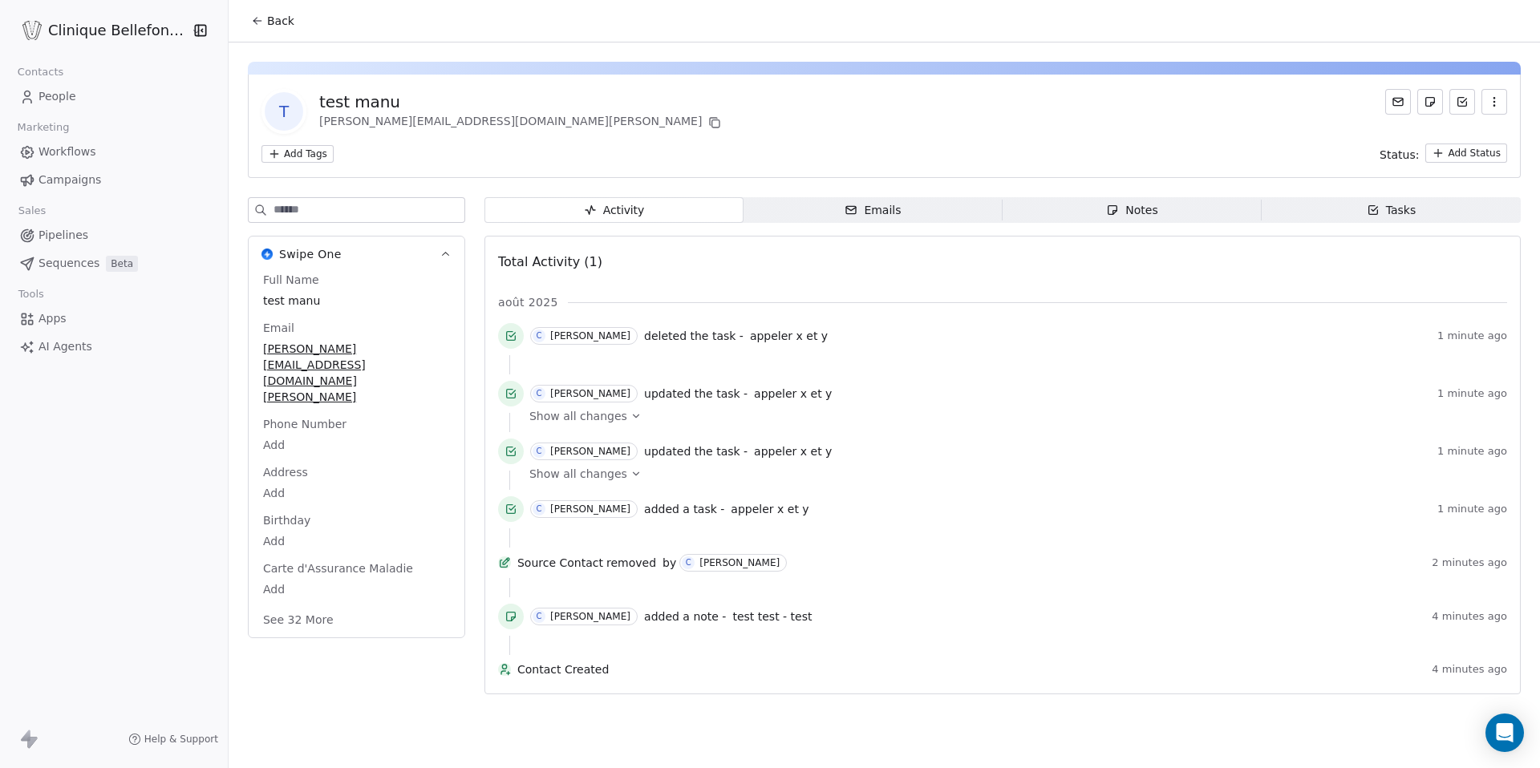
click at [804, 210] on span "Emails Emails" at bounding box center [873, 210] width 259 height 26
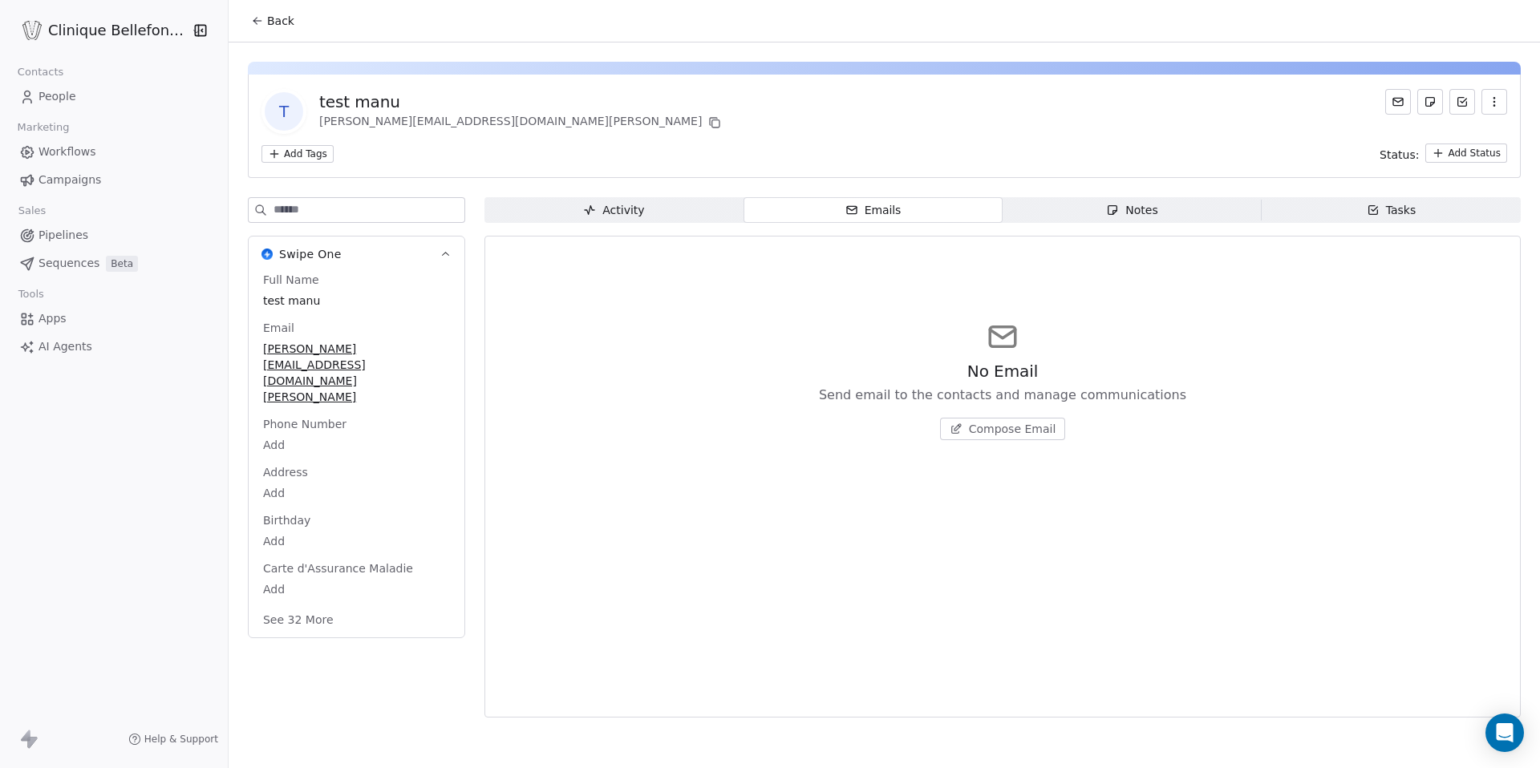
click at [1016, 428] on span "Compose Email" at bounding box center [1012, 429] width 87 height 16
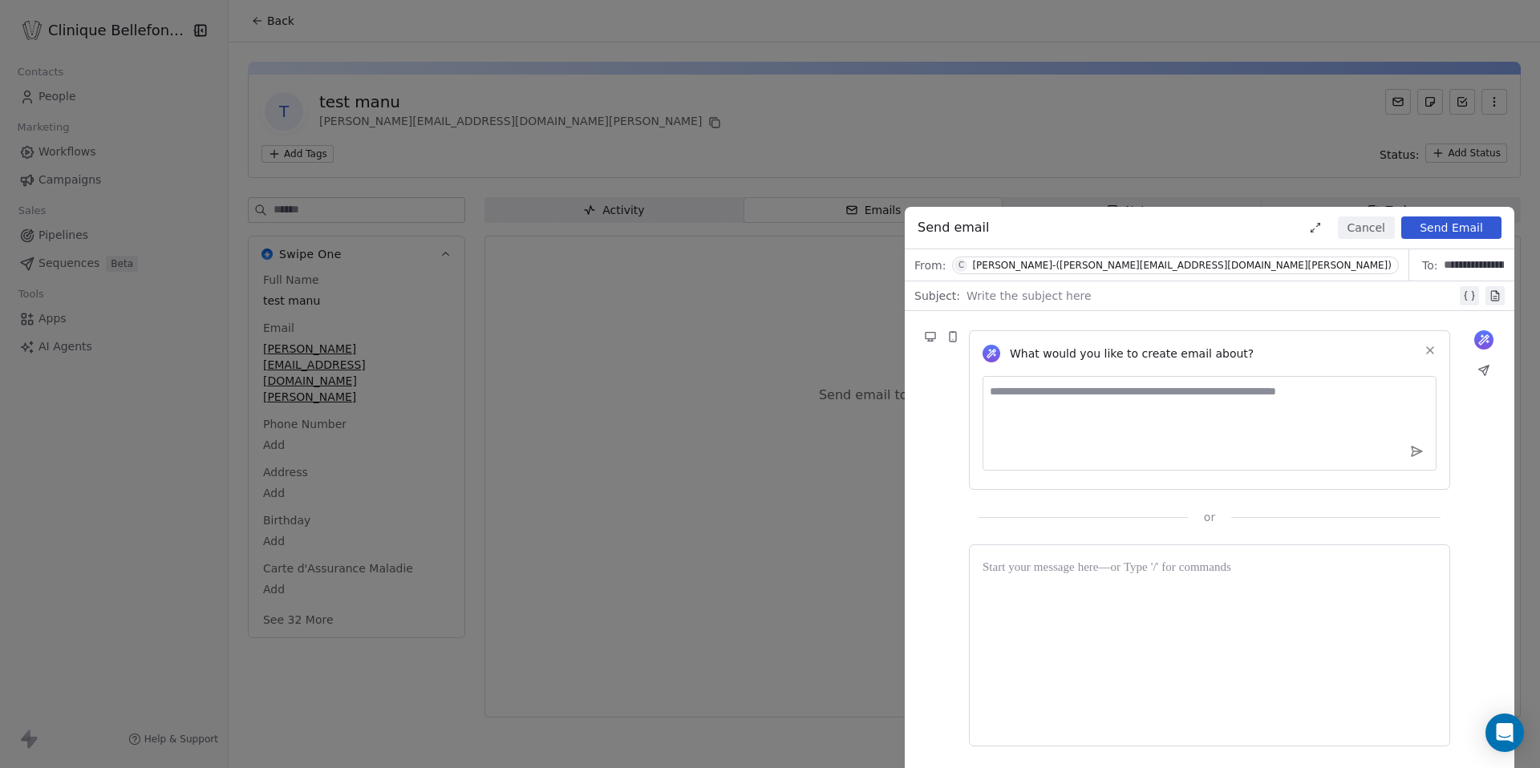
click at [1170, 273] on div "From: [PERSON_NAME]-([PERSON_NAME][EMAIL_ADDRESS][DOMAIN_NAME][PERSON_NAME])" at bounding box center [1157, 264] width 505 height 31
click at [1101, 267] on div "[PERSON_NAME]-([PERSON_NAME][EMAIL_ADDRESS][DOMAIN_NAME][PERSON_NAME])" at bounding box center [1182, 265] width 420 height 11
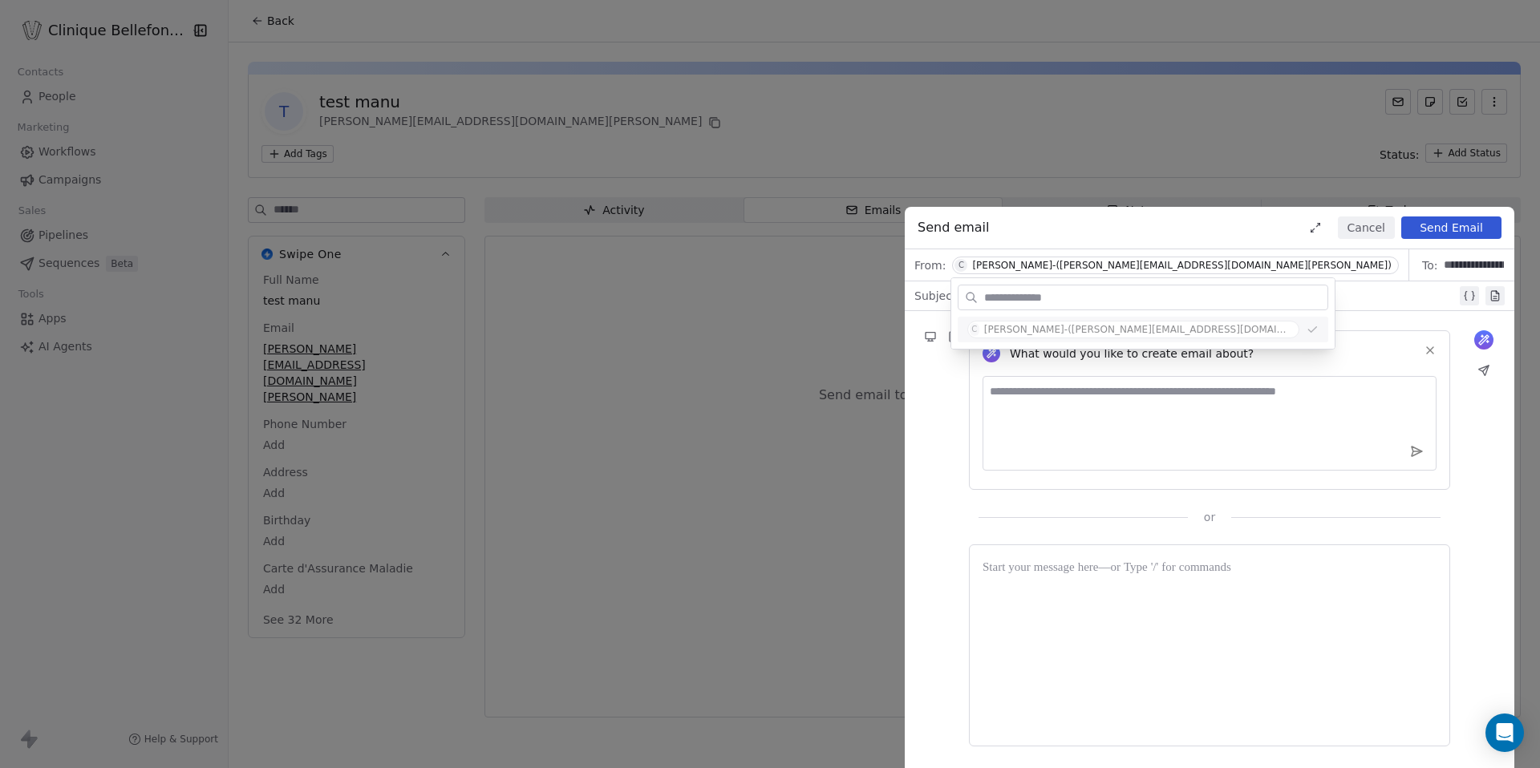
click at [1177, 269] on div "From: [PERSON_NAME]-([PERSON_NAME][EMAIL_ADDRESS][DOMAIN_NAME][PERSON_NAME])" at bounding box center [1157, 264] width 505 height 31
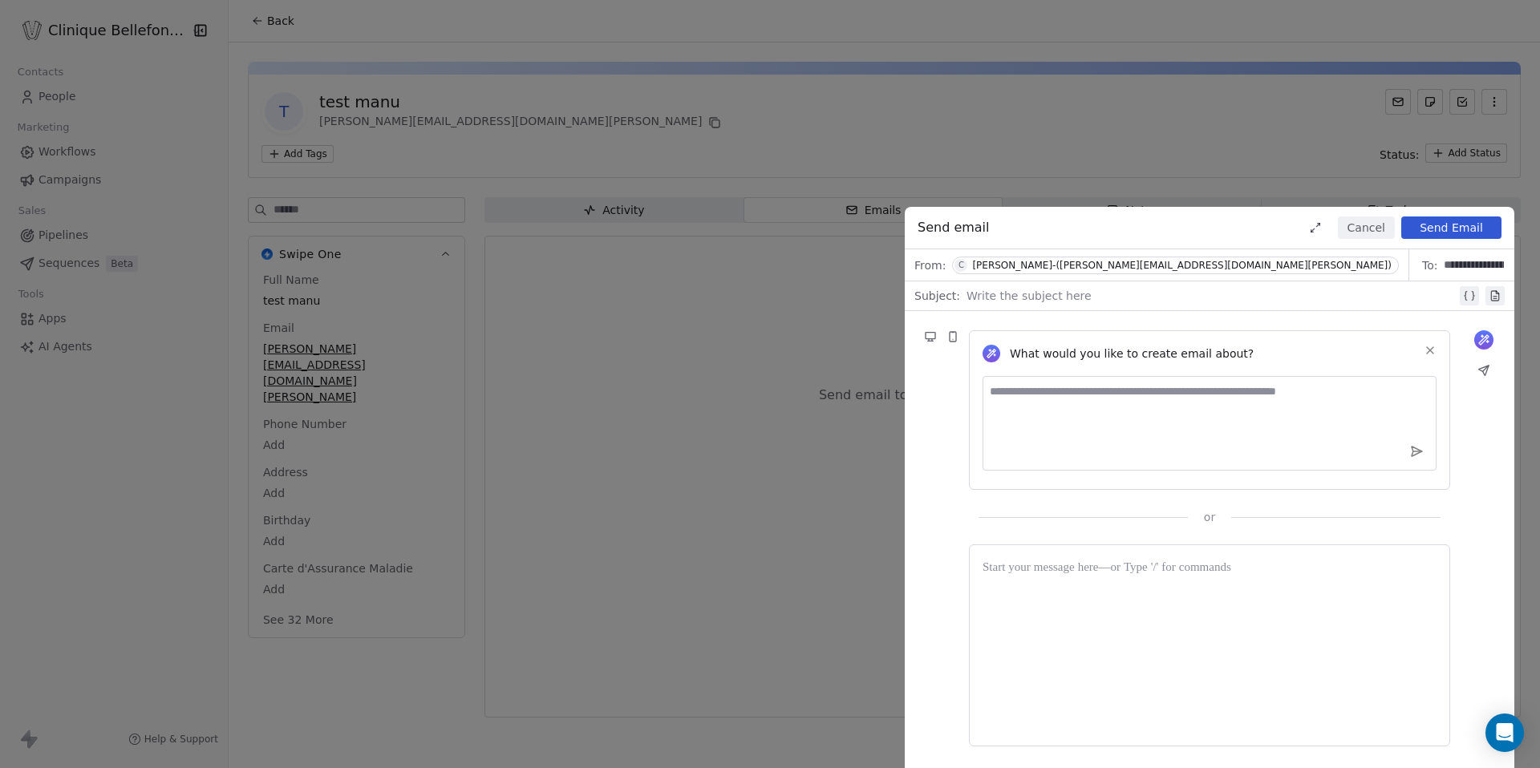
click at [1422, 270] on span "To:" at bounding box center [1429, 266] width 15 height 16
click at [1065, 297] on div at bounding box center [1212, 295] width 490 height 19
click at [1063, 420] on textarea at bounding box center [1210, 423] width 454 height 95
click at [931, 271] on span "From:" at bounding box center [929, 266] width 31 height 16
click at [994, 257] on span "C [PERSON_NAME]-([PERSON_NAME][EMAIL_ADDRESS][DOMAIN_NAME][PERSON_NAME])" at bounding box center [1175, 266] width 447 height 18
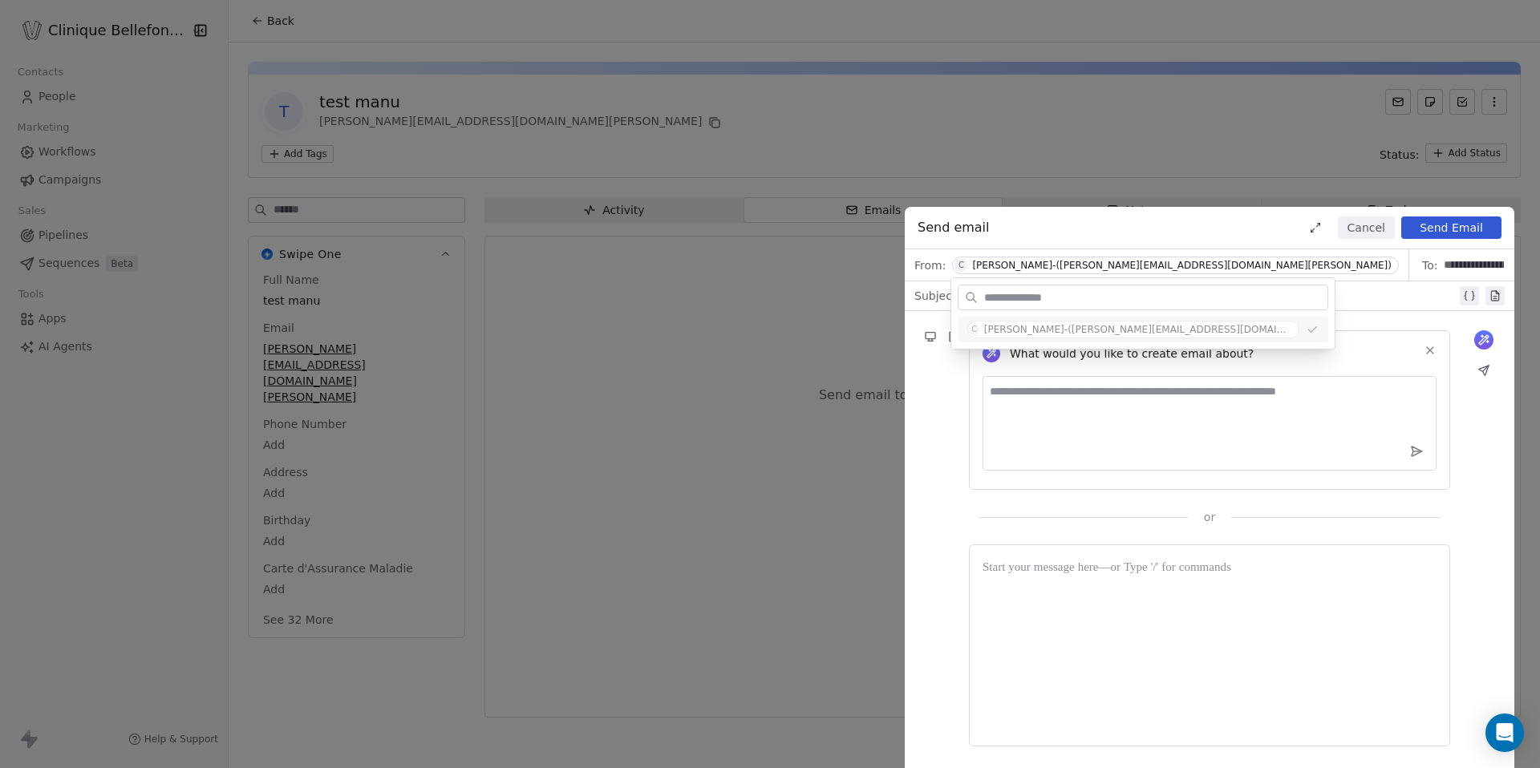
click at [1018, 260] on div "[PERSON_NAME]-([PERSON_NAME][EMAIL_ADDRESS][DOMAIN_NAME][PERSON_NAME])" at bounding box center [1182, 265] width 420 height 11
click at [1374, 236] on button "Cancel" at bounding box center [1366, 228] width 57 height 22
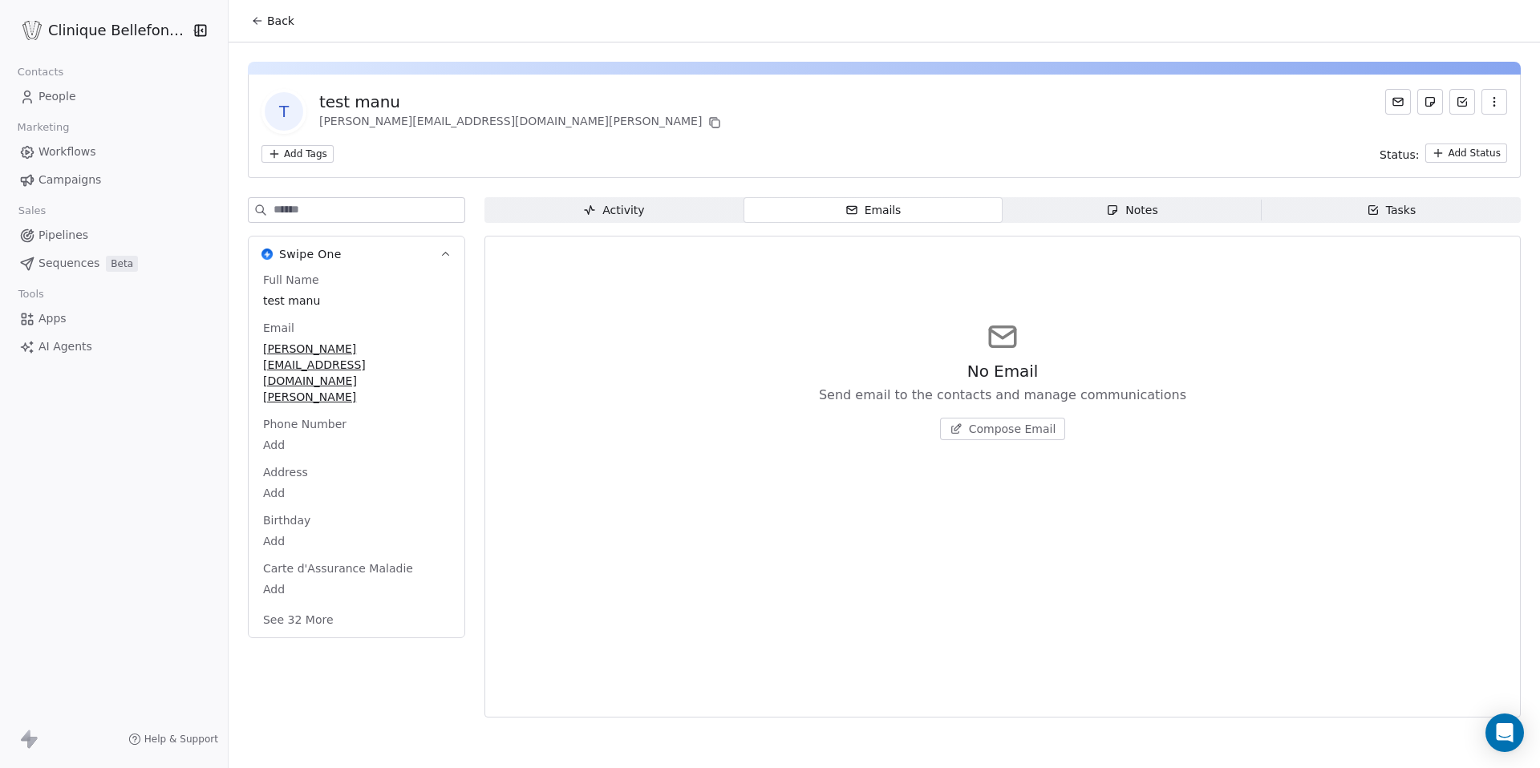
click at [122, 30] on html "Clinique Bellefontaine Contacts People Marketing Workflows Campaigns Sales Pipe…" at bounding box center [770, 384] width 1540 height 768
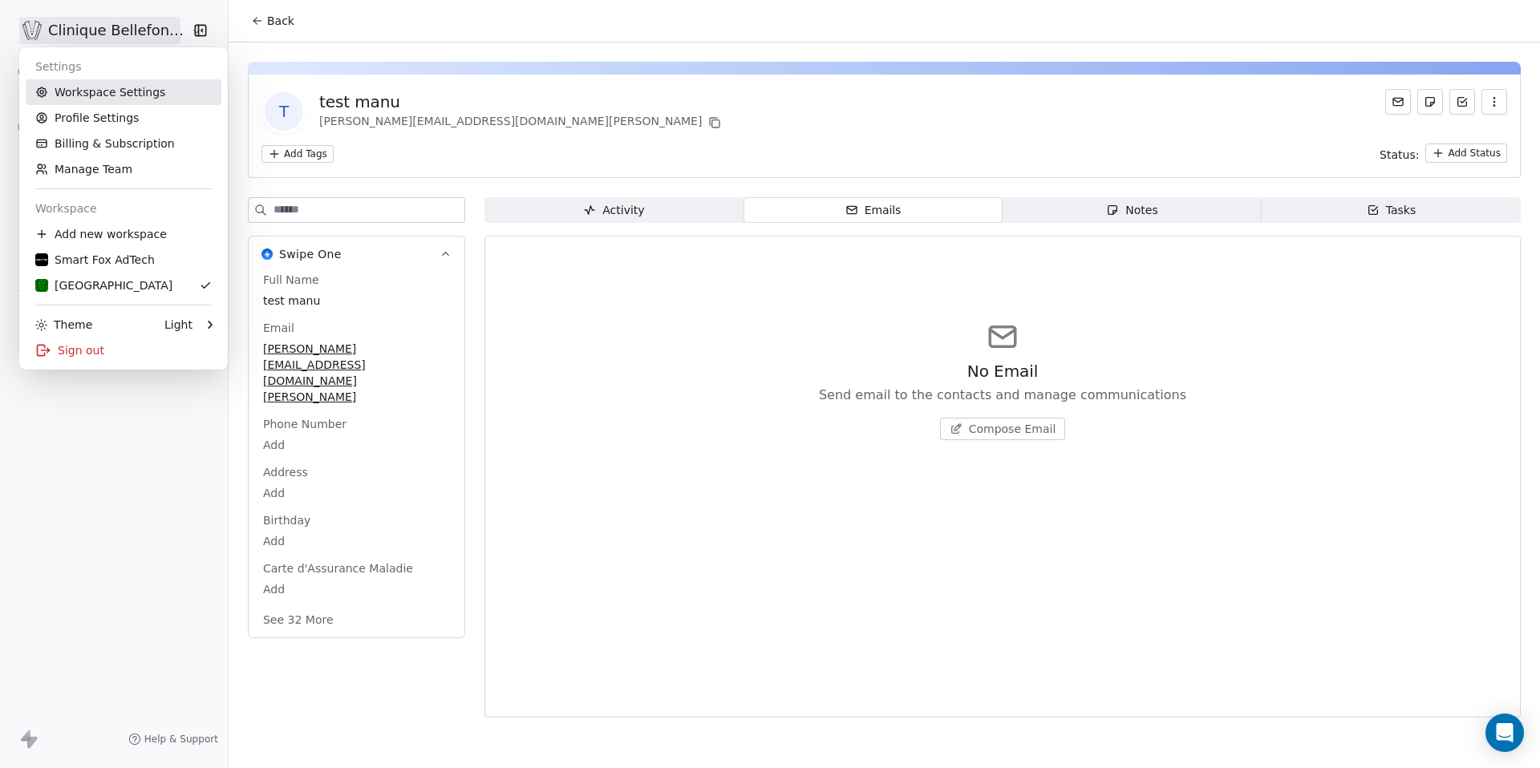
click at [115, 86] on link "Workspace Settings" at bounding box center [124, 92] width 196 height 26
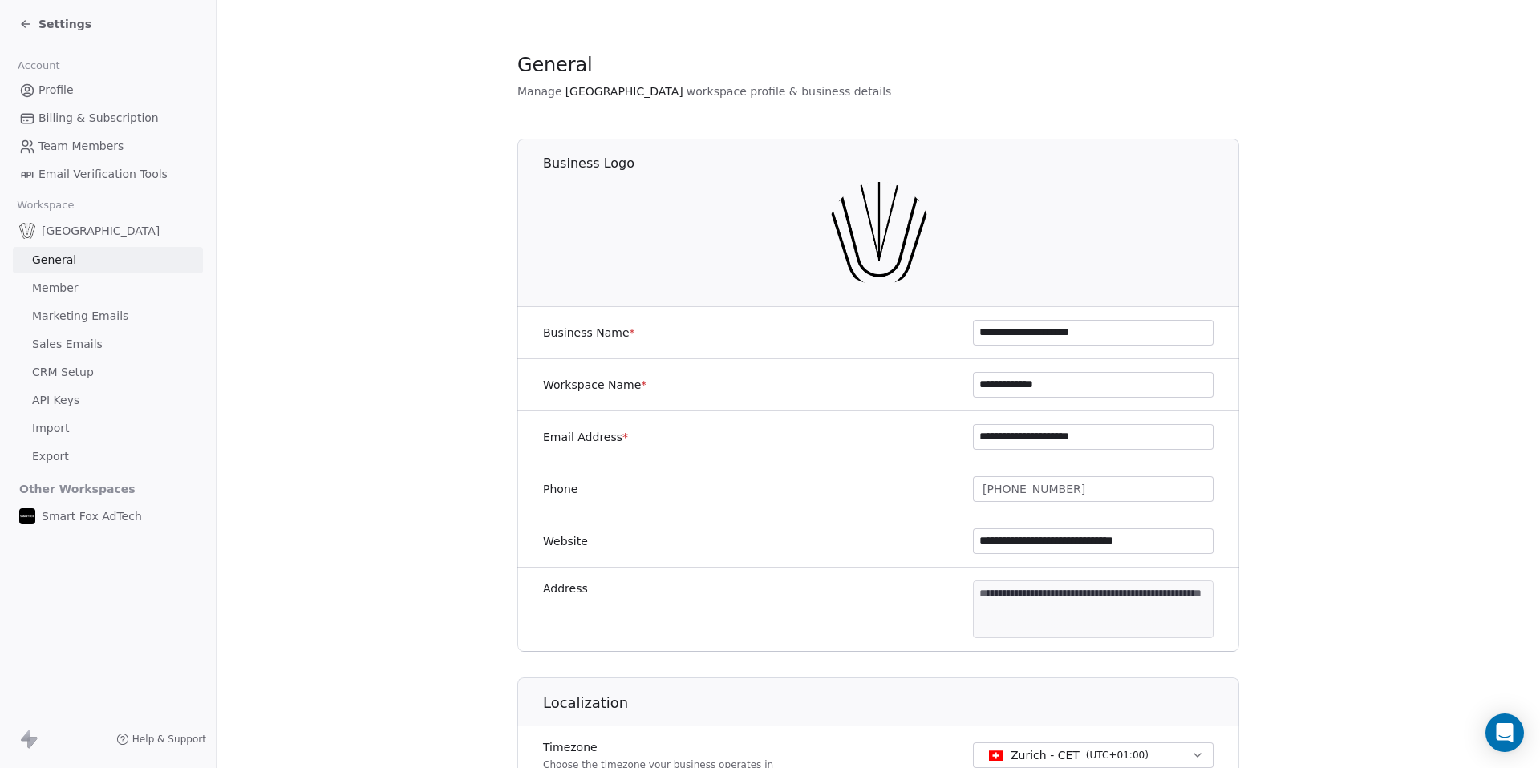
click at [76, 92] on link "Profile" at bounding box center [108, 90] width 190 height 26
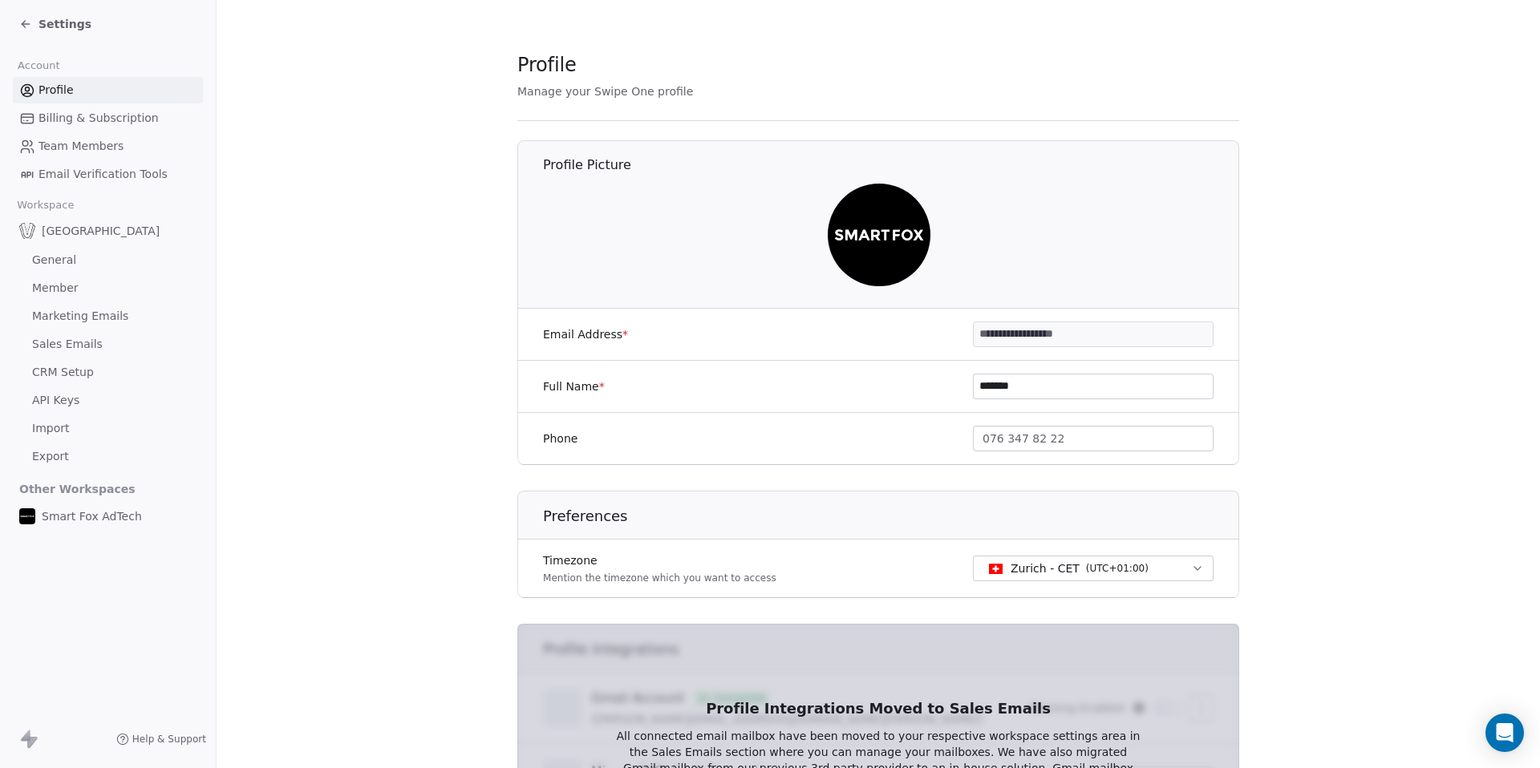
click at [95, 114] on span "Billing & Subscription" at bounding box center [99, 118] width 120 height 17
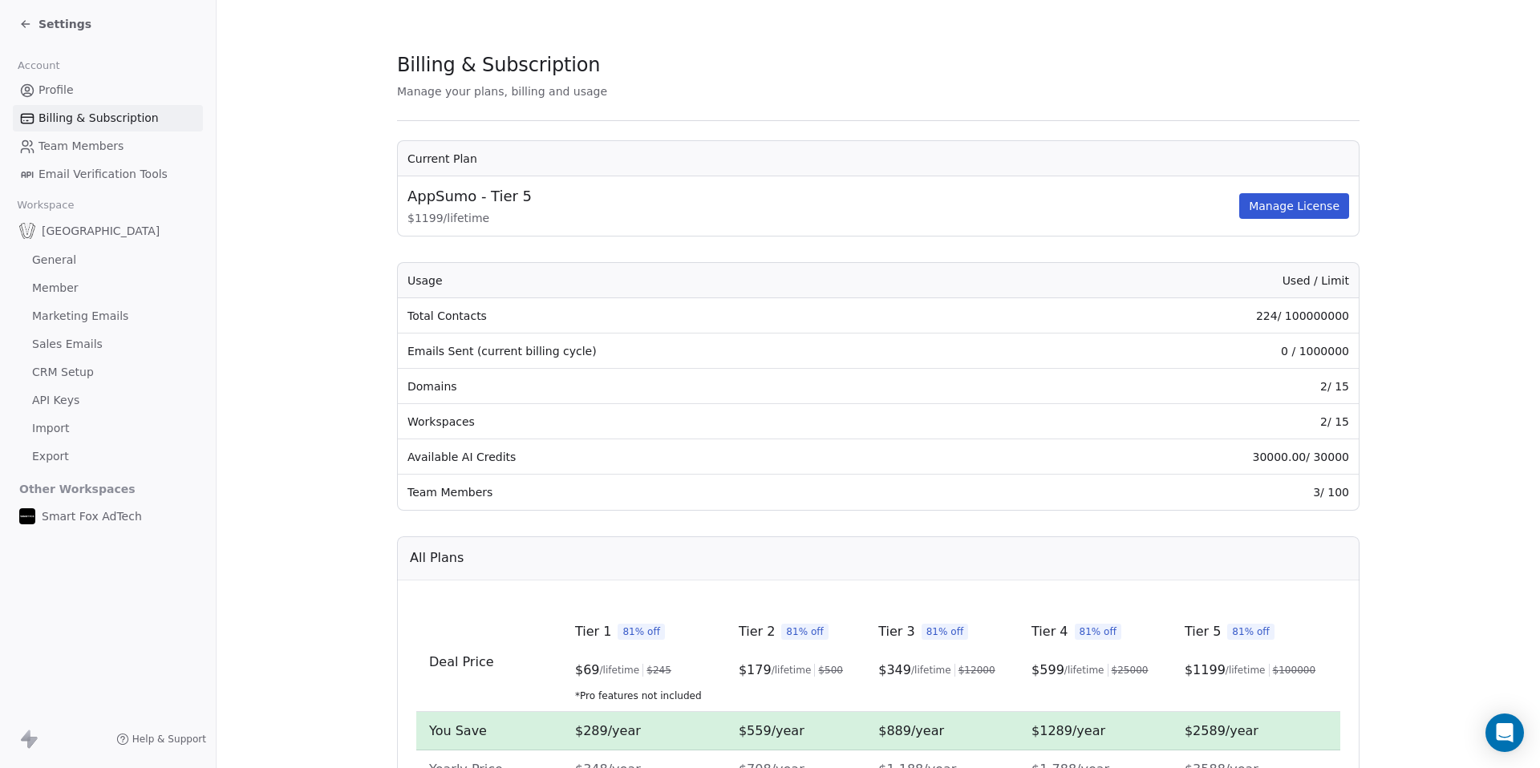
click at [96, 139] on span "Team Members" at bounding box center [81, 146] width 85 height 17
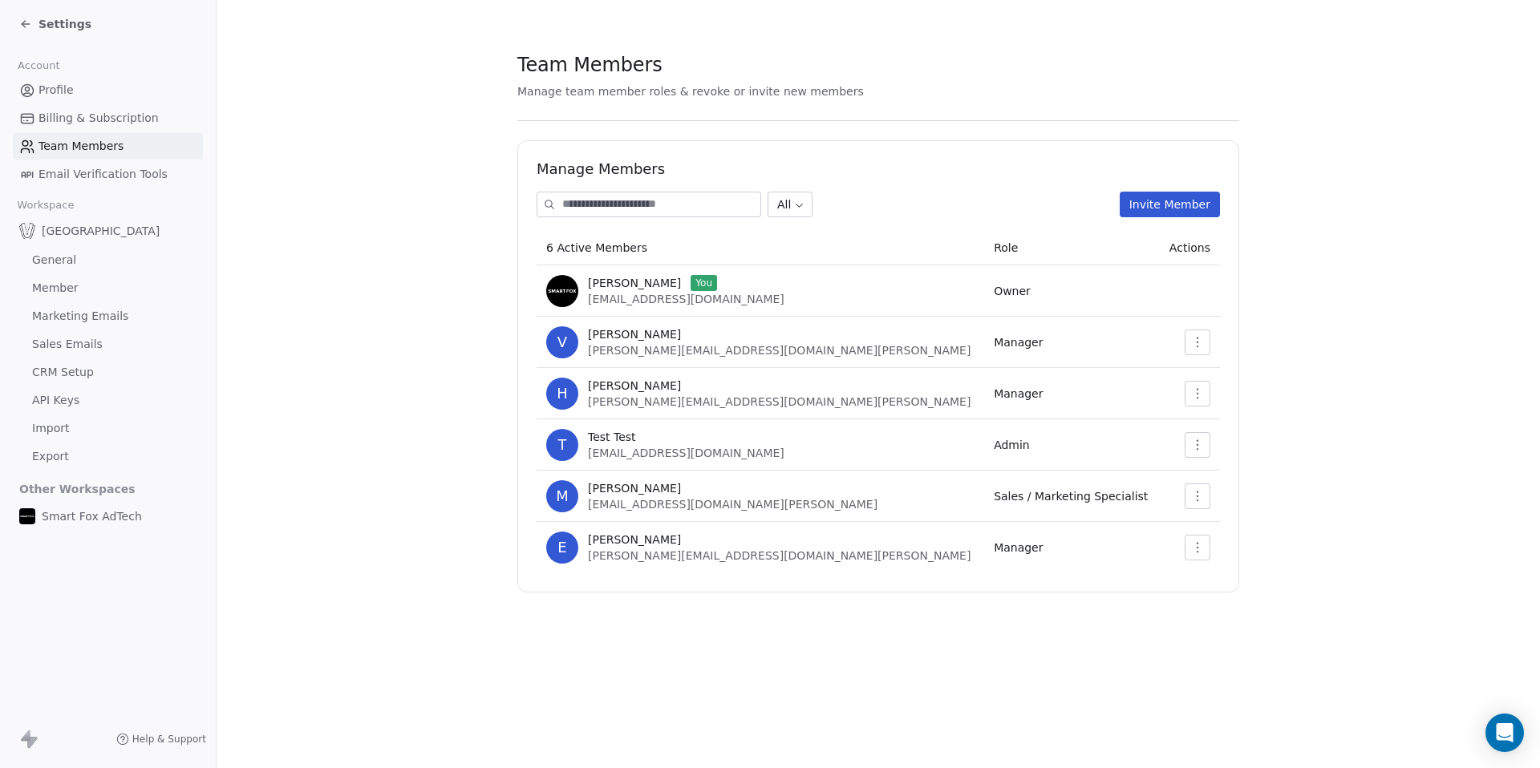
click at [1205, 549] on button "button" at bounding box center [1198, 548] width 26 height 26
click at [1232, 531] on div "Manage Members All Invite Member 6 Active Members Role Actions [PERSON_NAME] Yo…" at bounding box center [878, 366] width 722 height 452
click at [1197, 496] on icon "button" at bounding box center [1198, 496] width 2 height 10
click at [1209, 521] on div "Update" at bounding box center [1248, 532] width 115 height 26
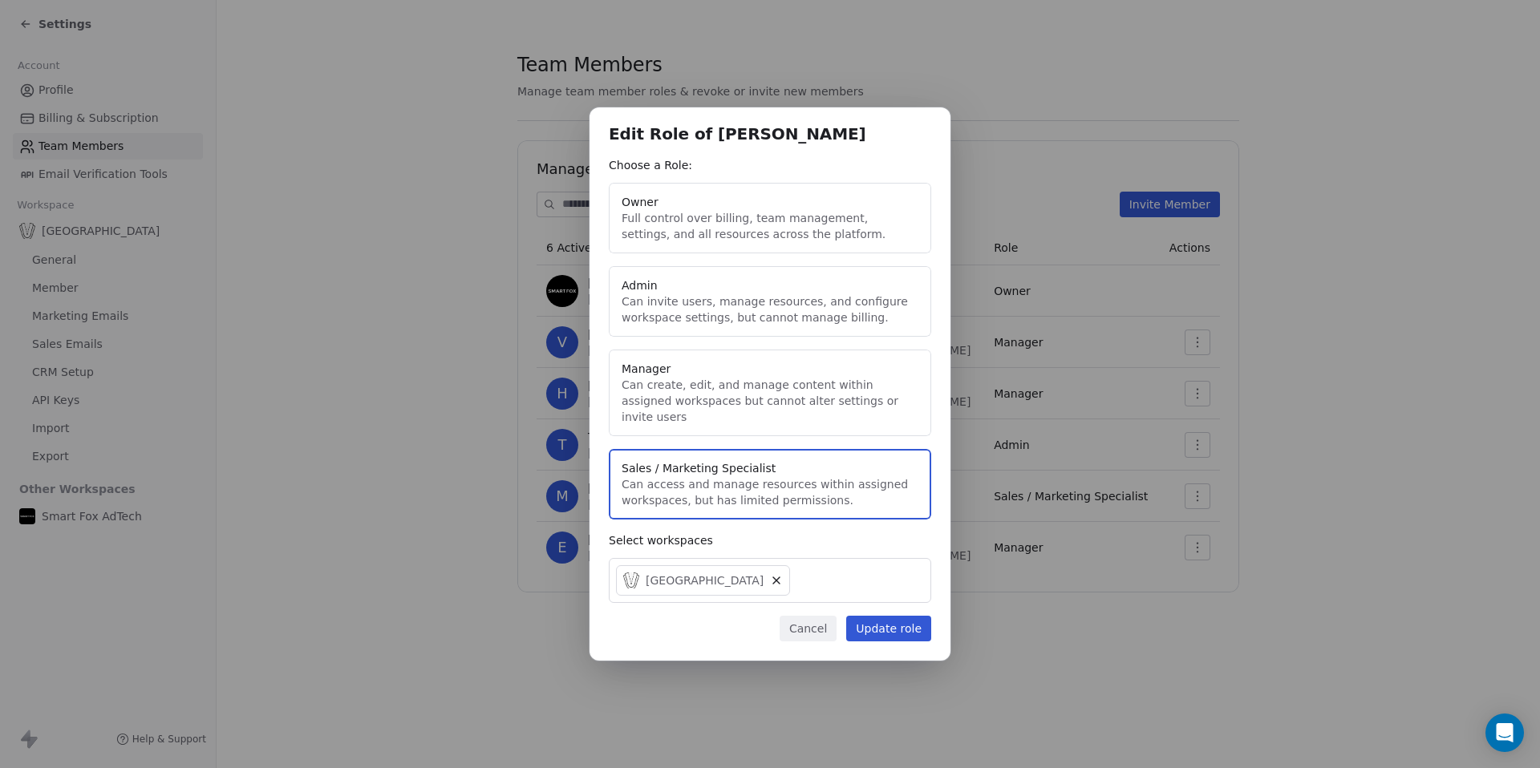
click at [819, 618] on button "Cancel" at bounding box center [808, 629] width 57 height 26
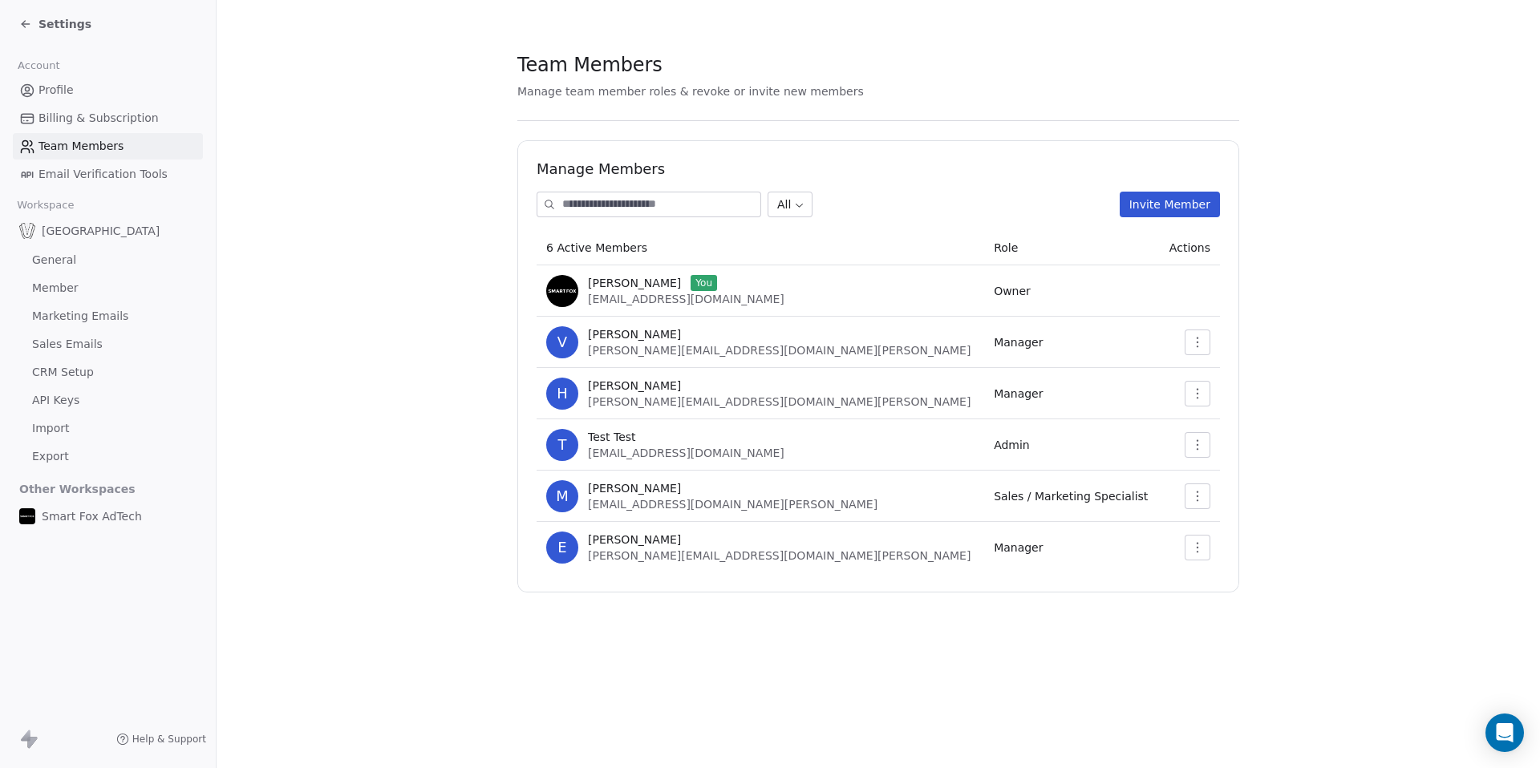
click at [83, 170] on span "Email Verification Tools" at bounding box center [103, 174] width 129 height 17
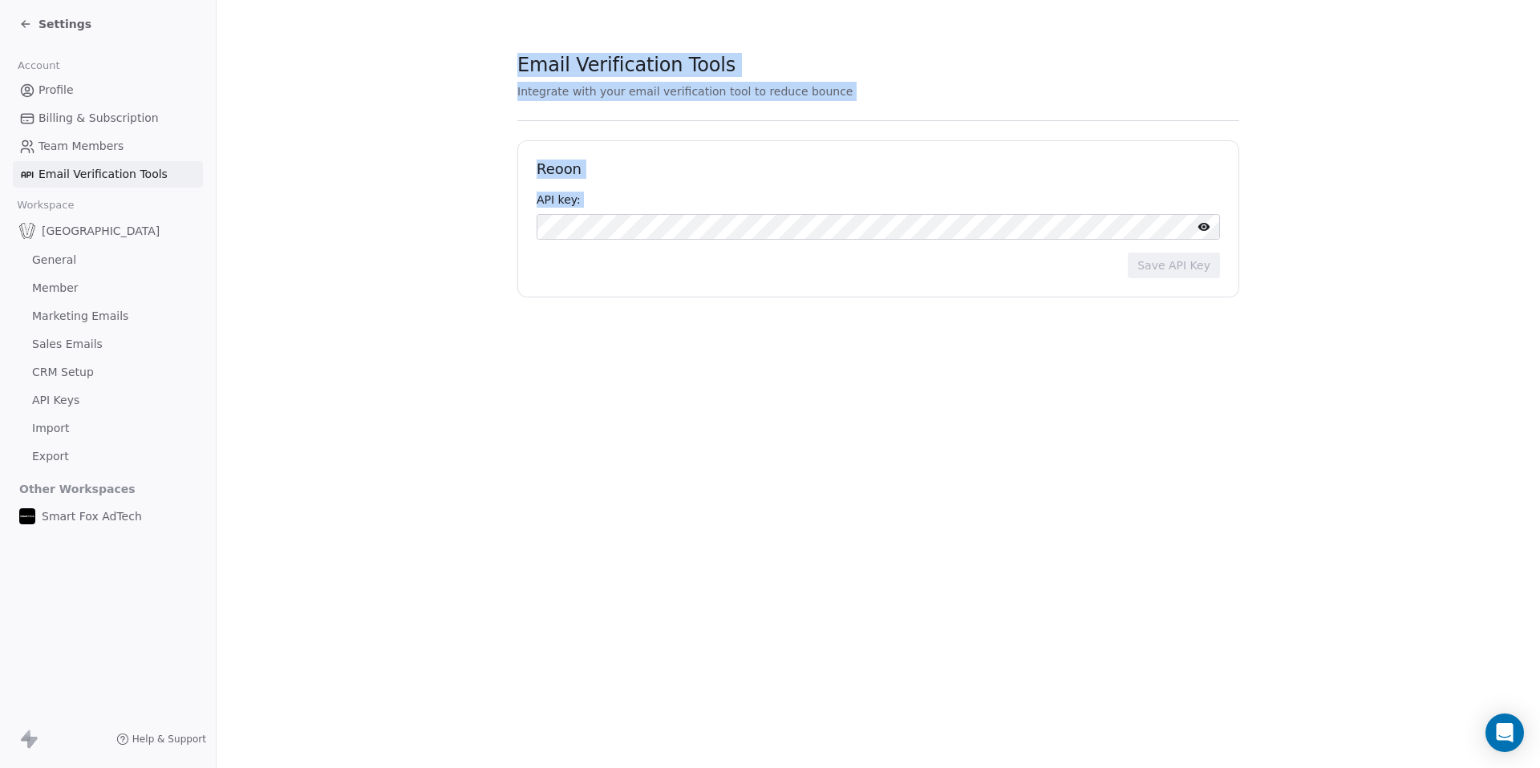
drag, startPoint x: 512, startPoint y: 62, endPoint x: 1000, endPoint y: 247, distance: 521.7
click at [1000, 247] on section "Email Verification Tools Integrate with your email verification tool to reduce …" at bounding box center [879, 174] width 1324 height 349
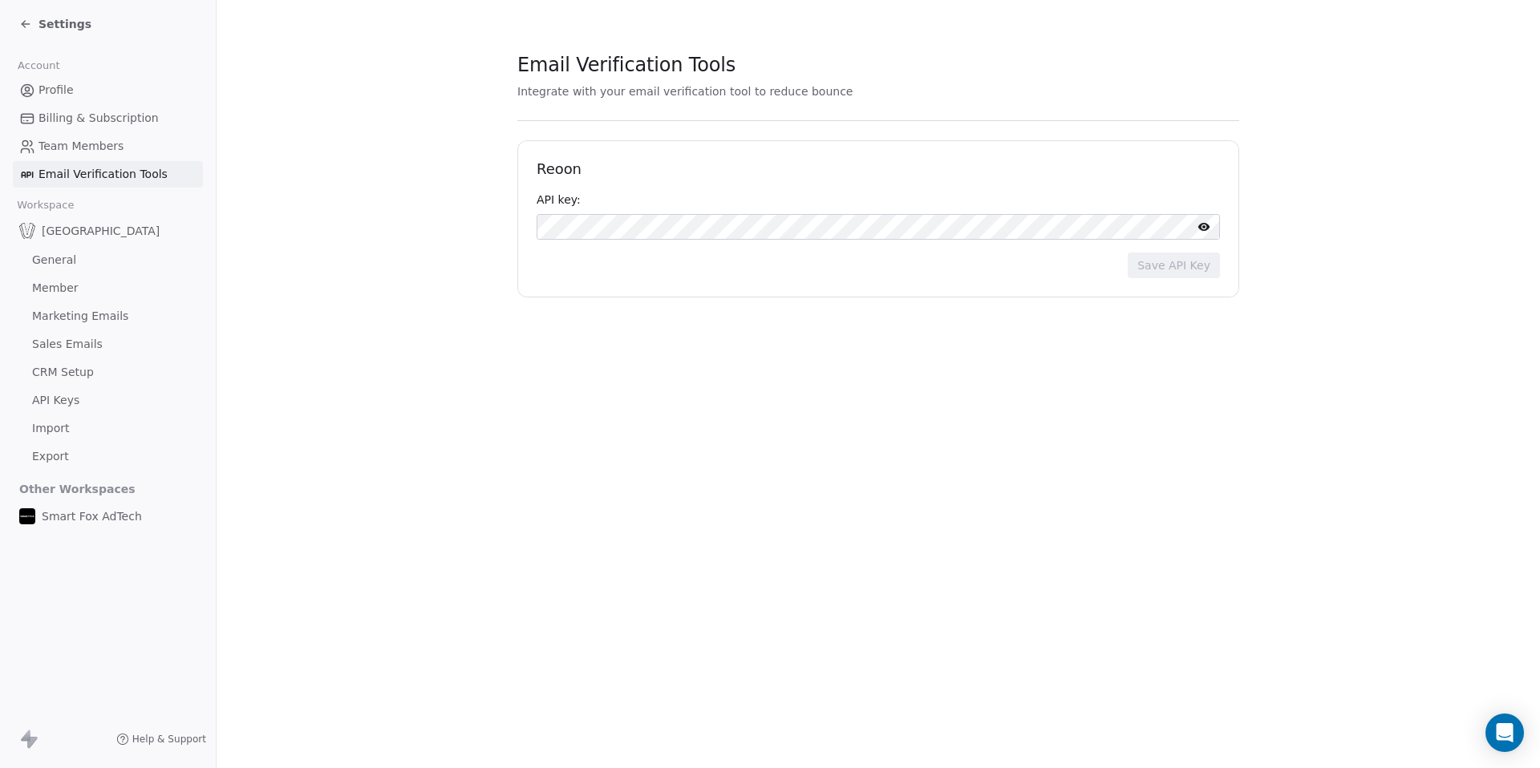
click at [861, 307] on section "Email Verification Tools Integrate with your email verification tool to reduce …" at bounding box center [879, 174] width 1324 height 349
click at [87, 114] on span "Billing & Subscription" at bounding box center [99, 118] width 120 height 17
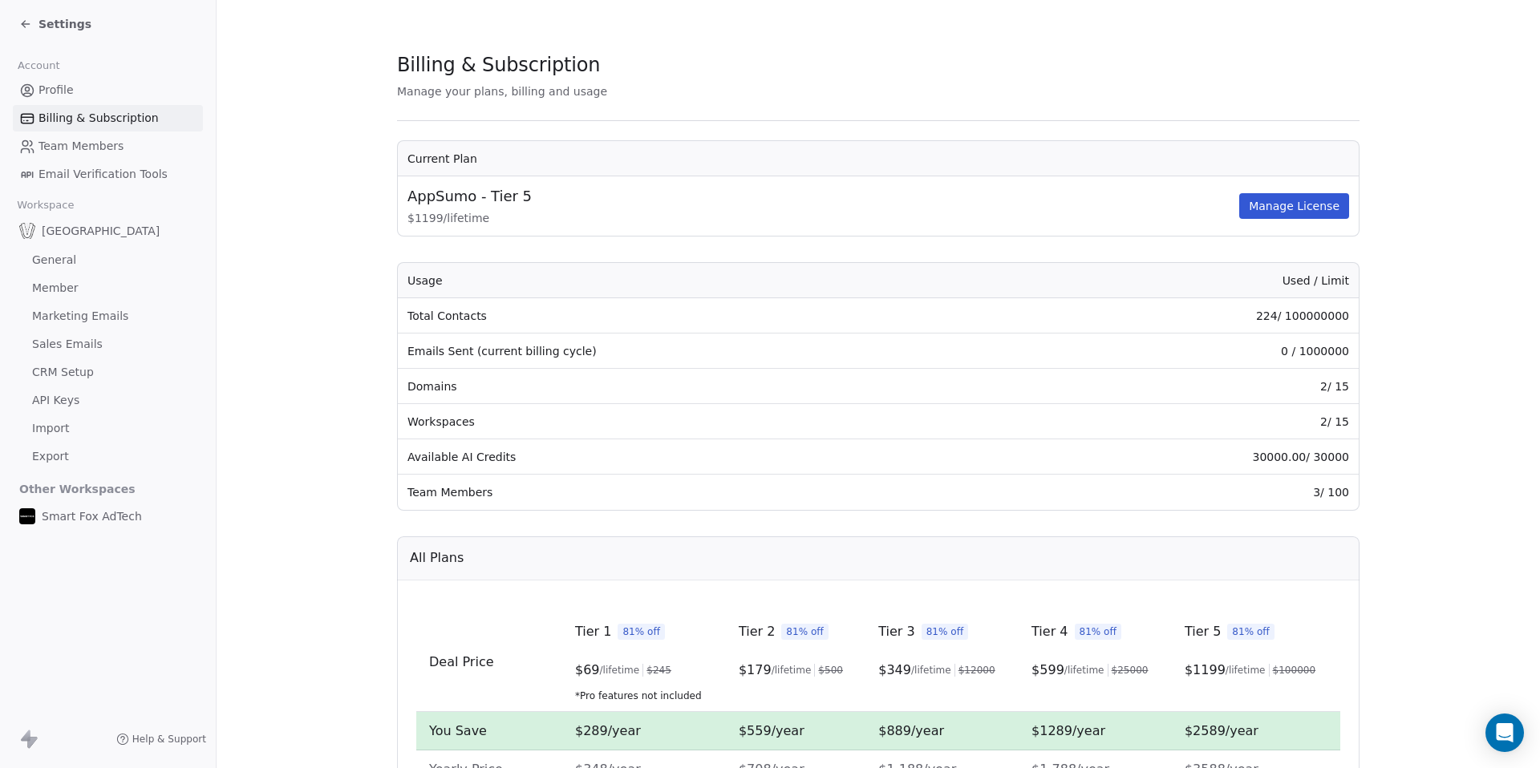
click at [74, 91] on link "Profile" at bounding box center [108, 90] width 190 height 26
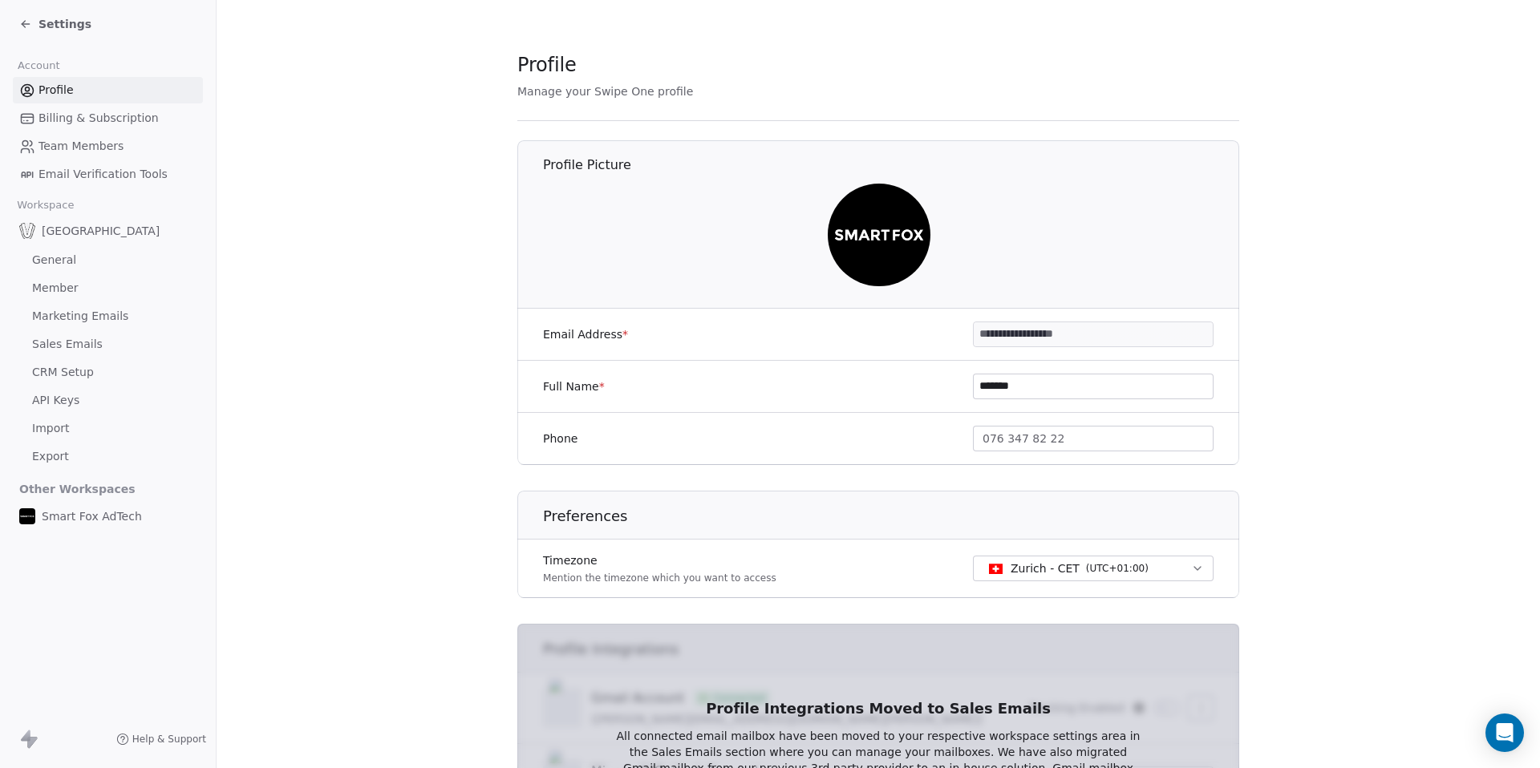
click at [37, 22] on div "Settings" at bounding box center [55, 24] width 72 height 16
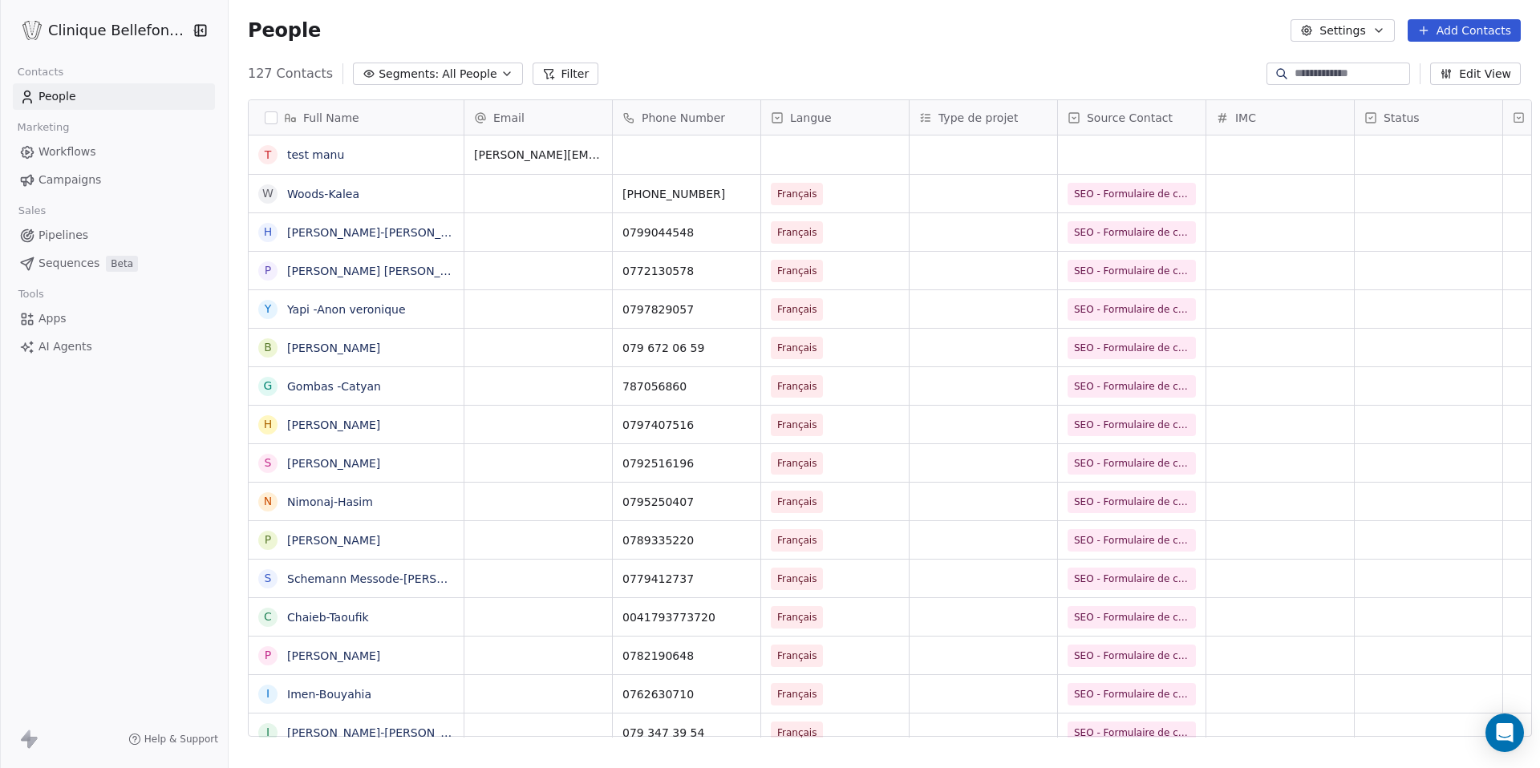
scroll to position [676, 1323]
click at [88, 263] on span "Sequences" at bounding box center [69, 263] width 61 height 17
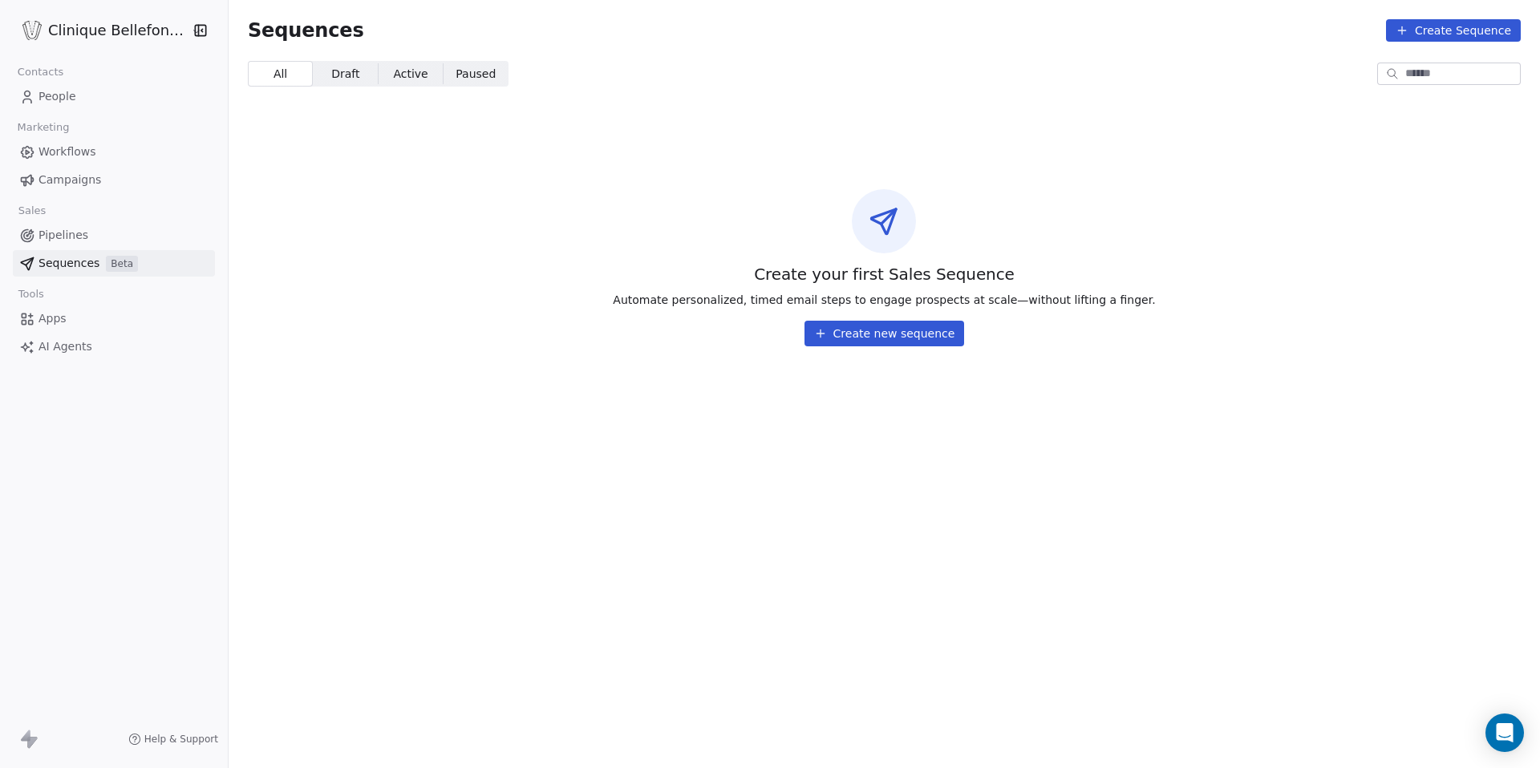
click at [860, 331] on button "Create new sequence" at bounding box center [885, 334] width 160 height 26
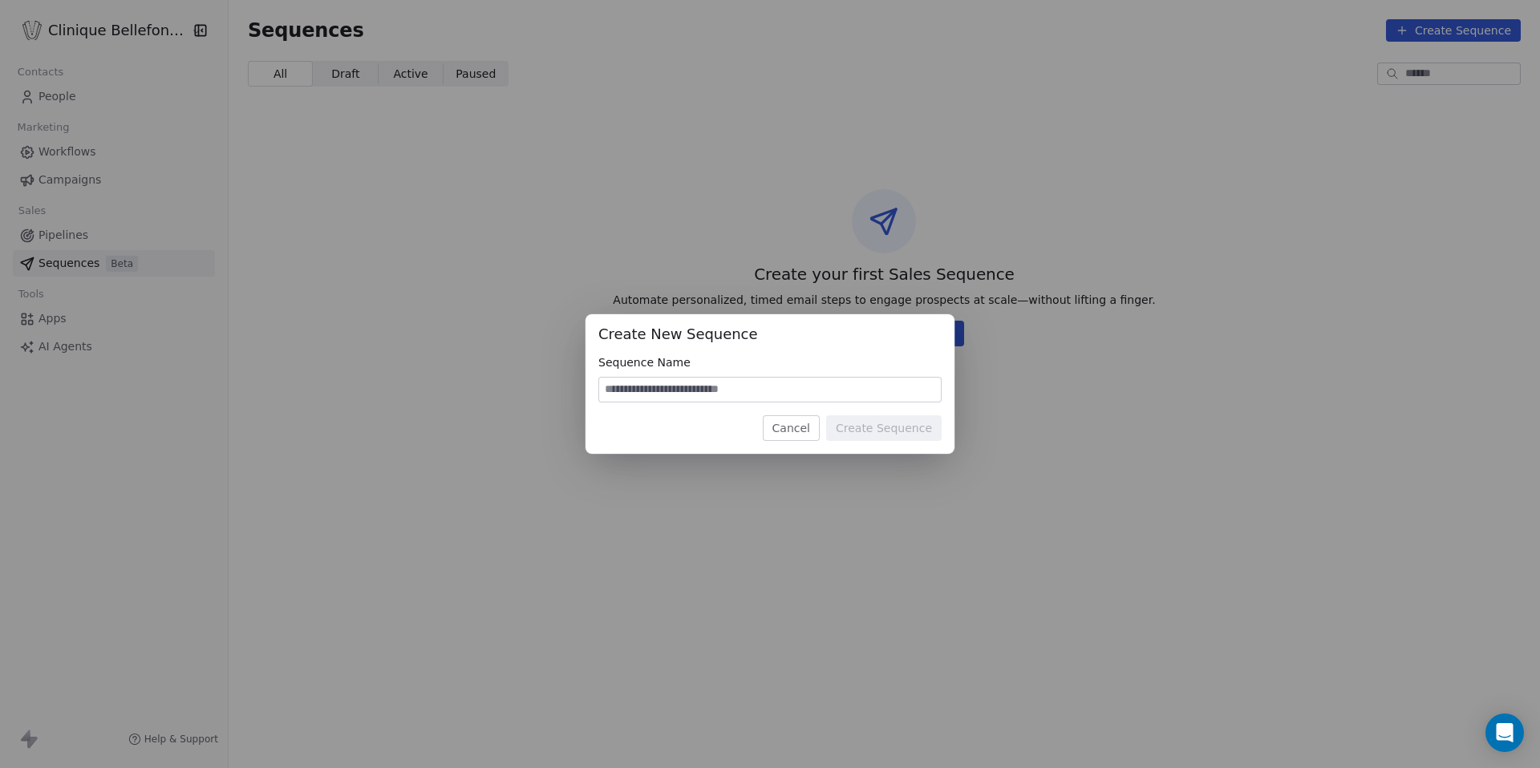
click at [797, 428] on button "Cancel" at bounding box center [791, 429] width 57 height 26
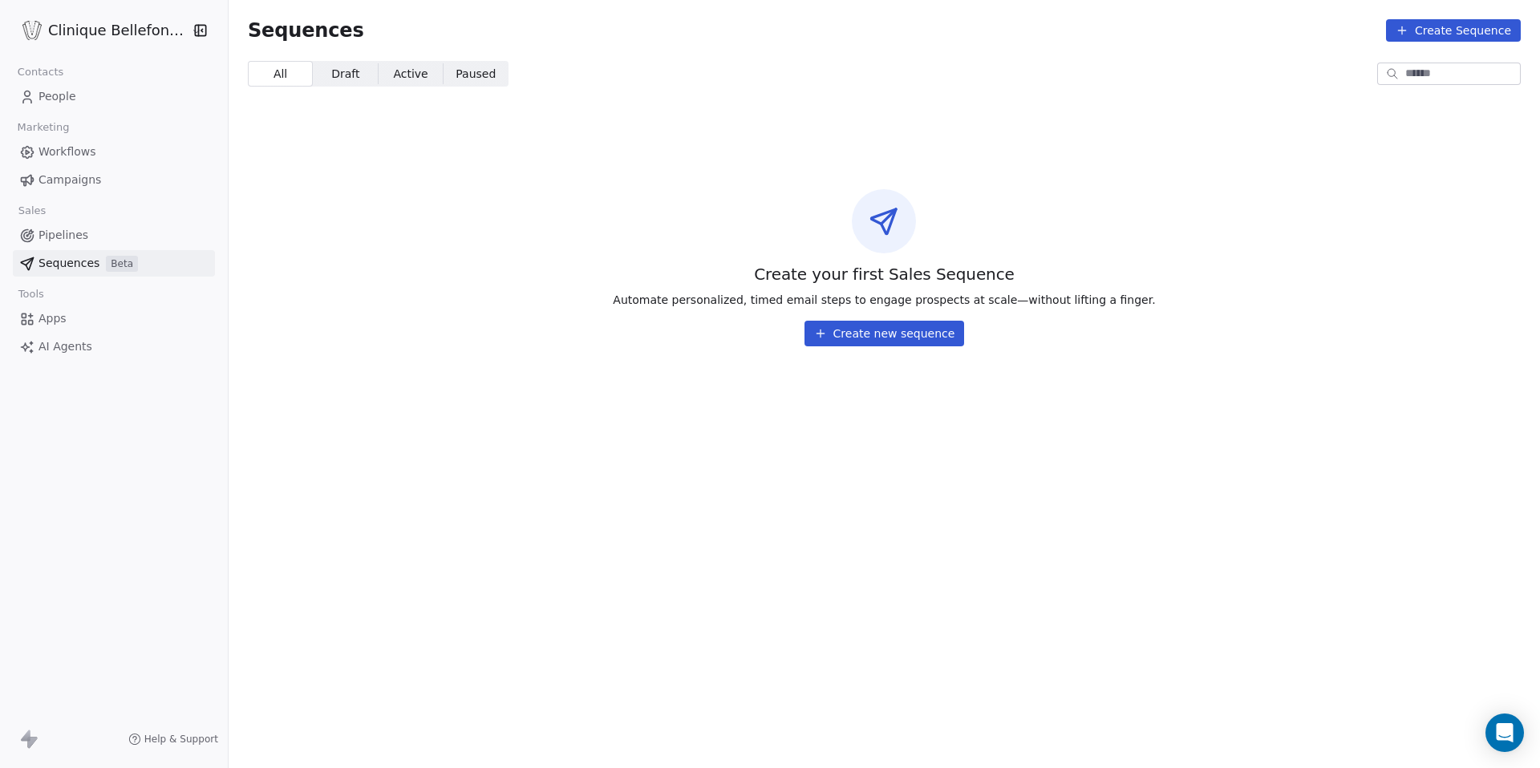
click at [61, 316] on span "Apps" at bounding box center [53, 318] width 28 height 17
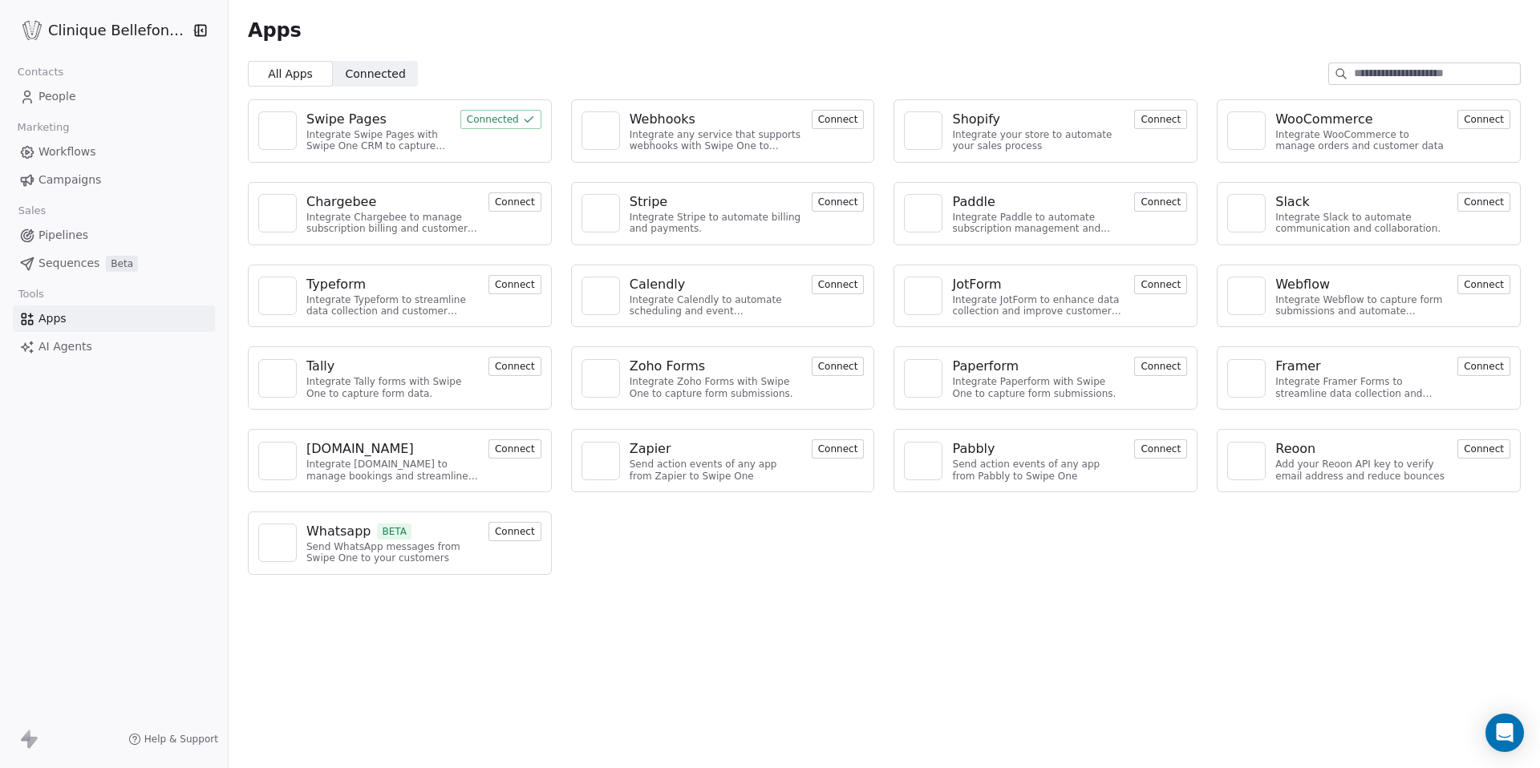
click at [87, 148] on span "Workflows" at bounding box center [68, 152] width 58 height 17
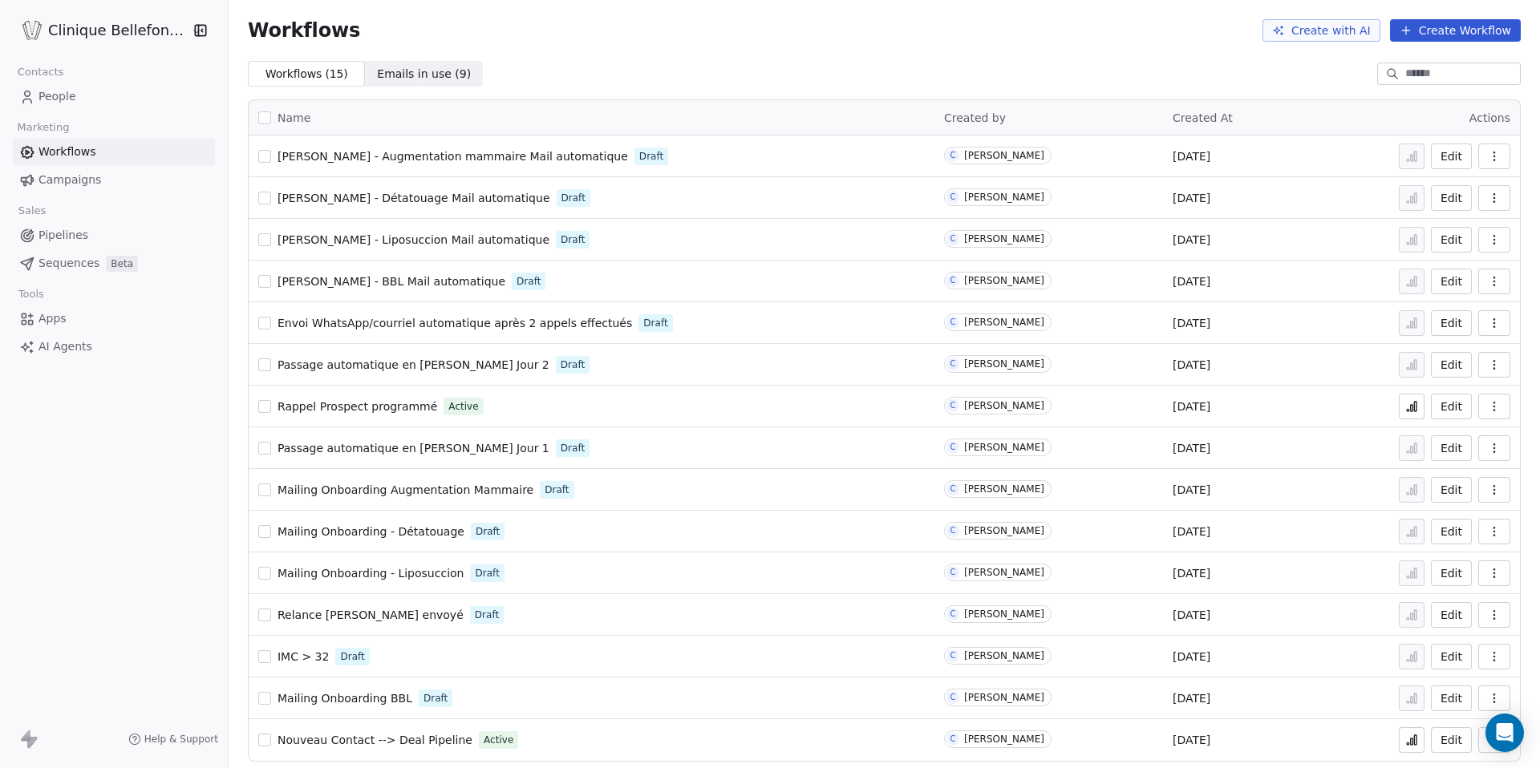
click at [104, 96] on link "People" at bounding box center [114, 96] width 202 height 26
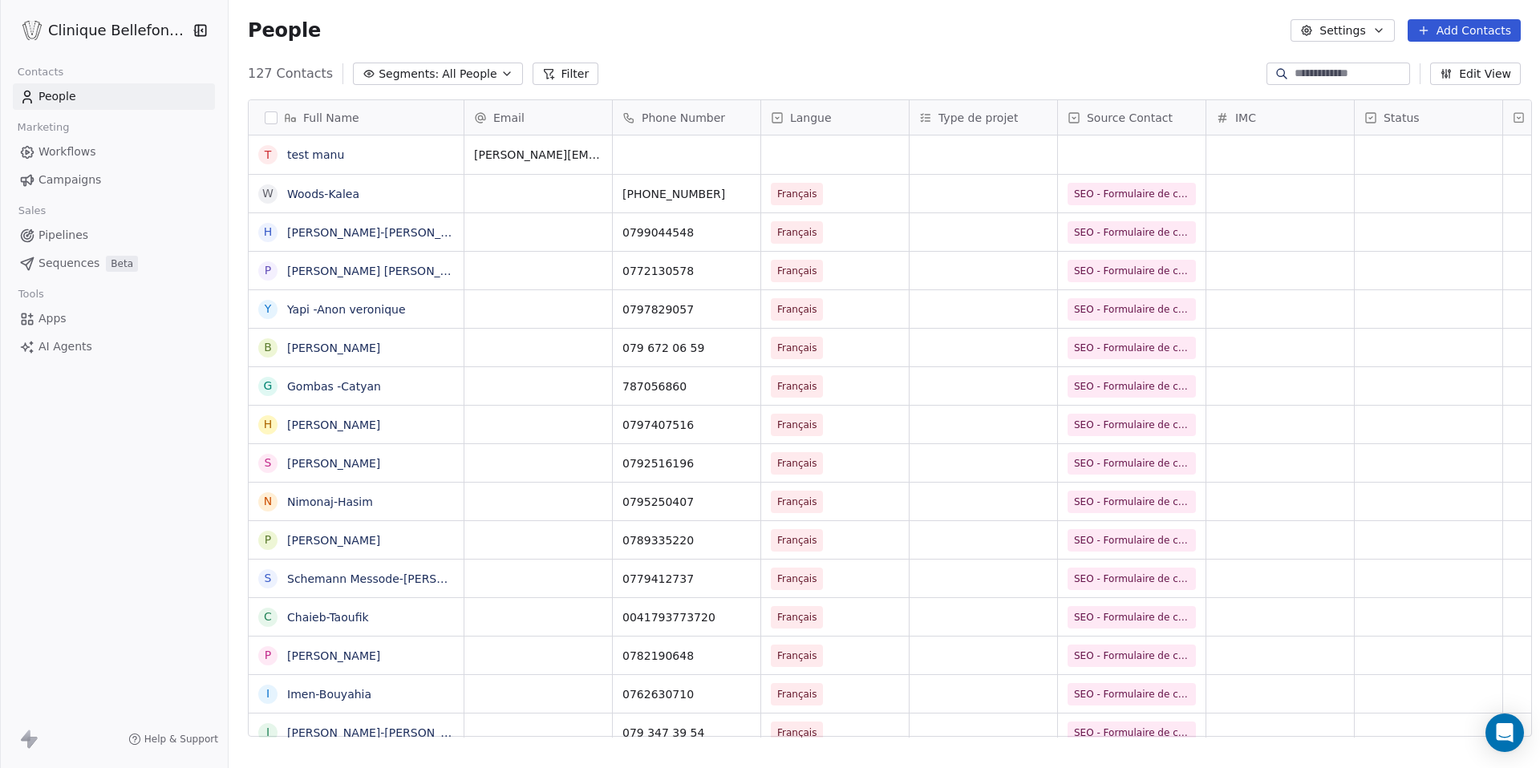
click at [1448, 71] on icon "button" at bounding box center [1446, 73] width 13 height 13
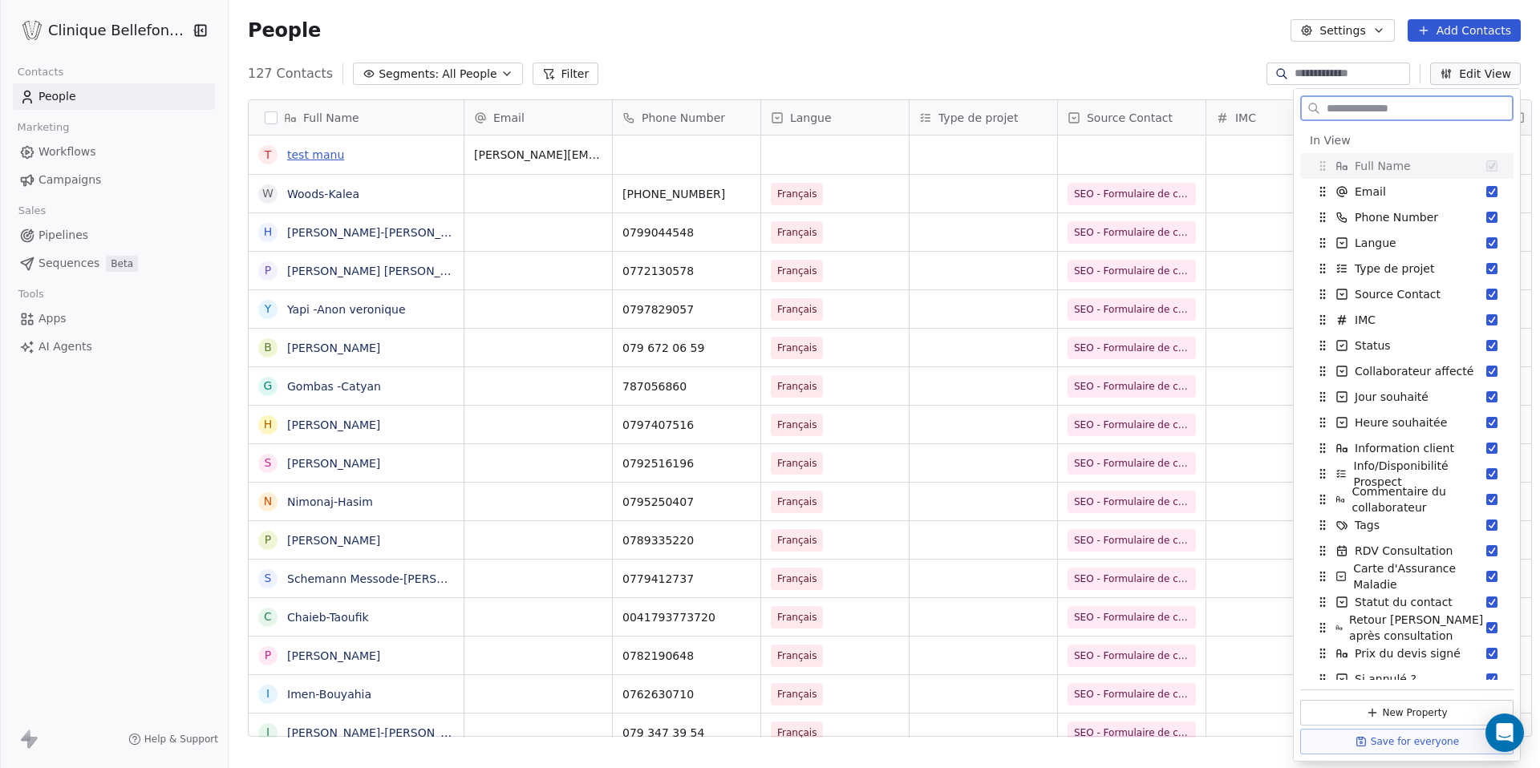
click at [295, 154] on link "test manu" at bounding box center [315, 154] width 57 height 13
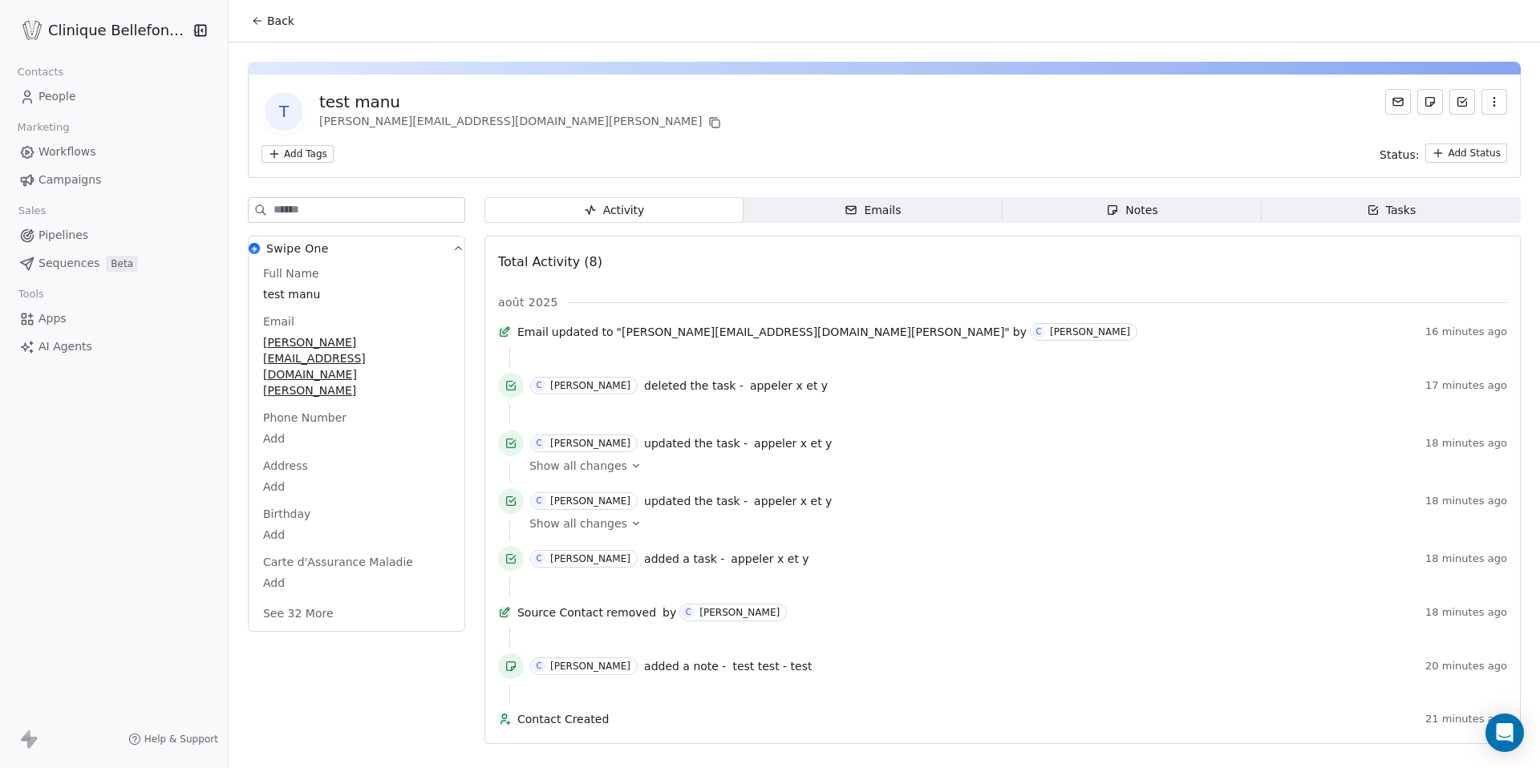
scroll to position [11, 0]
click at [585, 468] on span "Show all changes" at bounding box center [578, 466] width 98 height 16
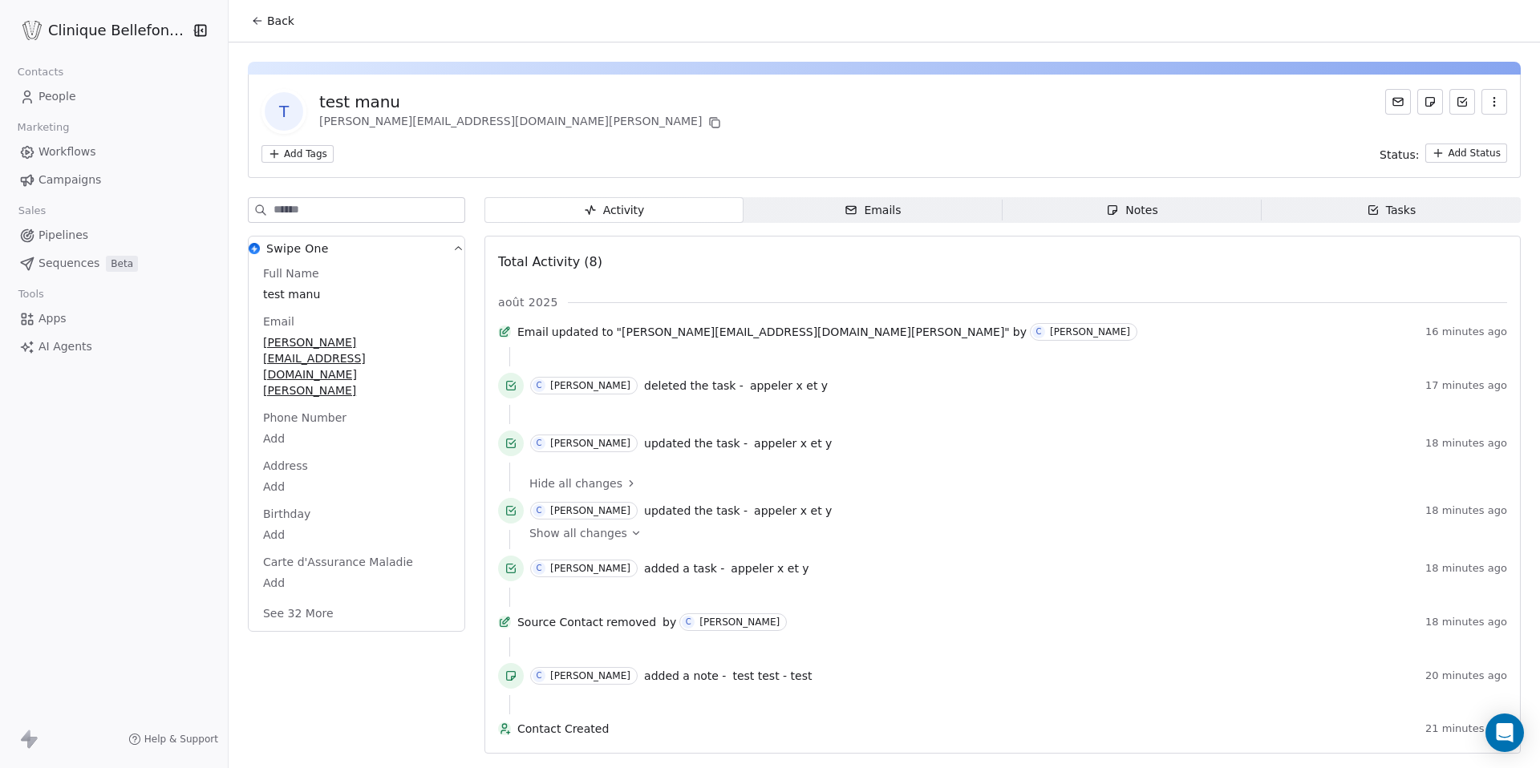
click at [586, 484] on span "Hide all changes" at bounding box center [575, 484] width 93 height 16
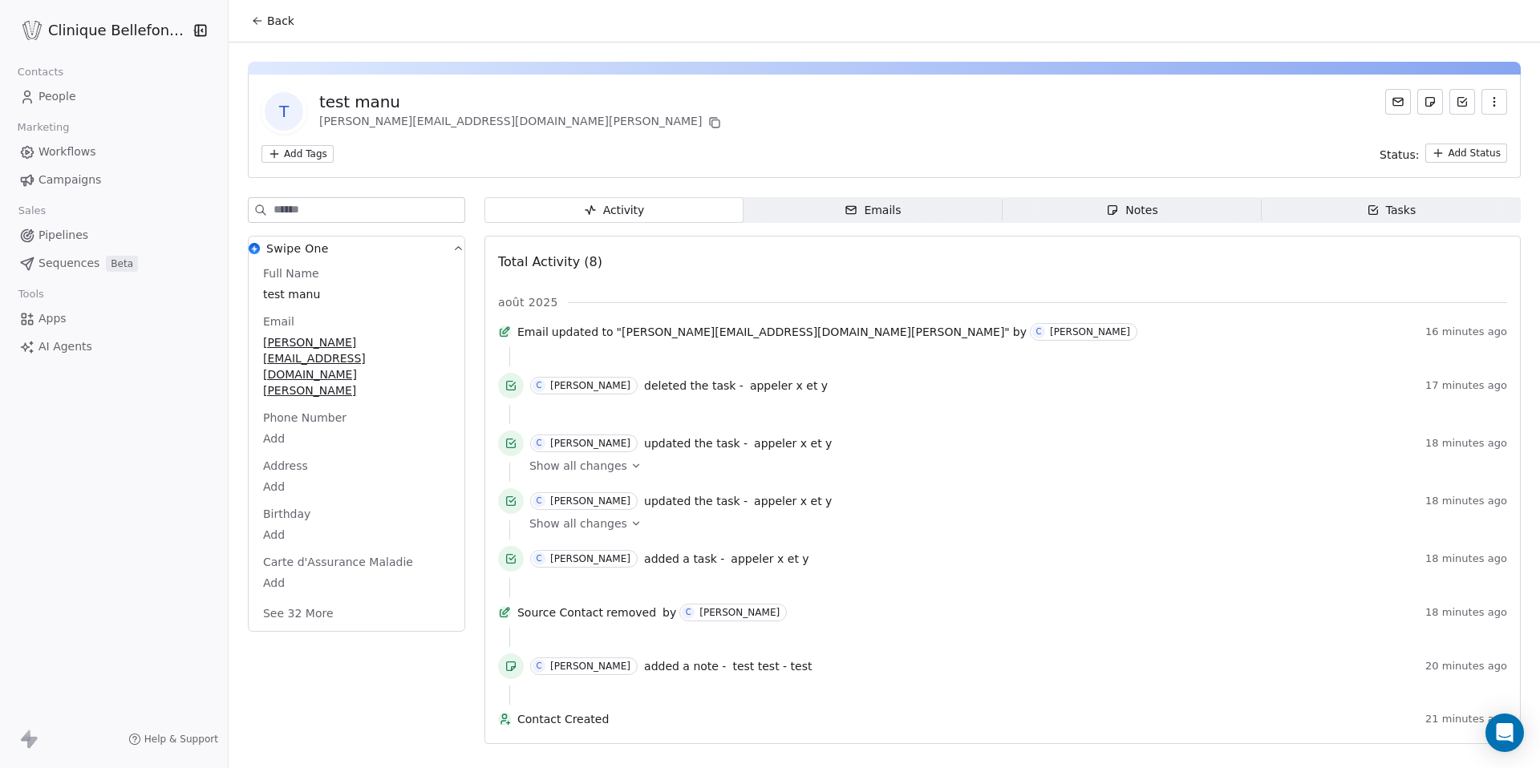
click at [881, 202] on div "Emails" at bounding box center [873, 210] width 56 height 17
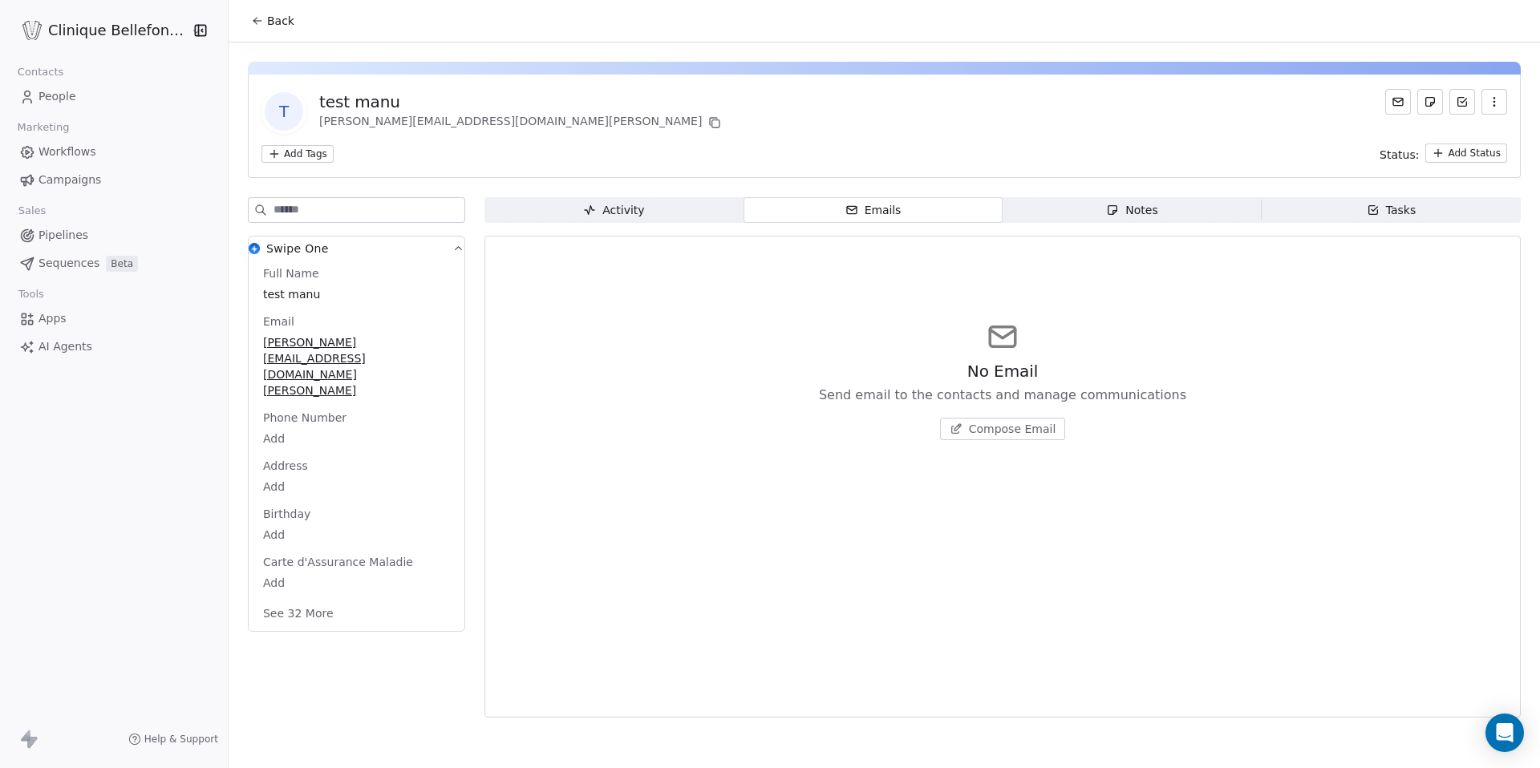
click at [1117, 205] on div "Notes" at bounding box center [1131, 210] width 51 height 17
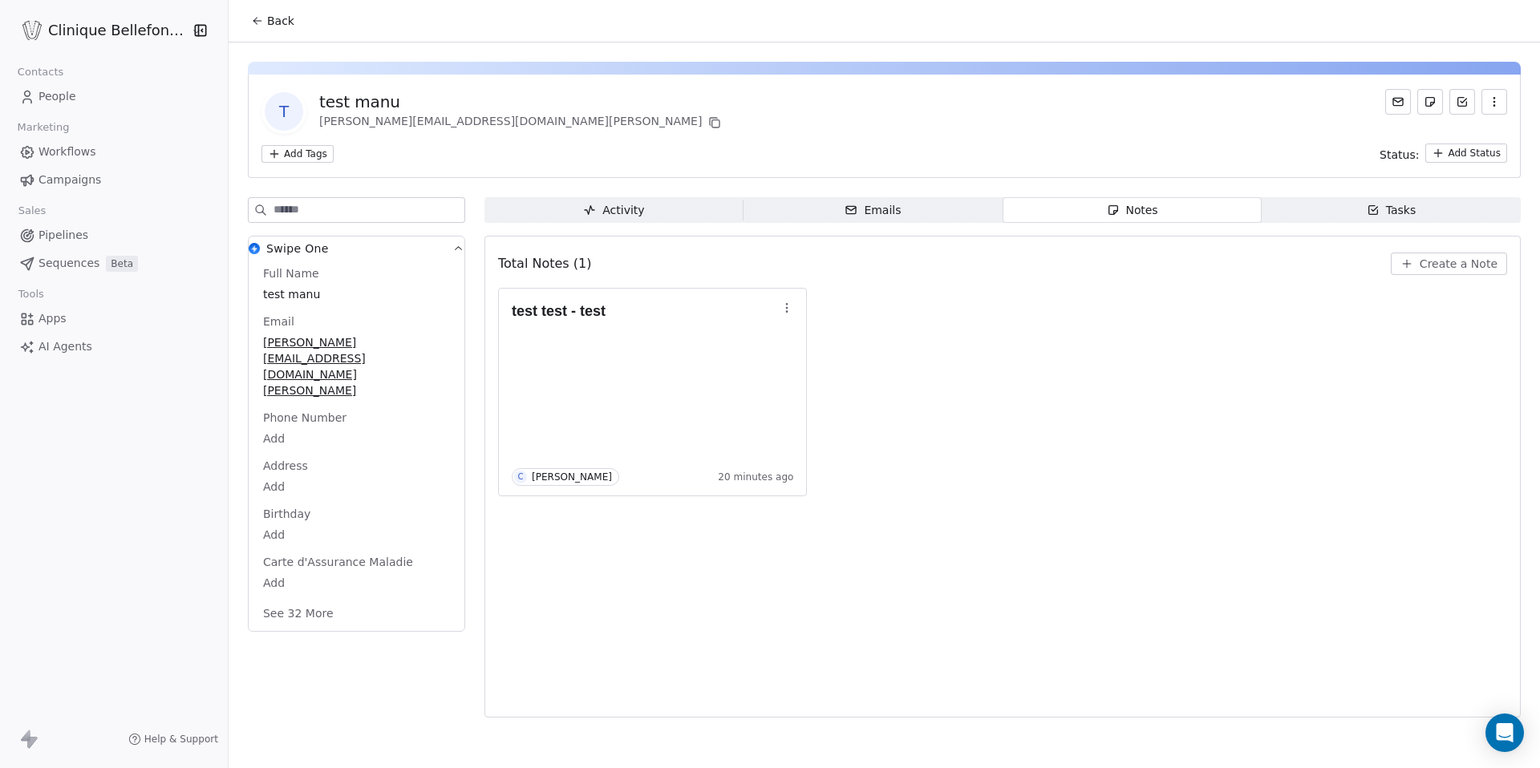
click at [937, 208] on span "Emails Emails" at bounding box center [873, 210] width 259 height 26
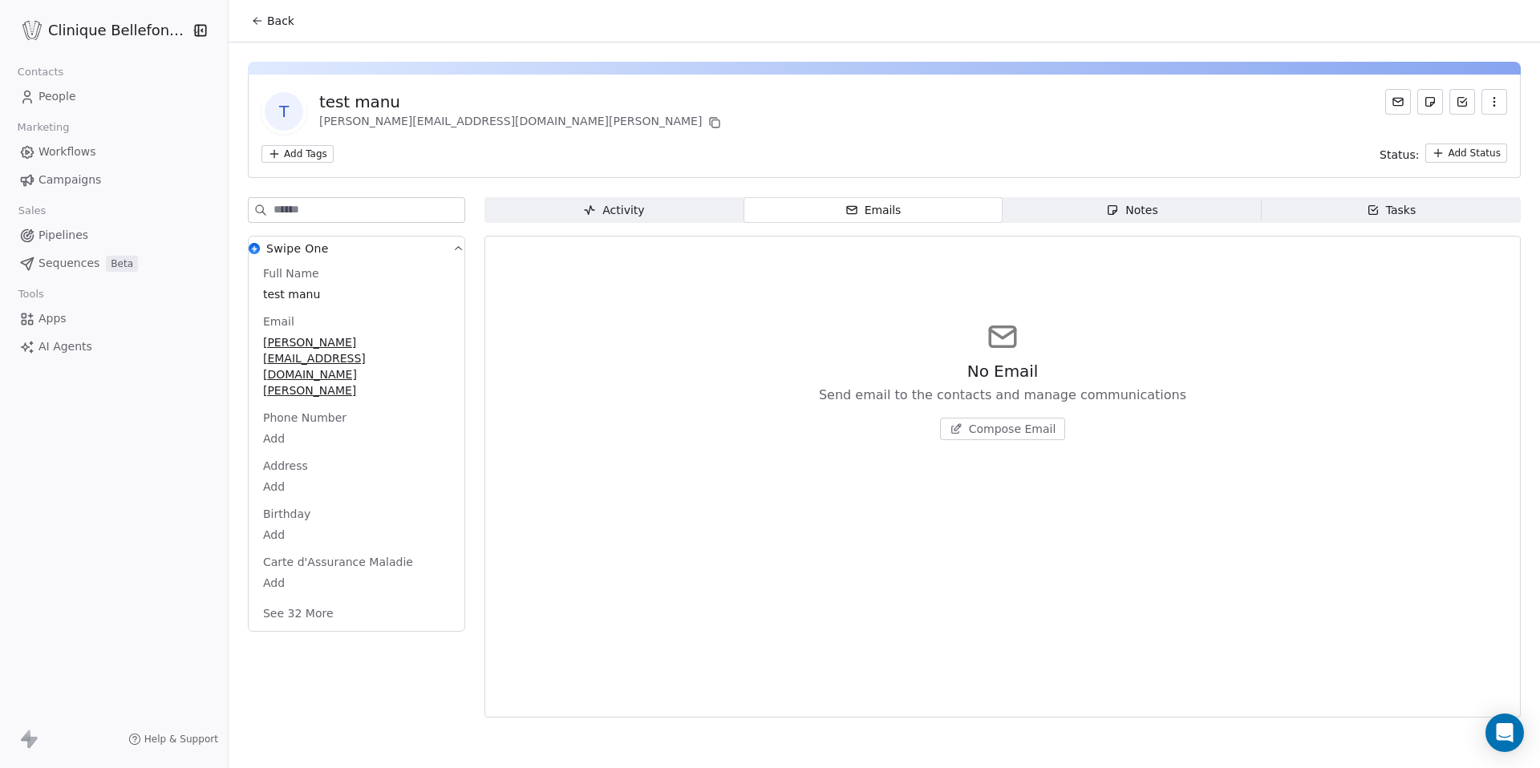
click at [1000, 436] on span "Compose Email" at bounding box center [1012, 429] width 87 height 16
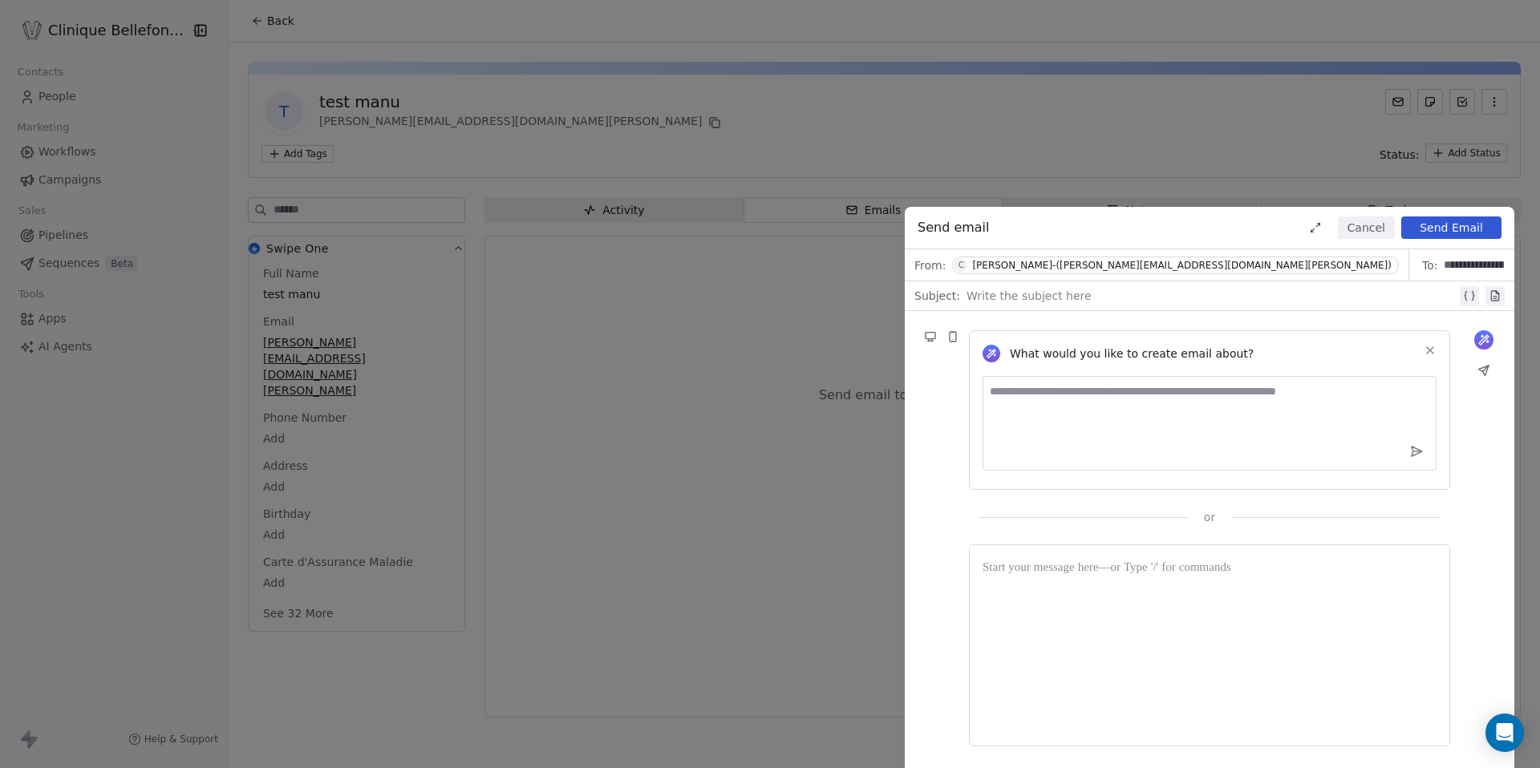
click at [1040, 271] on span "C [PERSON_NAME]-([PERSON_NAME][EMAIL_ADDRESS][DOMAIN_NAME][PERSON_NAME])" at bounding box center [1175, 266] width 447 height 18
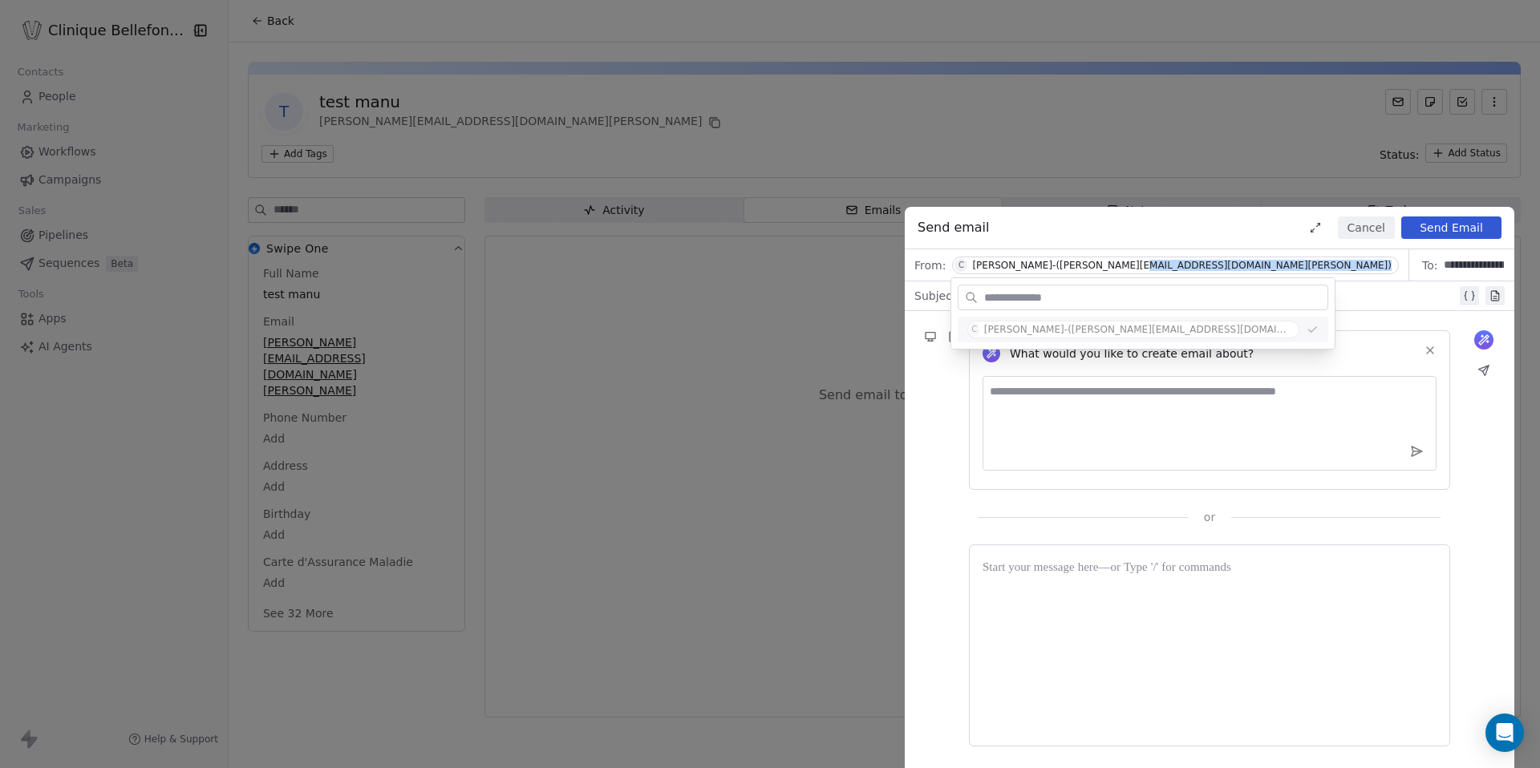
click at [1040, 271] on span "C [PERSON_NAME]-([PERSON_NAME][EMAIL_ADDRESS][DOMAIN_NAME][PERSON_NAME])" at bounding box center [1175, 266] width 447 height 18
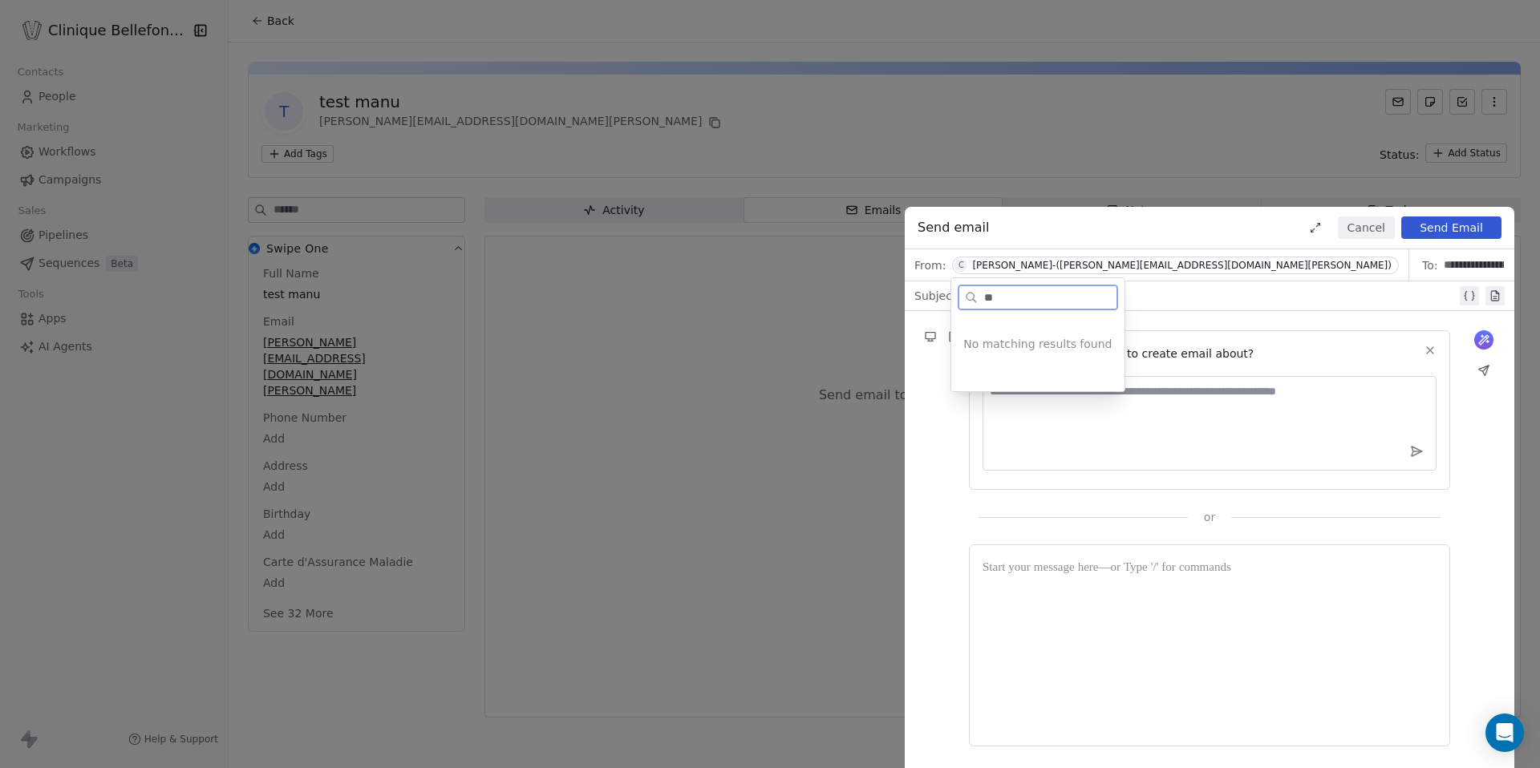
type input "*"
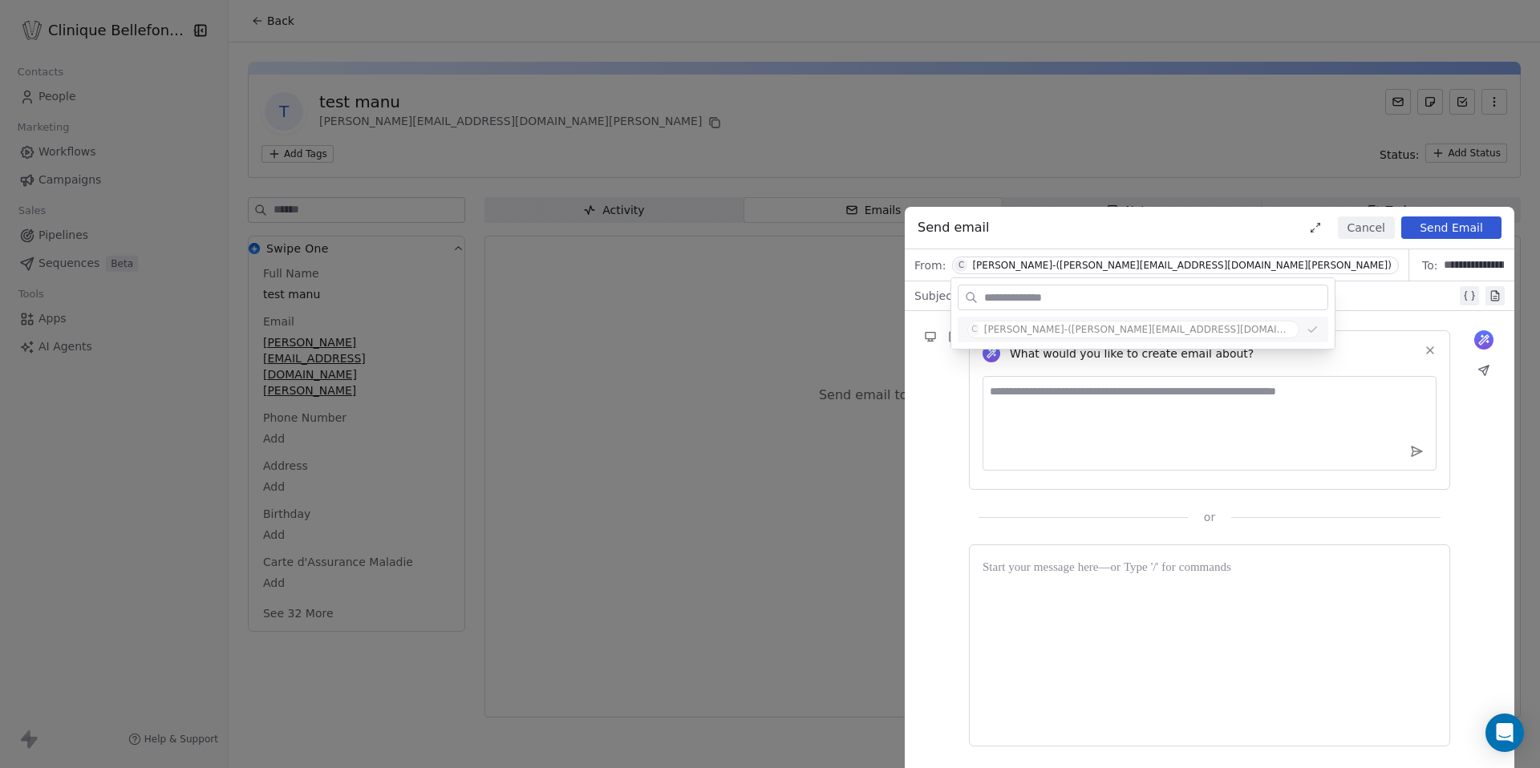
click at [1162, 231] on div "Send email Cancel Send Email" at bounding box center [1210, 228] width 610 height 43
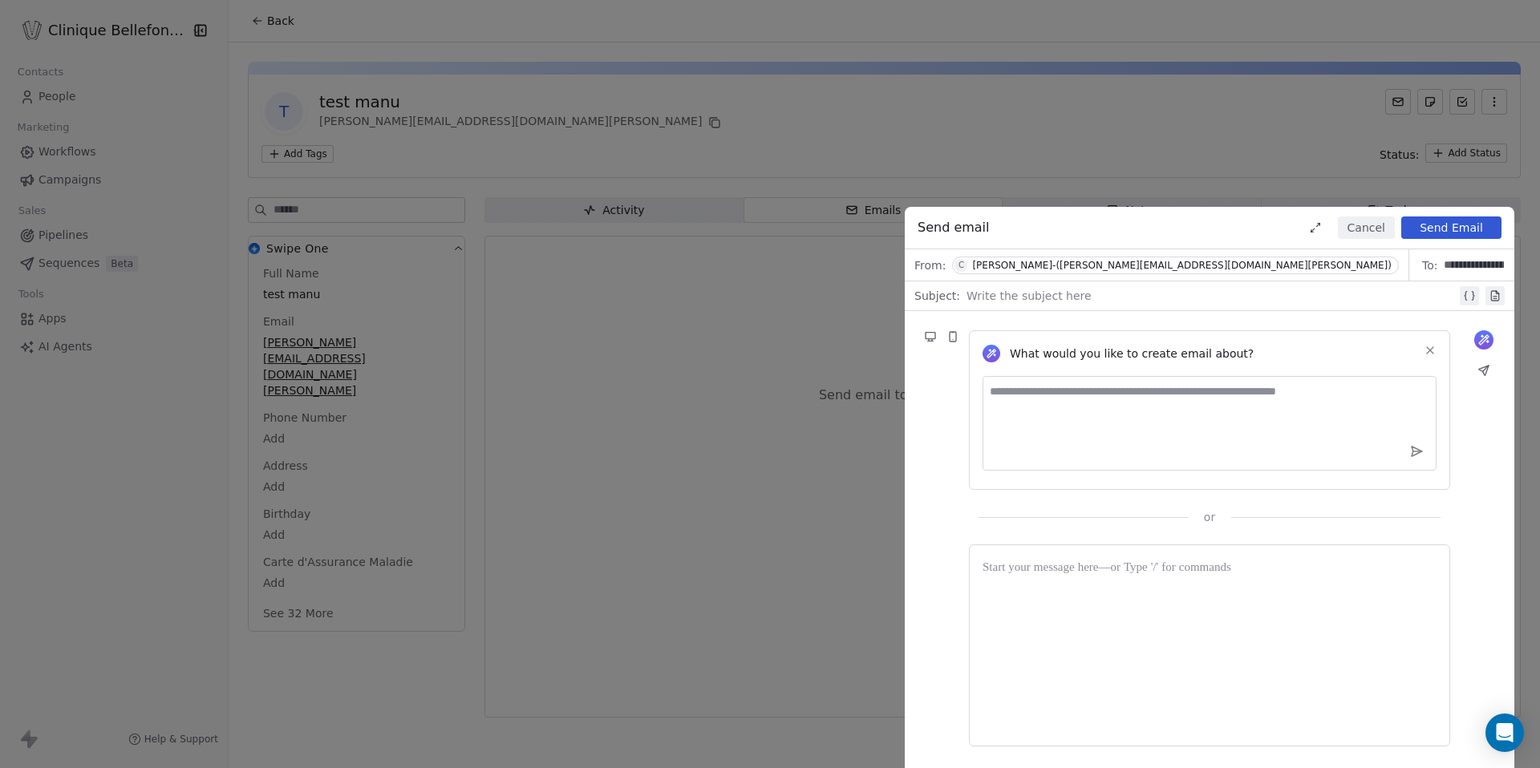
click at [1083, 294] on div at bounding box center [1212, 295] width 490 height 19
click at [1034, 397] on textarea at bounding box center [1210, 423] width 454 height 95
click at [1049, 618] on div at bounding box center [1210, 645] width 454 height 175
click at [1370, 227] on button "Cancel" at bounding box center [1366, 228] width 57 height 22
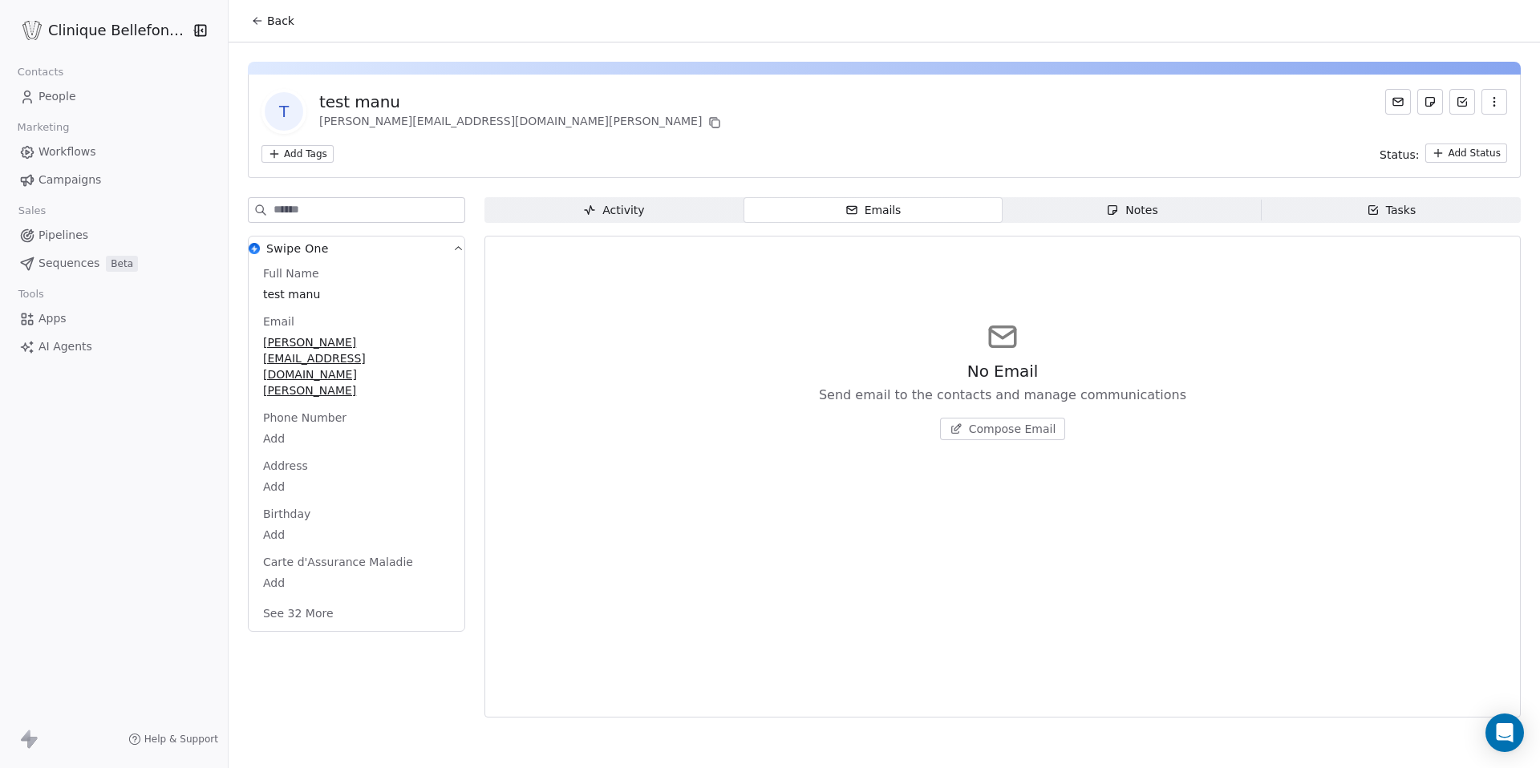
click at [55, 320] on span "Apps" at bounding box center [53, 318] width 28 height 17
